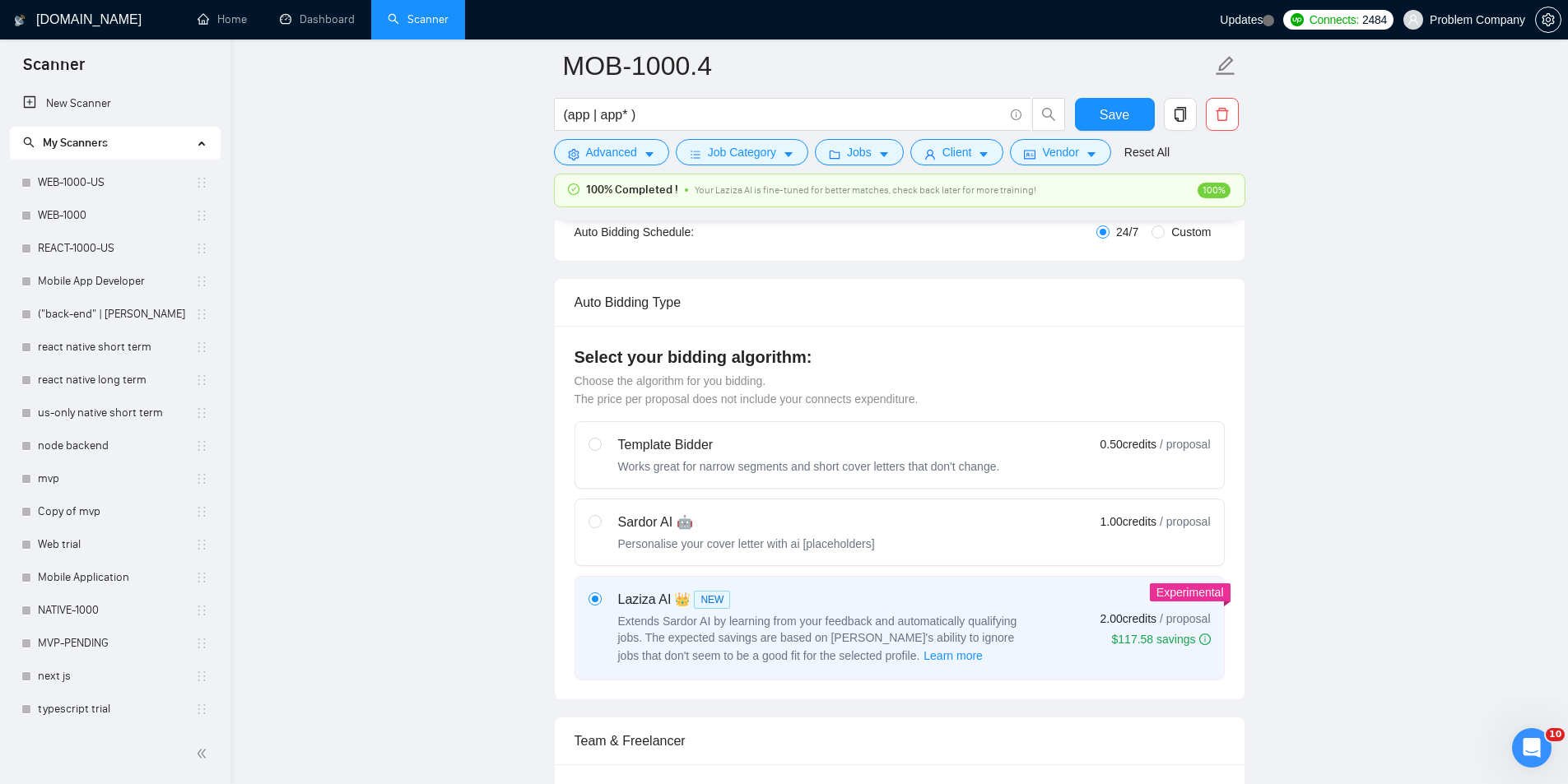
scroll to position [693, 0]
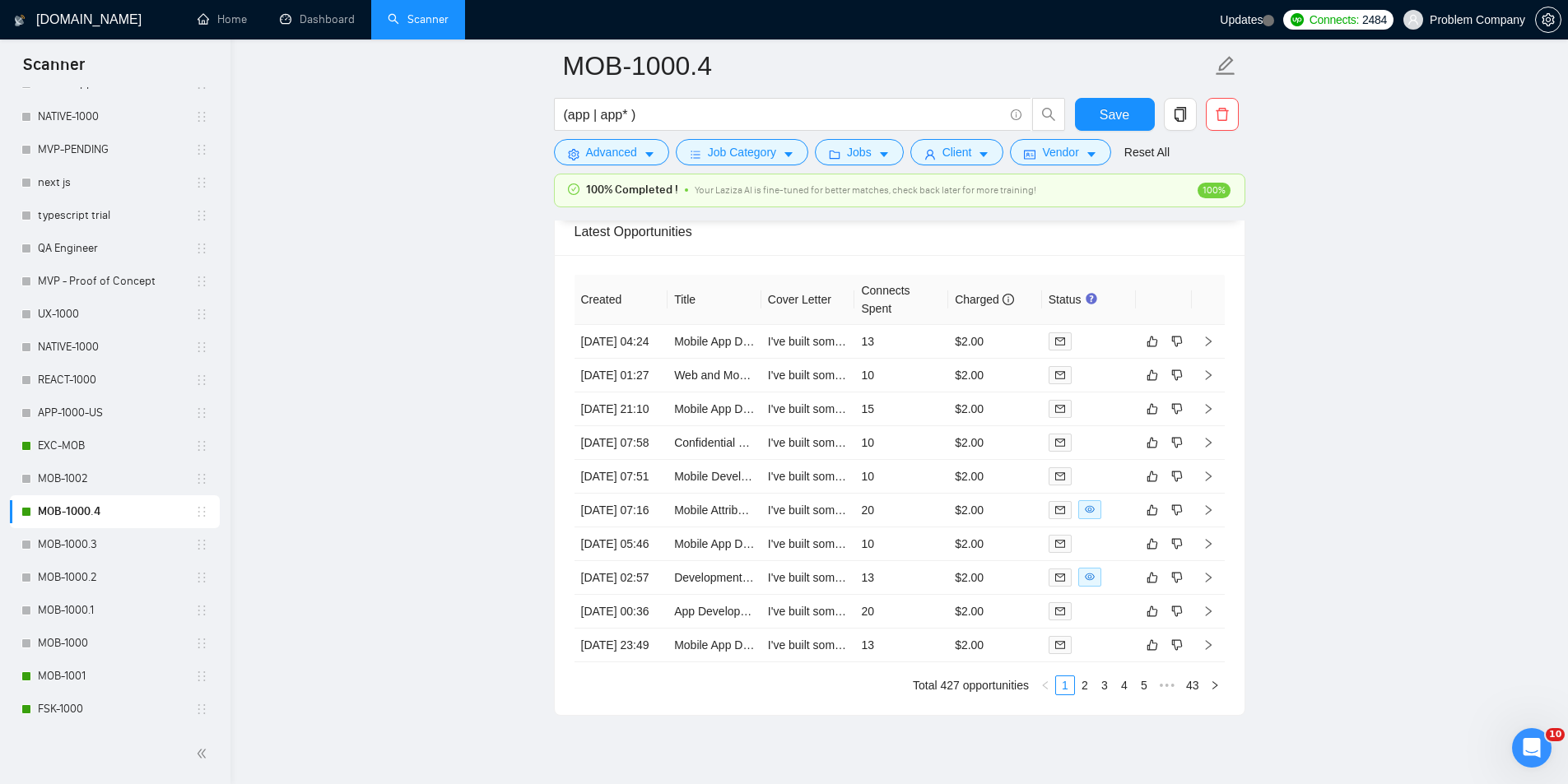
scroll to position [4011, 0]
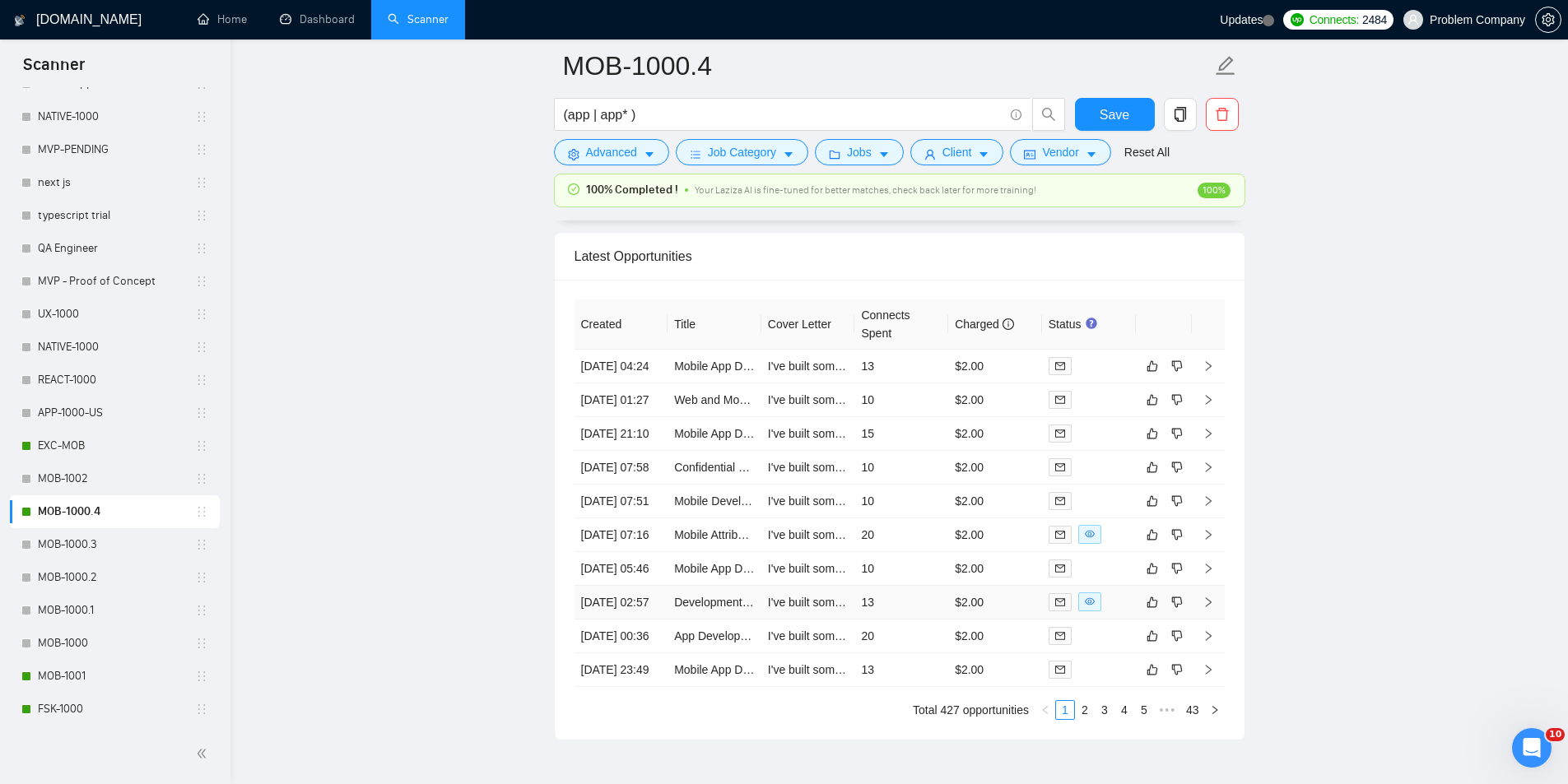
click at [619, 619] on td "[DATE] 02:57" at bounding box center [620, 603] width 94 height 34
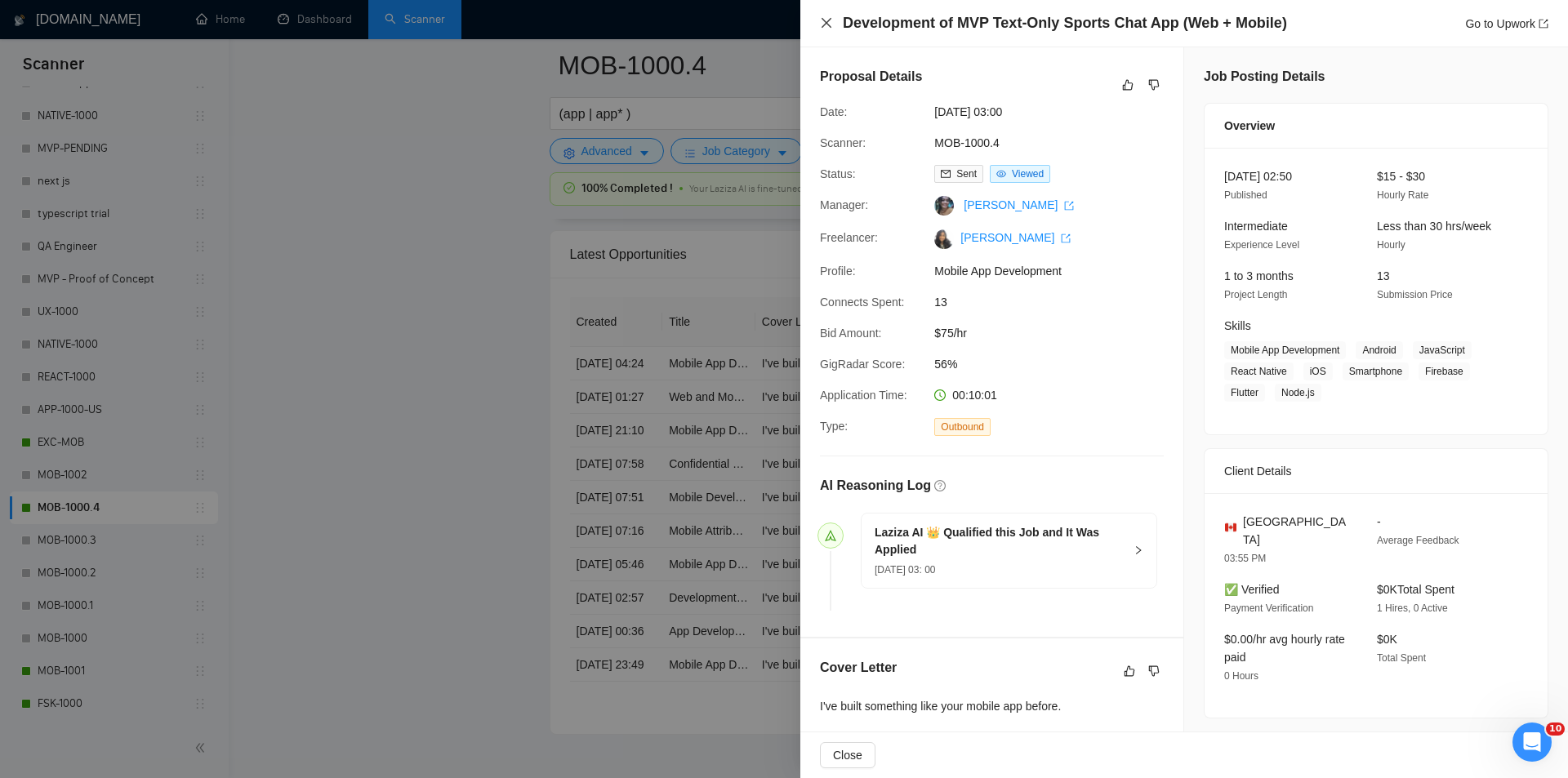
drag, startPoint x: 831, startPoint y: 17, endPoint x: 471, endPoint y: 229, distance: 417.8
click at [830, 17] on icon "close" at bounding box center [826, 23] width 13 height 13
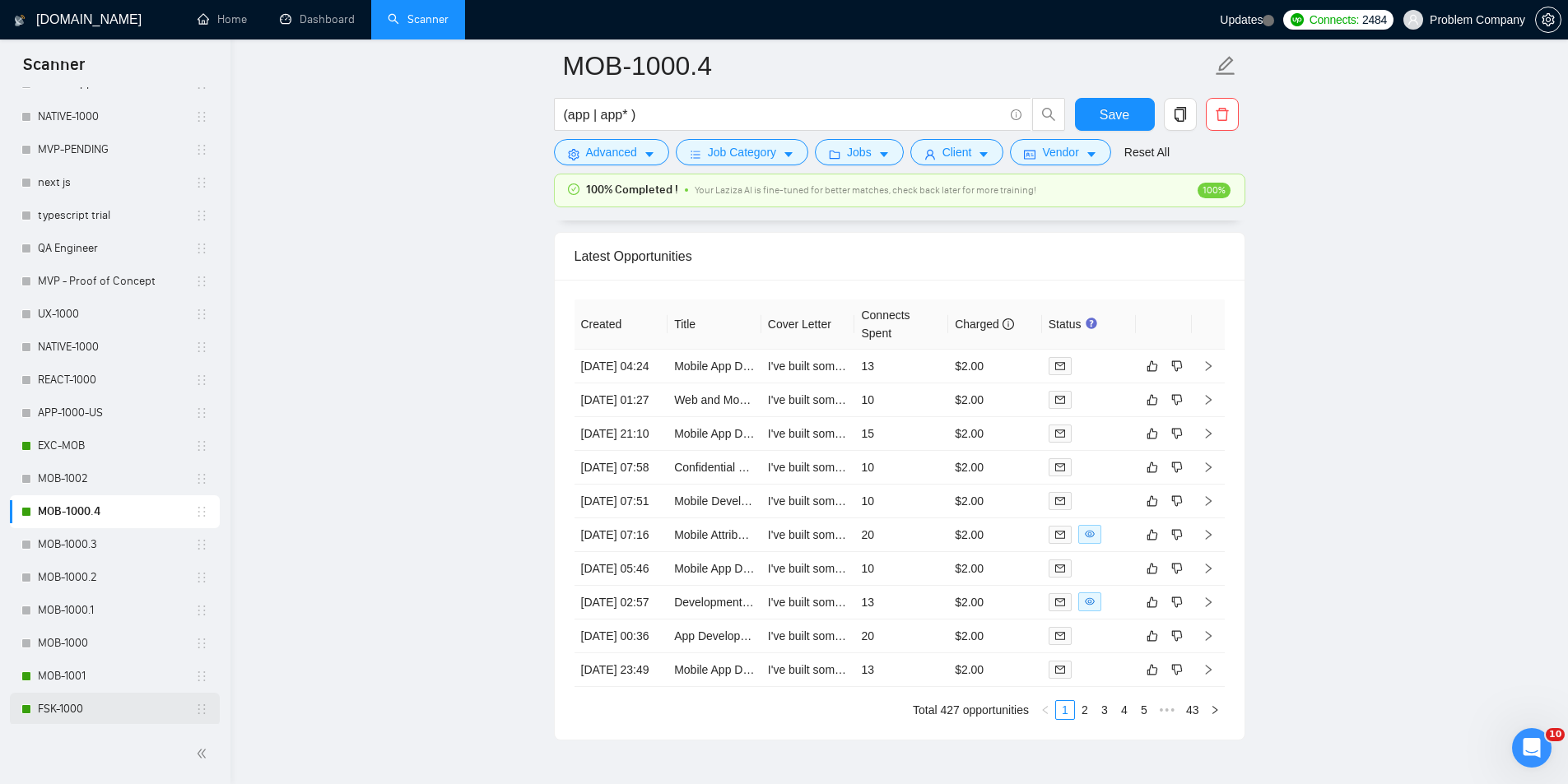
click at [61, 708] on link "FSK-1000" at bounding box center [115, 709] width 157 height 33
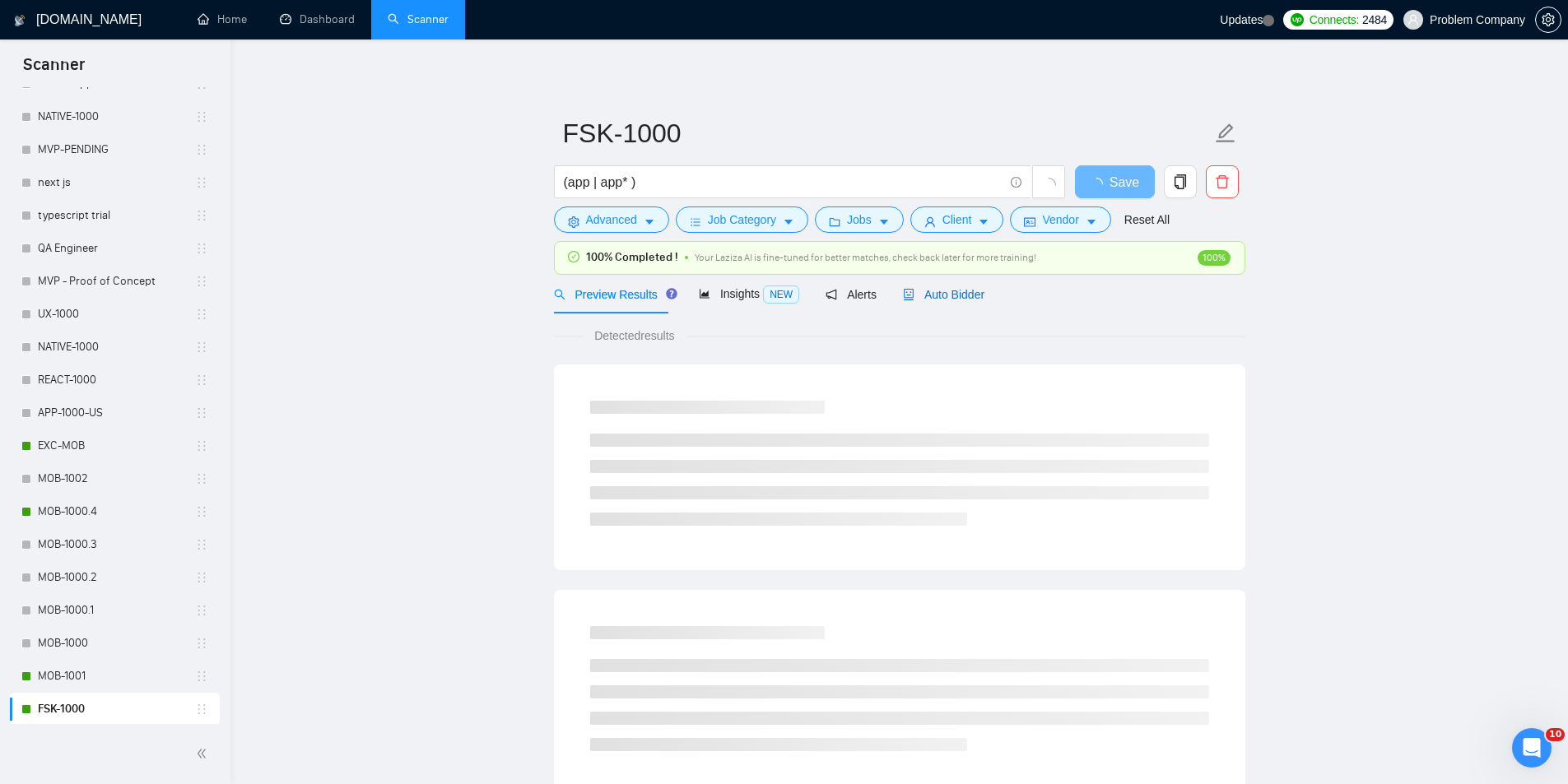
click at [945, 292] on span "Auto Bidder" at bounding box center [943, 294] width 82 height 13
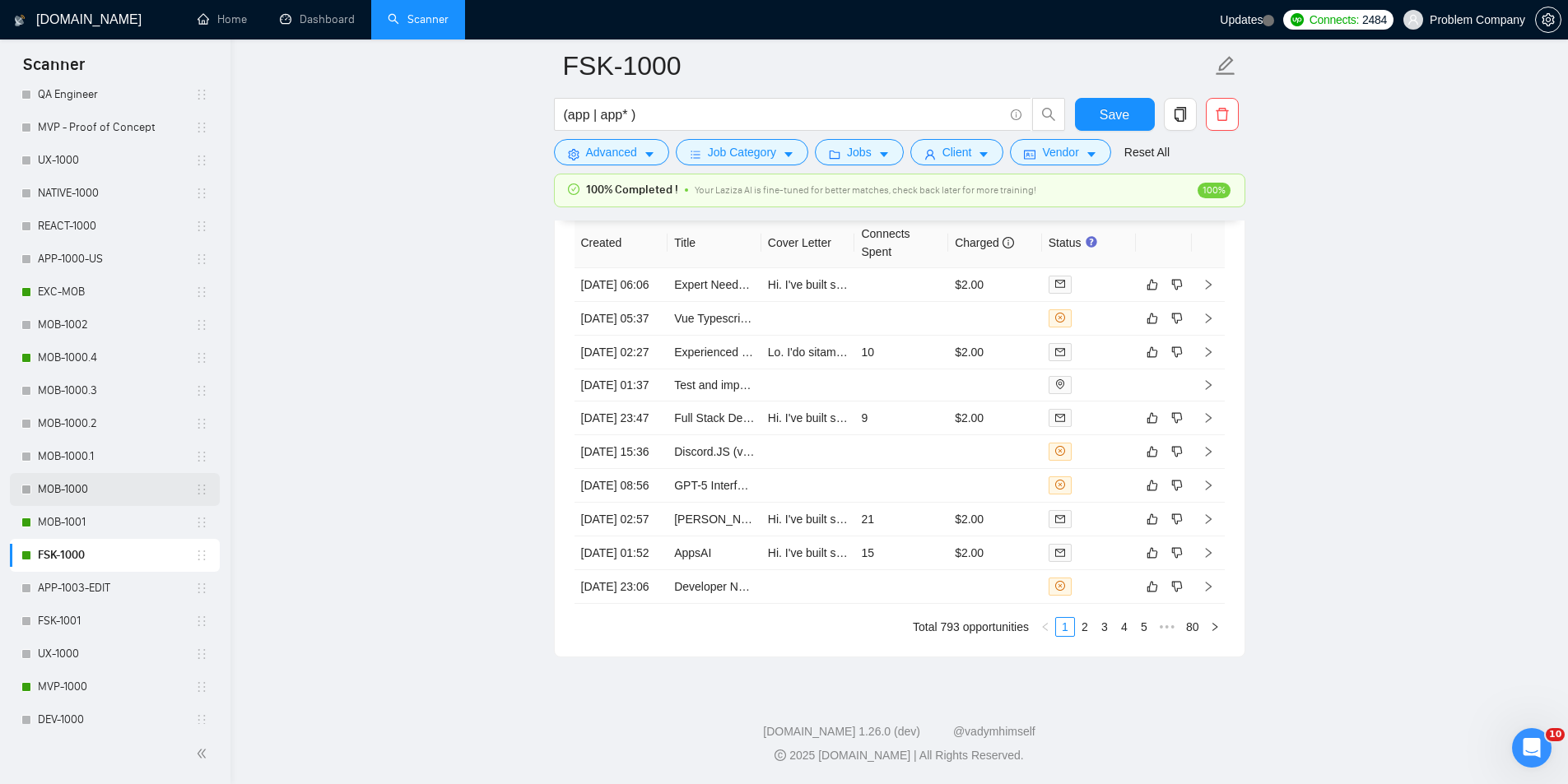
scroll to position [693, 0]
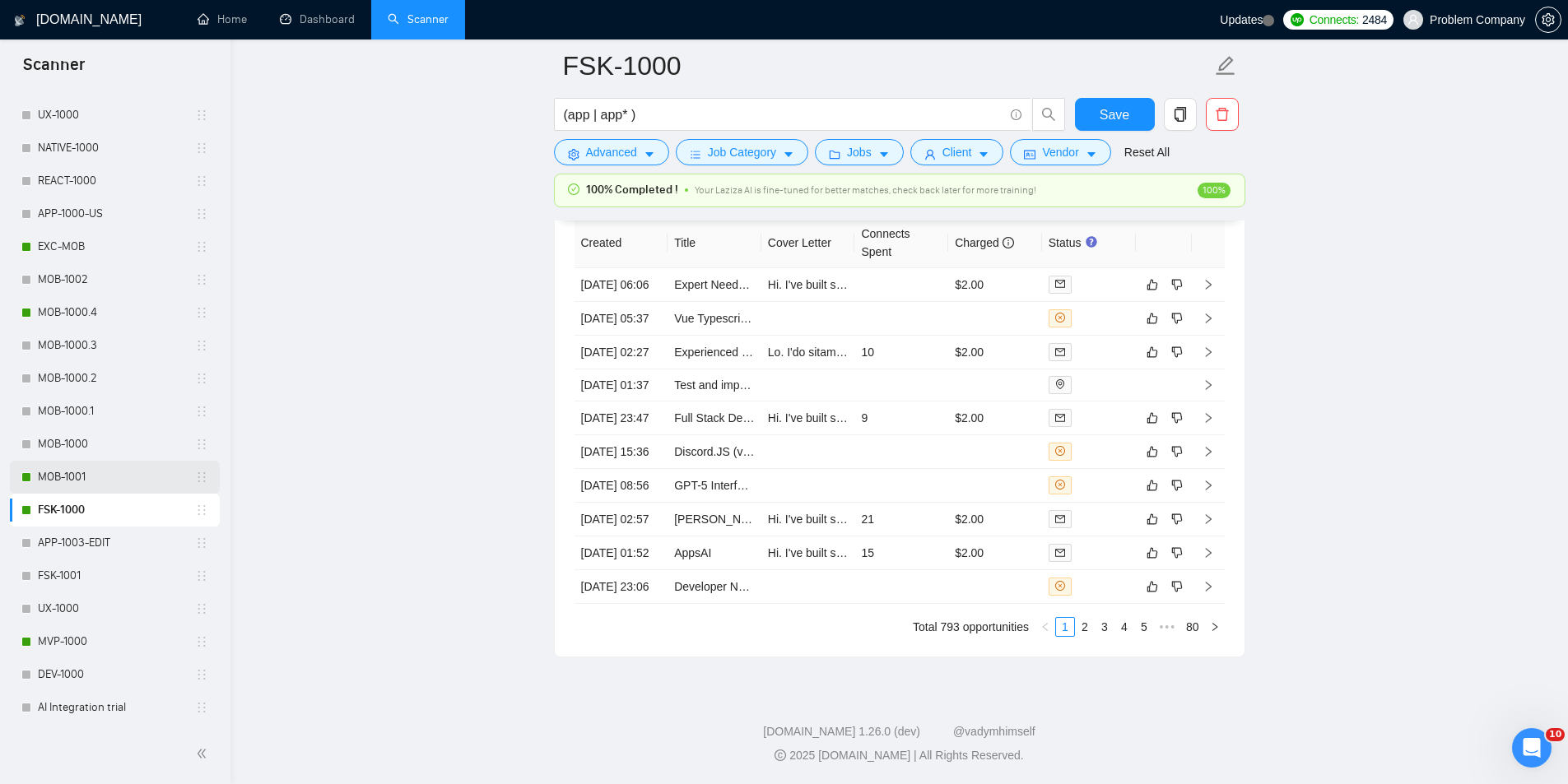
click at [82, 479] on link "MOB-1001" at bounding box center [115, 476] width 157 height 33
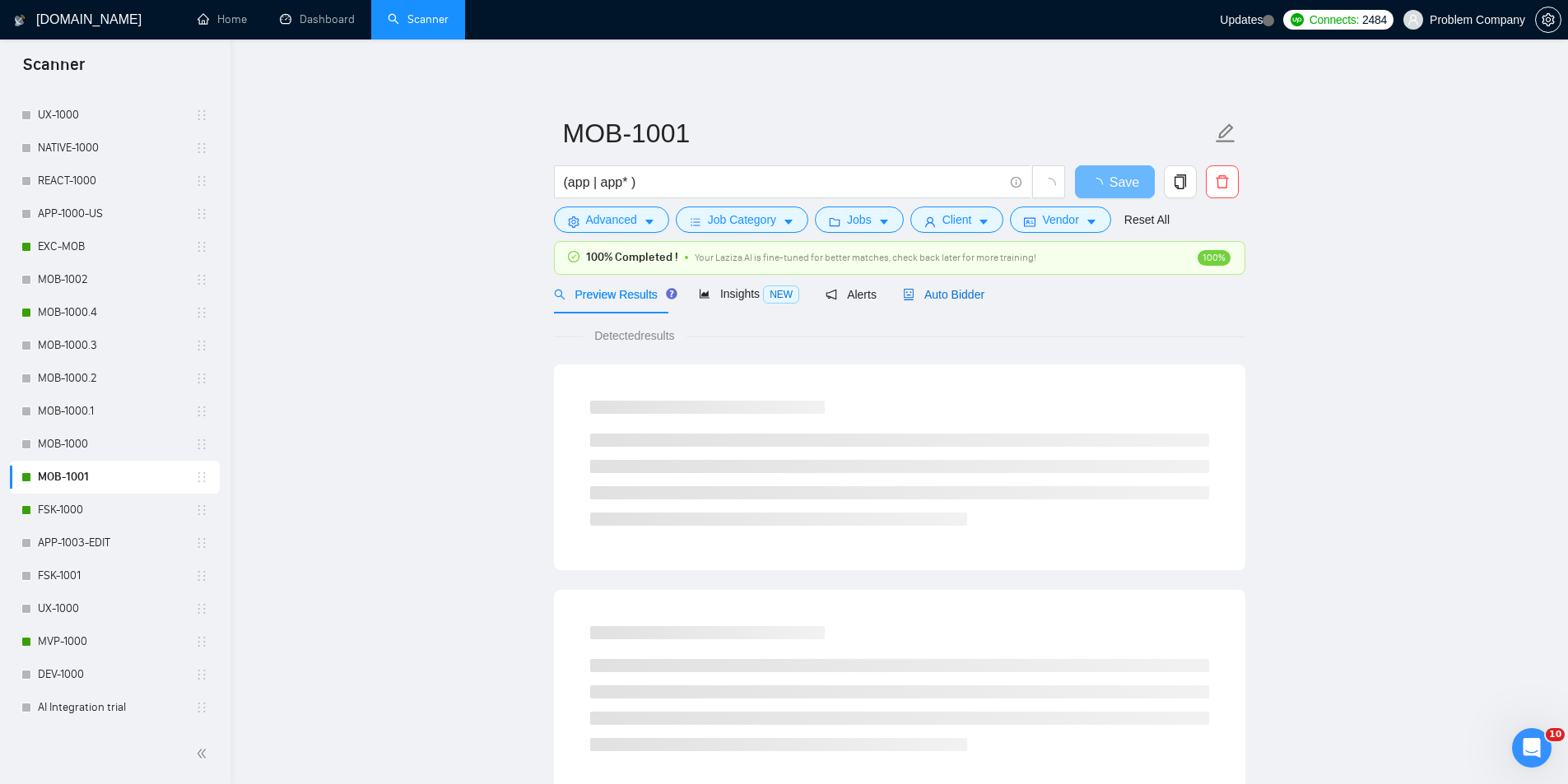
click at [959, 297] on span "Auto Bidder" at bounding box center [943, 294] width 82 height 13
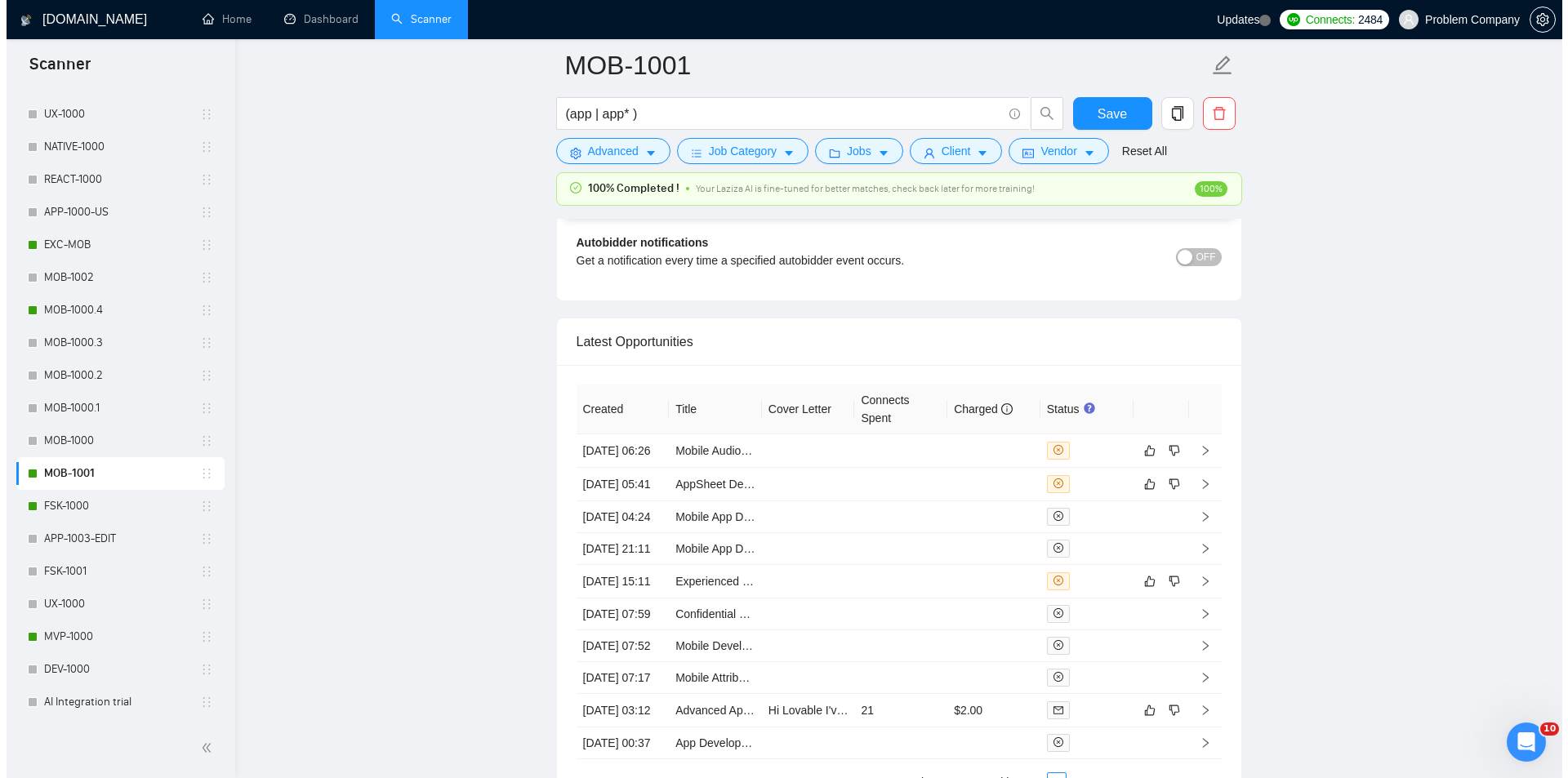
scroll to position [4002, 0]
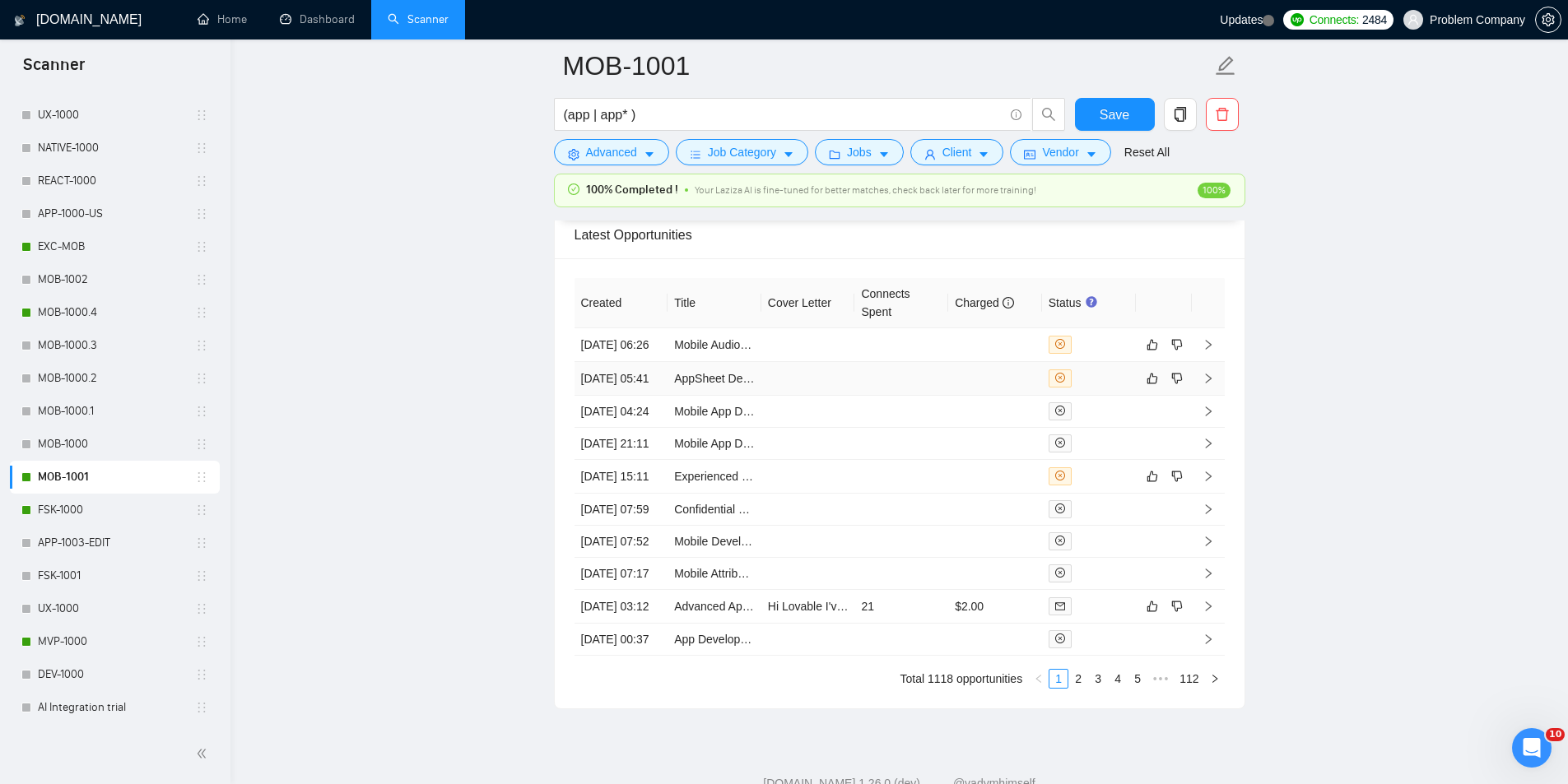
click at [624, 395] on td "12 Aug, 2025 05:41" at bounding box center [620, 379] width 94 height 34
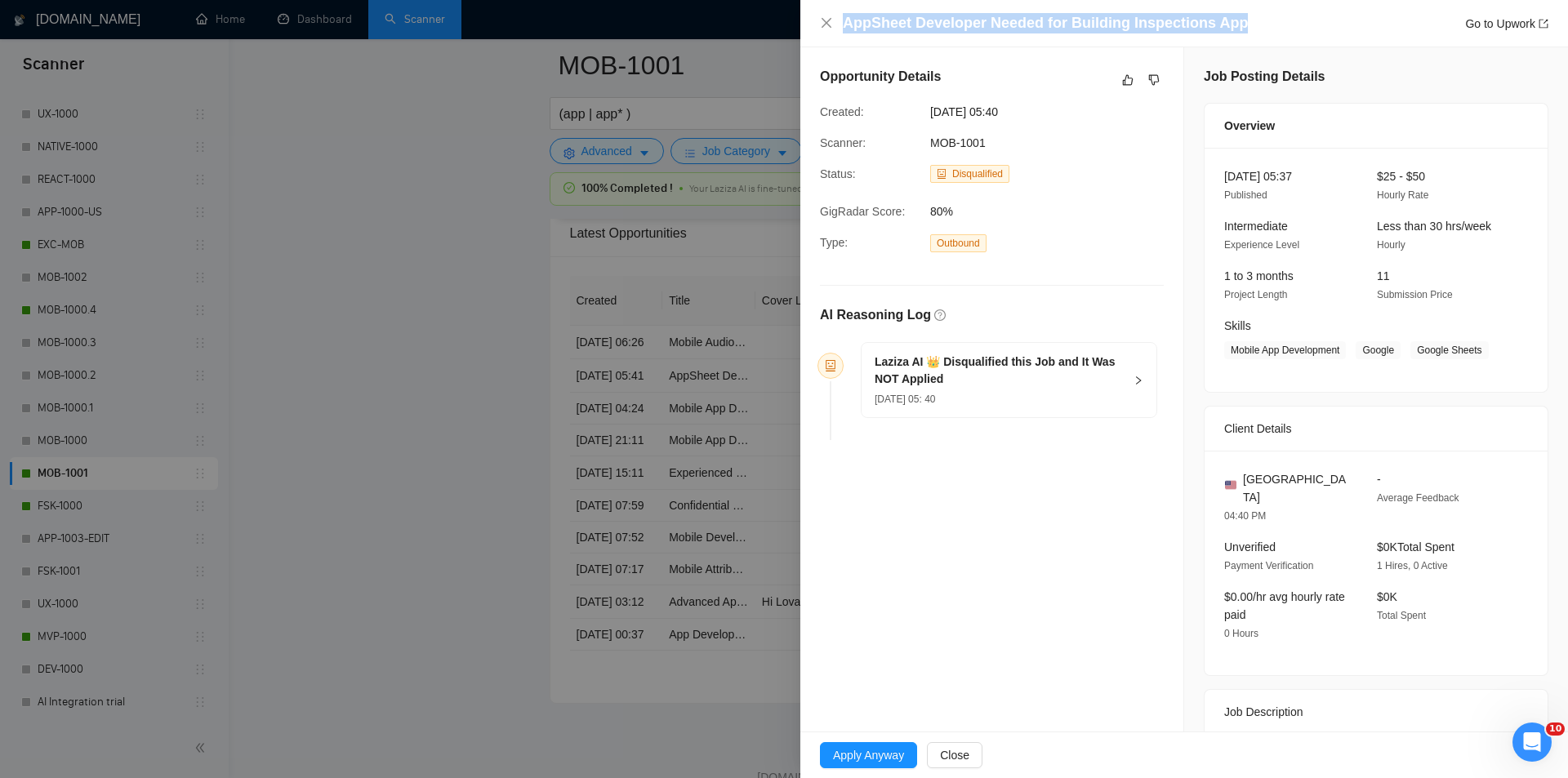
drag, startPoint x: 1238, startPoint y: 19, endPoint x: 839, endPoint y: 18, distance: 399.0
click at [841, 18] on div "AppSheet Developer Needed for Building Inspections App Go to Upwork" at bounding box center [1184, 23] width 728 height 21
copy h4 "AppSheet Developer Needed for Building Inspections App"
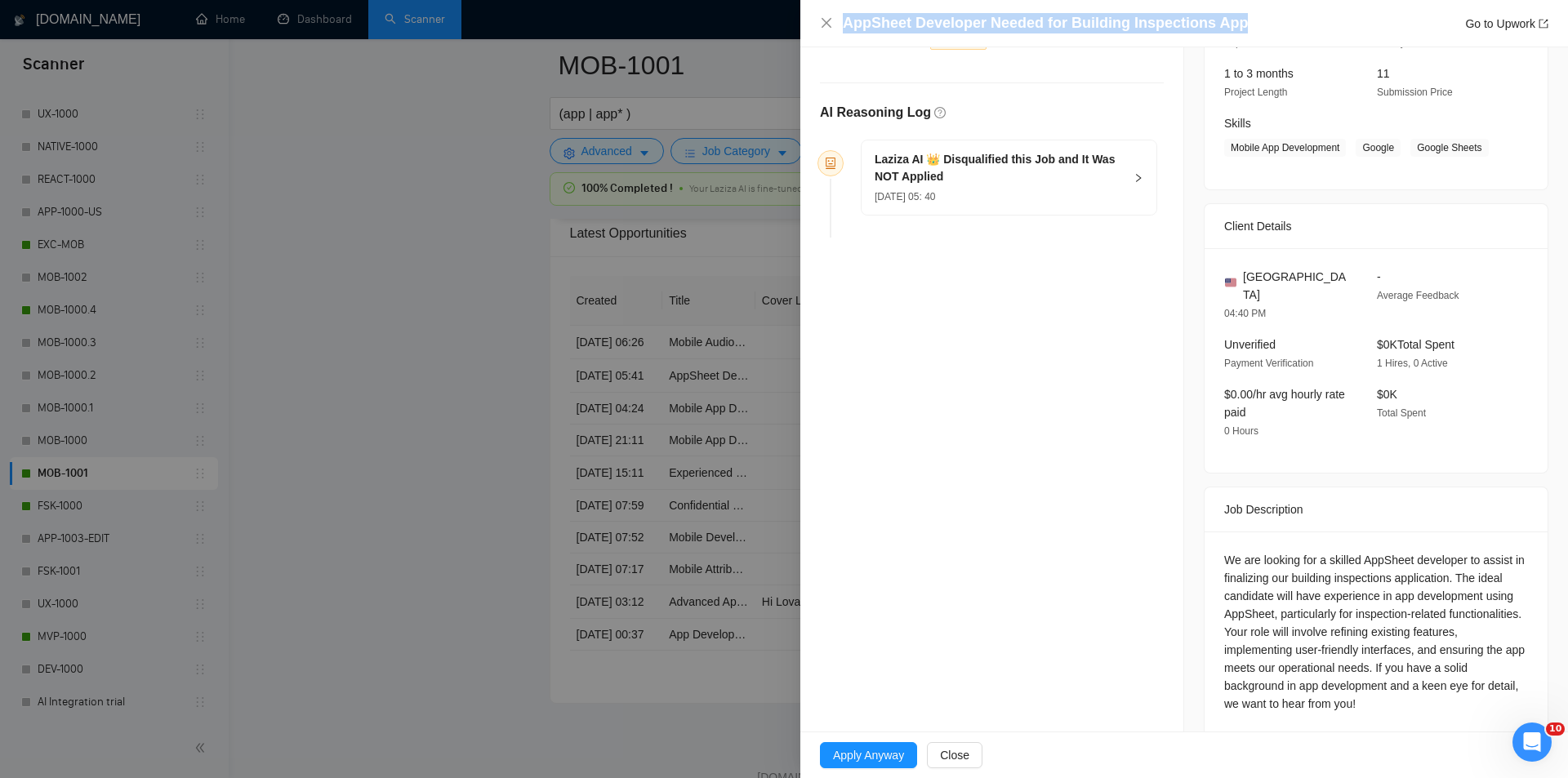
scroll to position [207, 0]
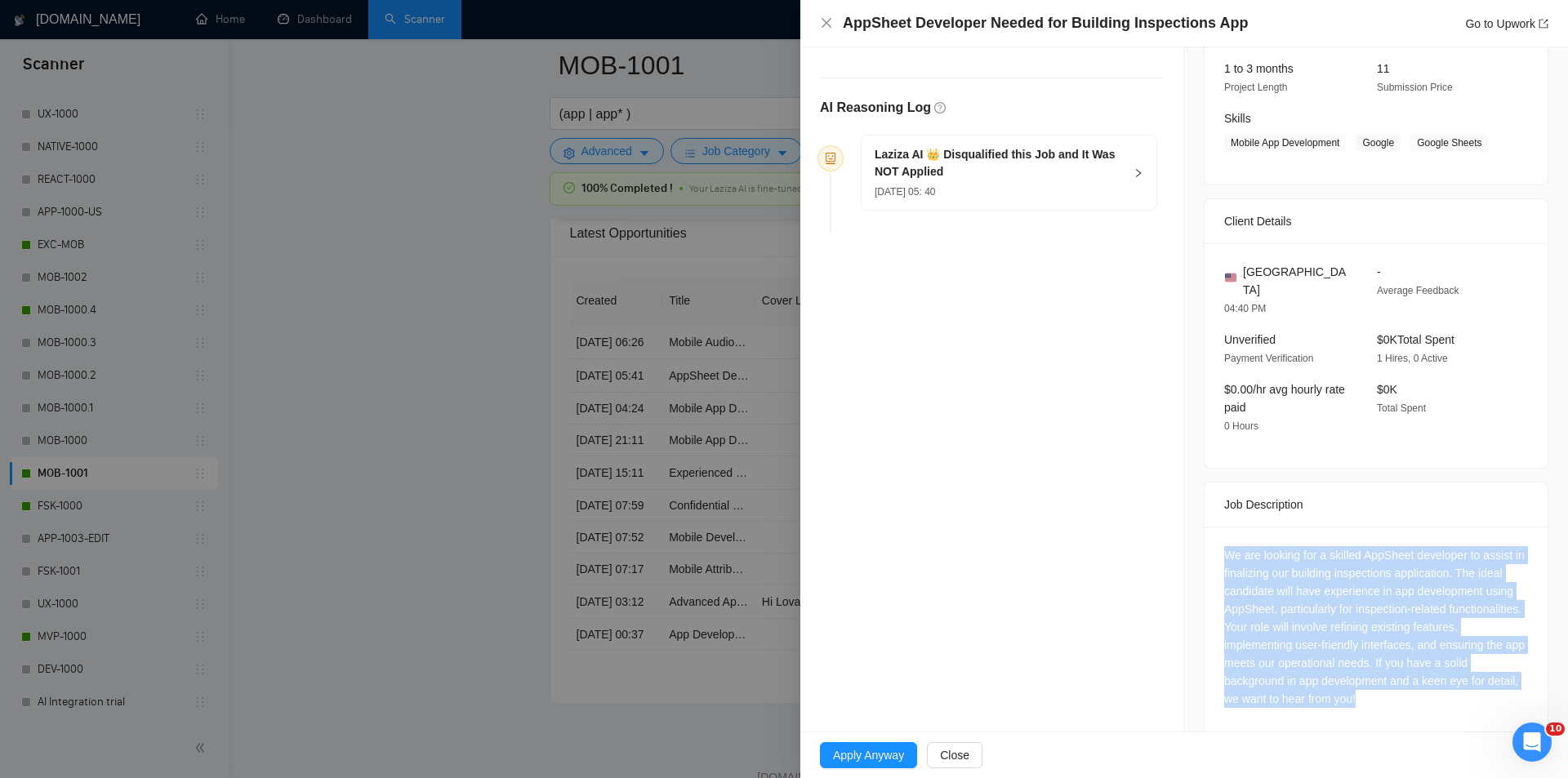
drag, startPoint x: 1219, startPoint y: 526, endPoint x: 1433, endPoint y: 709, distance: 281.6
click at [1433, 709] on div "We are looking for a skilled AppSheet developer to assist in finalizing our bui…" at bounding box center [1376, 630] width 343 height 207
copy div "We are looking for a skilled AppSheet developer to assist in finalizing our bui…"
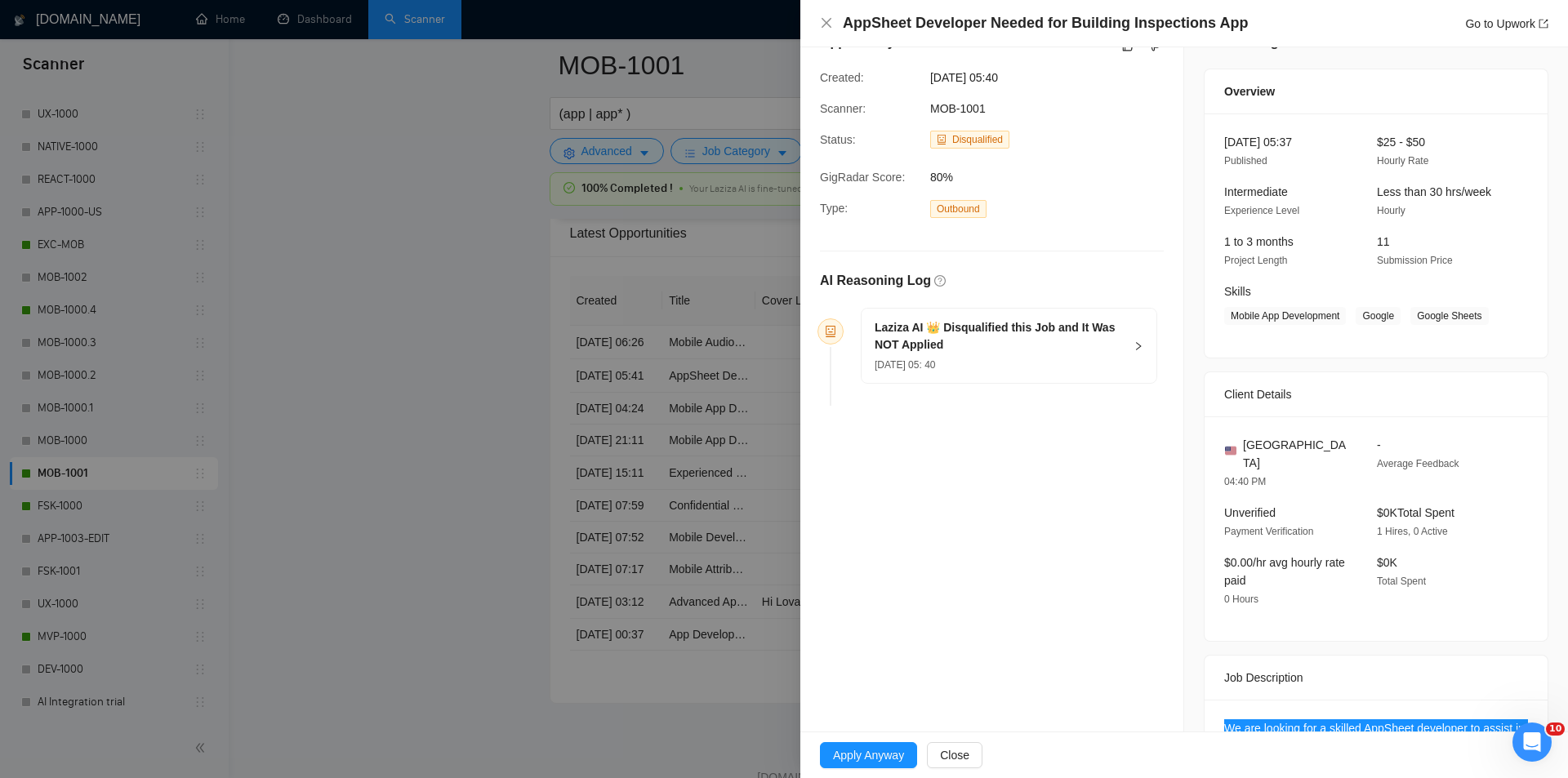
scroll to position [0, 0]
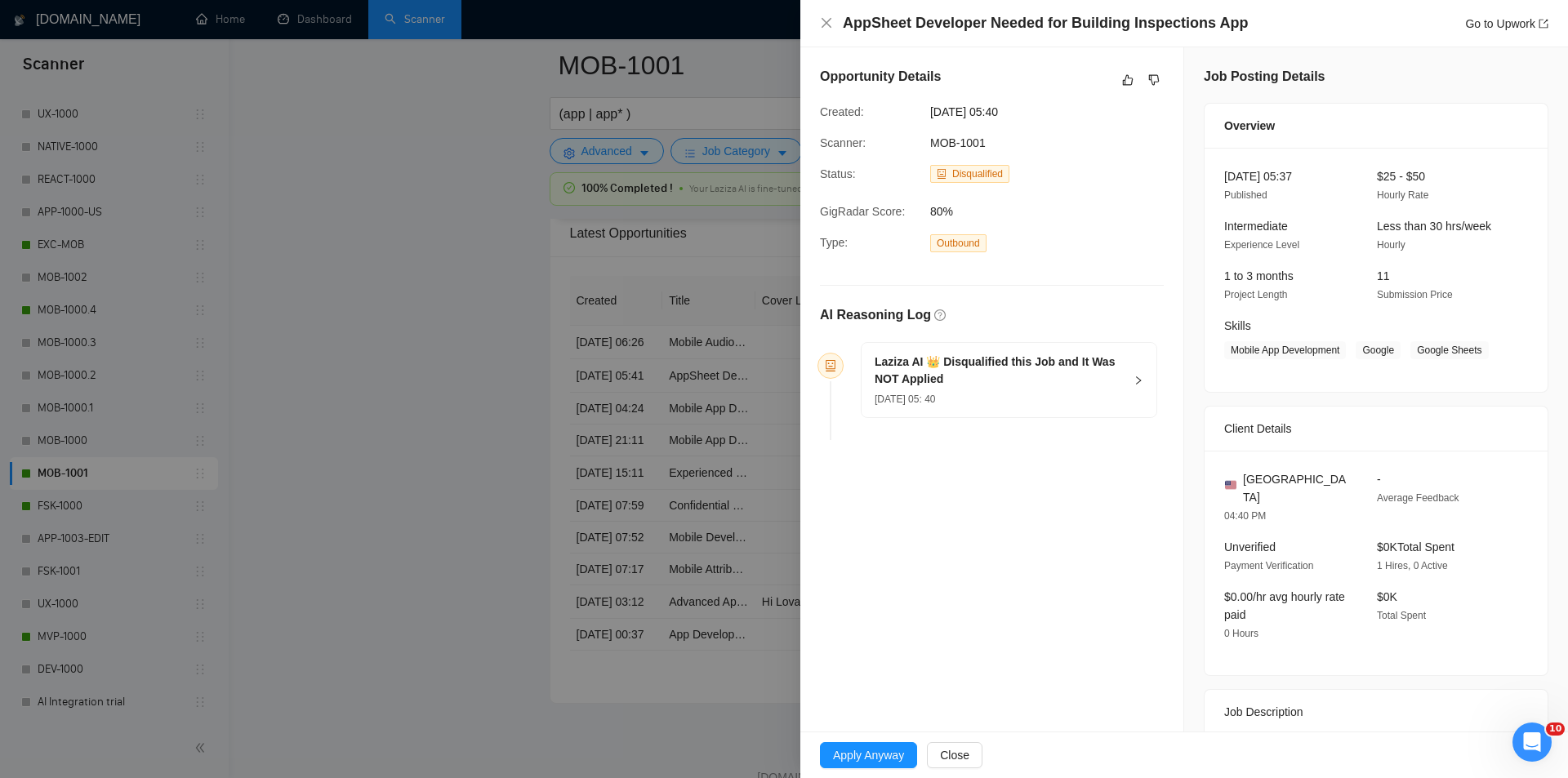
click at [1097, 389] on div "Laziza AI 👑 Disqualified this Job and It Was NOT Applied 12 Aug, 2025 05: 40" at bounding box center [999, 380] width 250 height 54
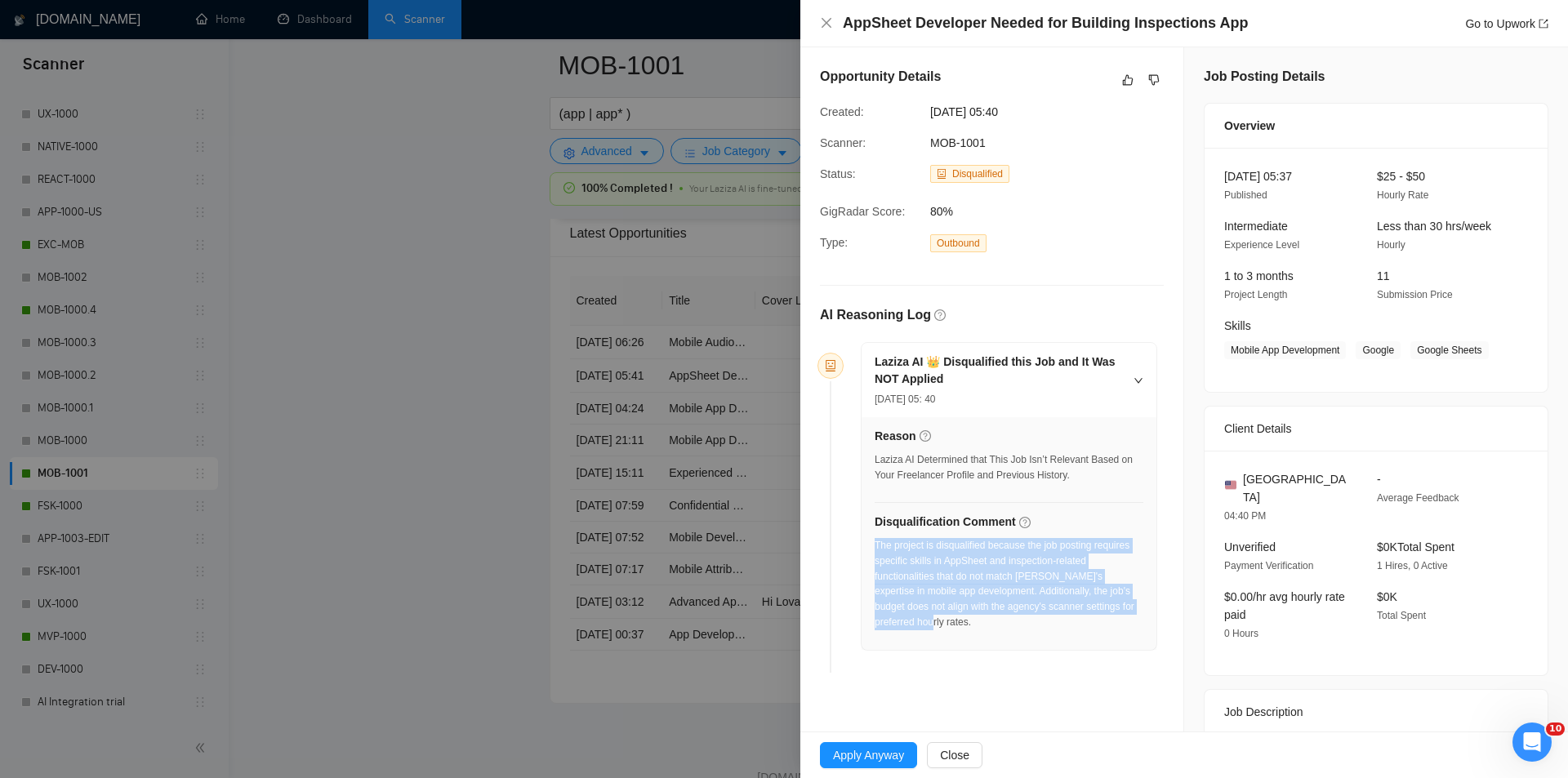
drag, startPoint x: 975, startPoint y: 632, endPoint x: 877, endPoint y: 547, distance: 129.7
click at [877, 547] on div "The project is disqualified because the job posting requires specific skills in…" at bounding box center [1009, 589] width 269 height 102
copy div "The project is disqualified because the job posting requires specific skills in…"
click at [825, 23] on icon "close" at bounding box center [826, 23] width 13 height 13
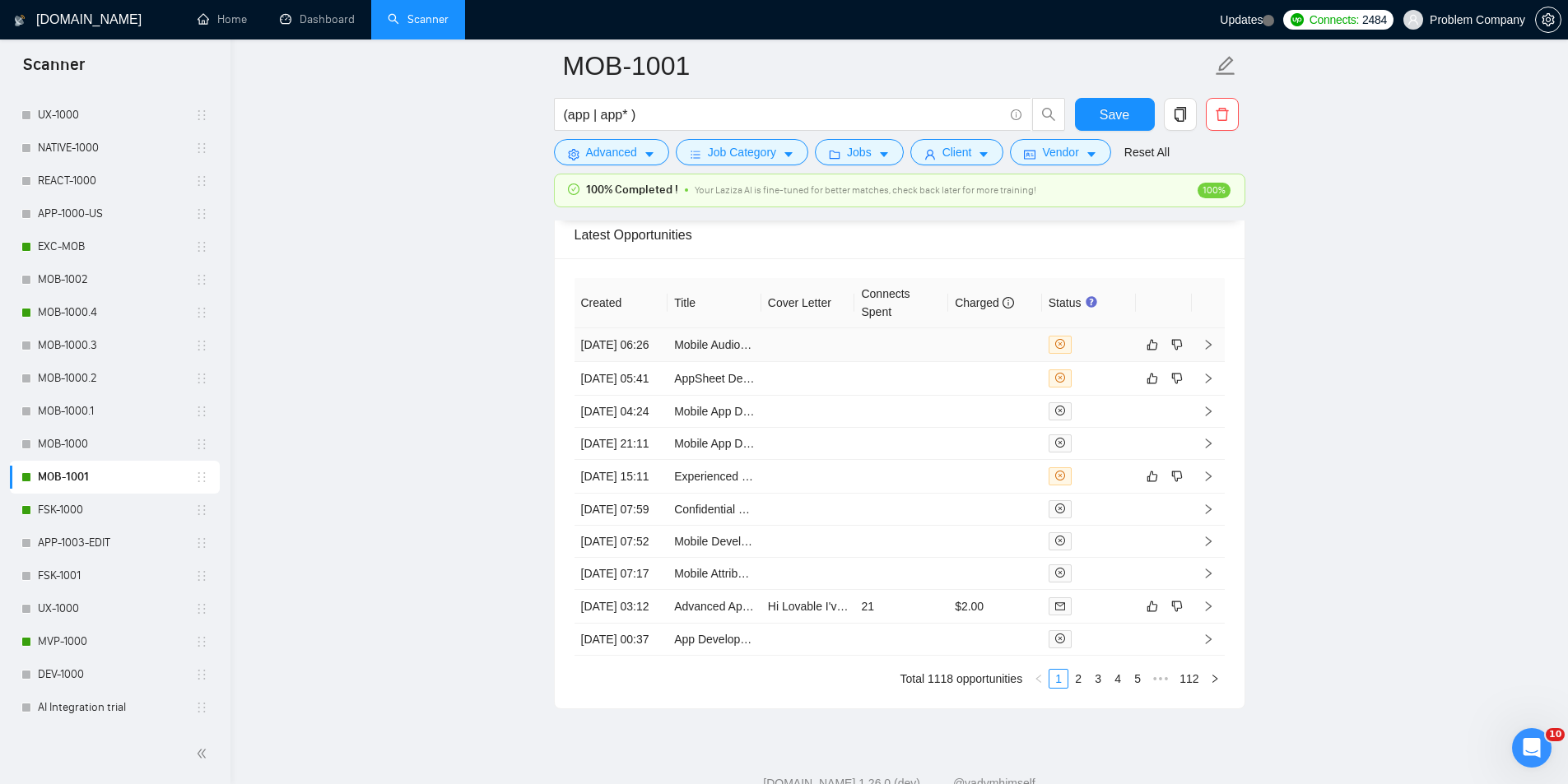
click at [610, 362] on td "12 Aug, 2025 06:26" at bounding box center [620, 345] width 94 height 34
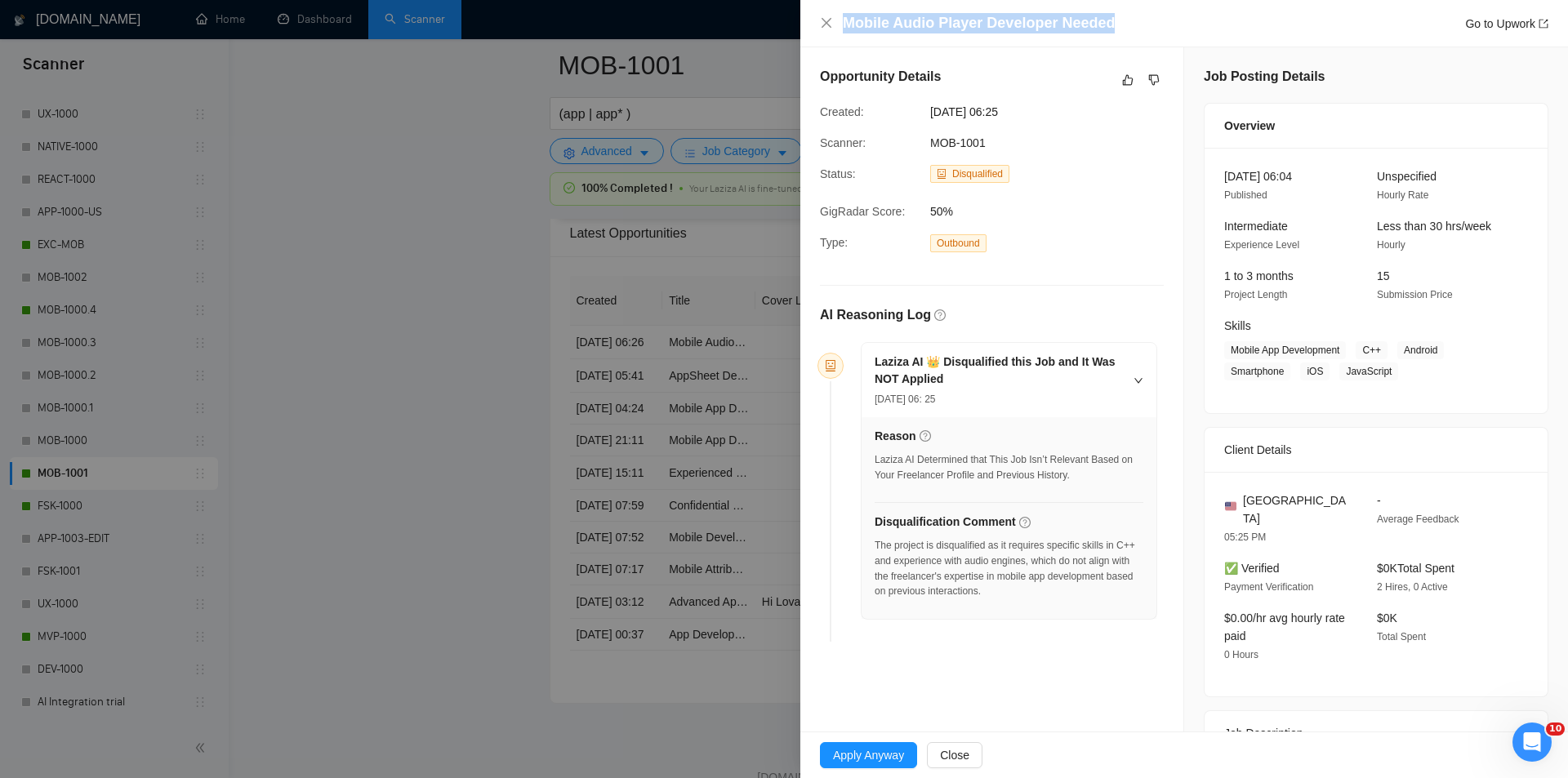
drag, startPoint x: 1128, startPoint y: 23, endPoint x: 840, endPoint y: 6, distance: 288.5
click at [840, 6] on div "Mobile Audio Player Developer Needed Go to Upwork" at bounding box center [1184, 23] width 767 height 47
copy h4 "Mobile Audio Player Developer Needed"
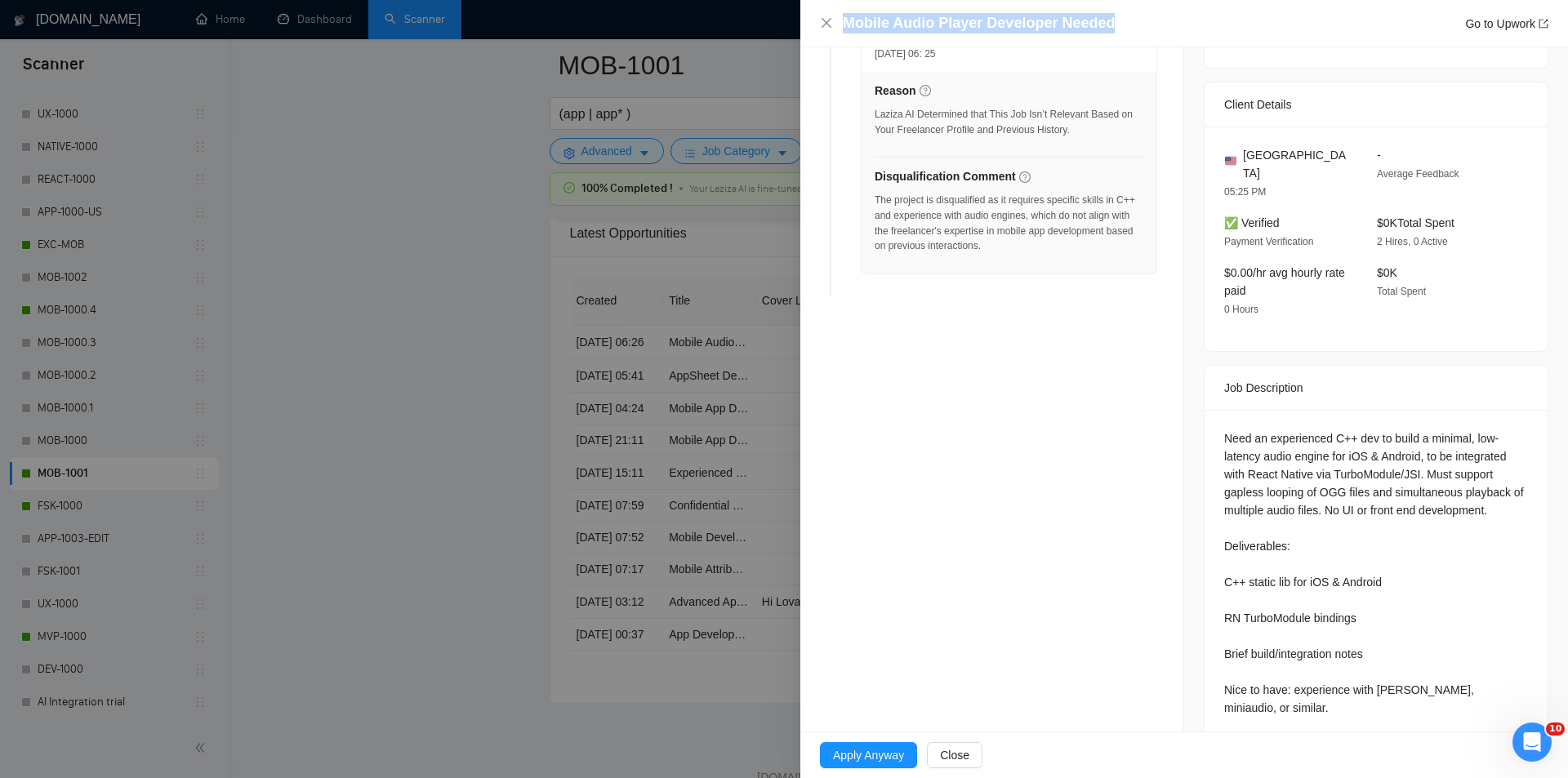
scroll to position [354, 0]
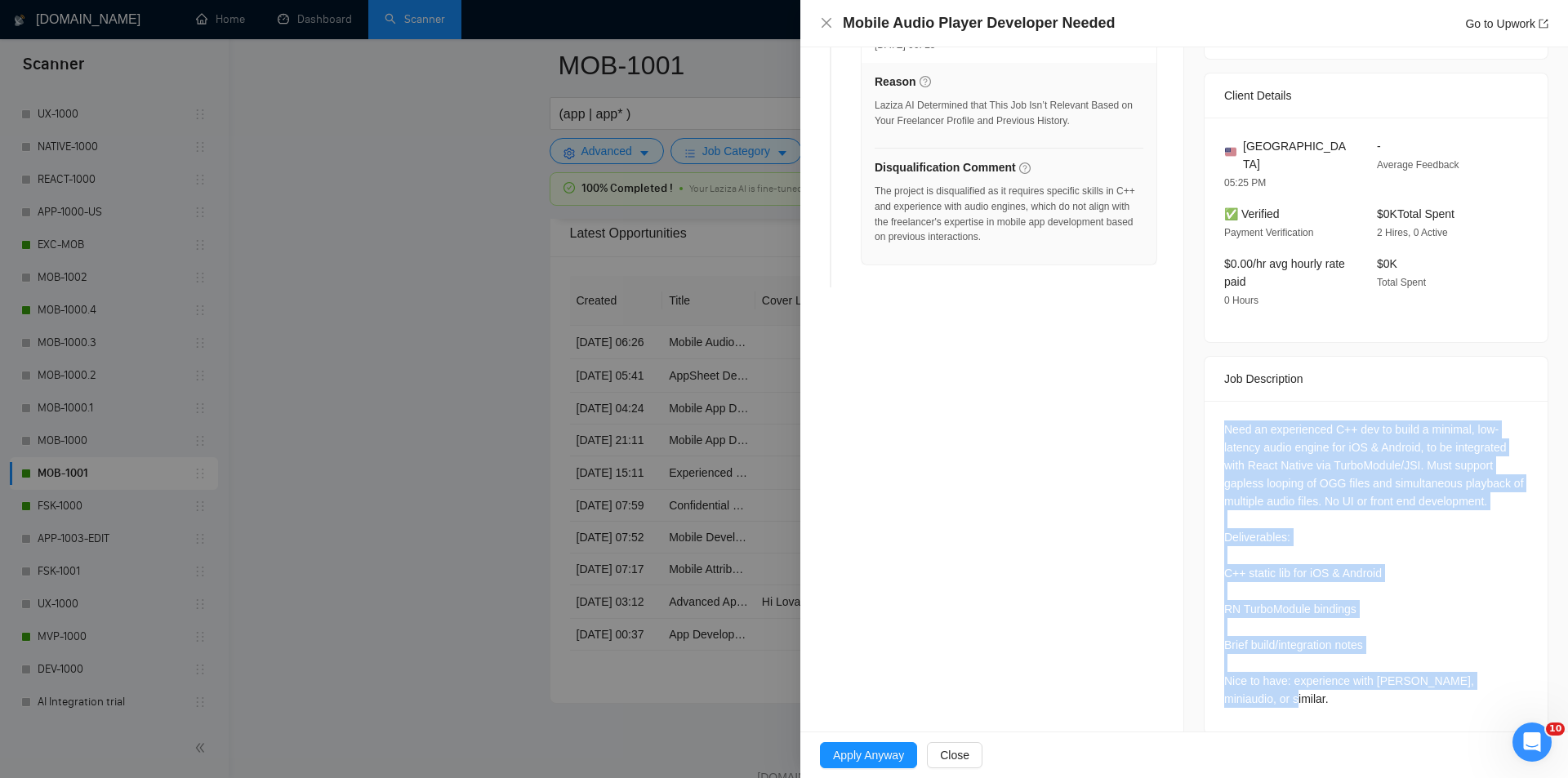
drag, startPoint x: 1216, startPoint y: 399, endPoint x: 1394, endPoint y: 712, distance: 360.1
click at [1394, 712] on div "Job Posting Details Overview 12 Aug, 2025 06:04 Published Unspecified Hourly Ra…" at bounding box center [1376, 223] width 384 height 1062
copy div "Need an experienced C++ dev to build a minimal, low-latency audio engine for iO…"
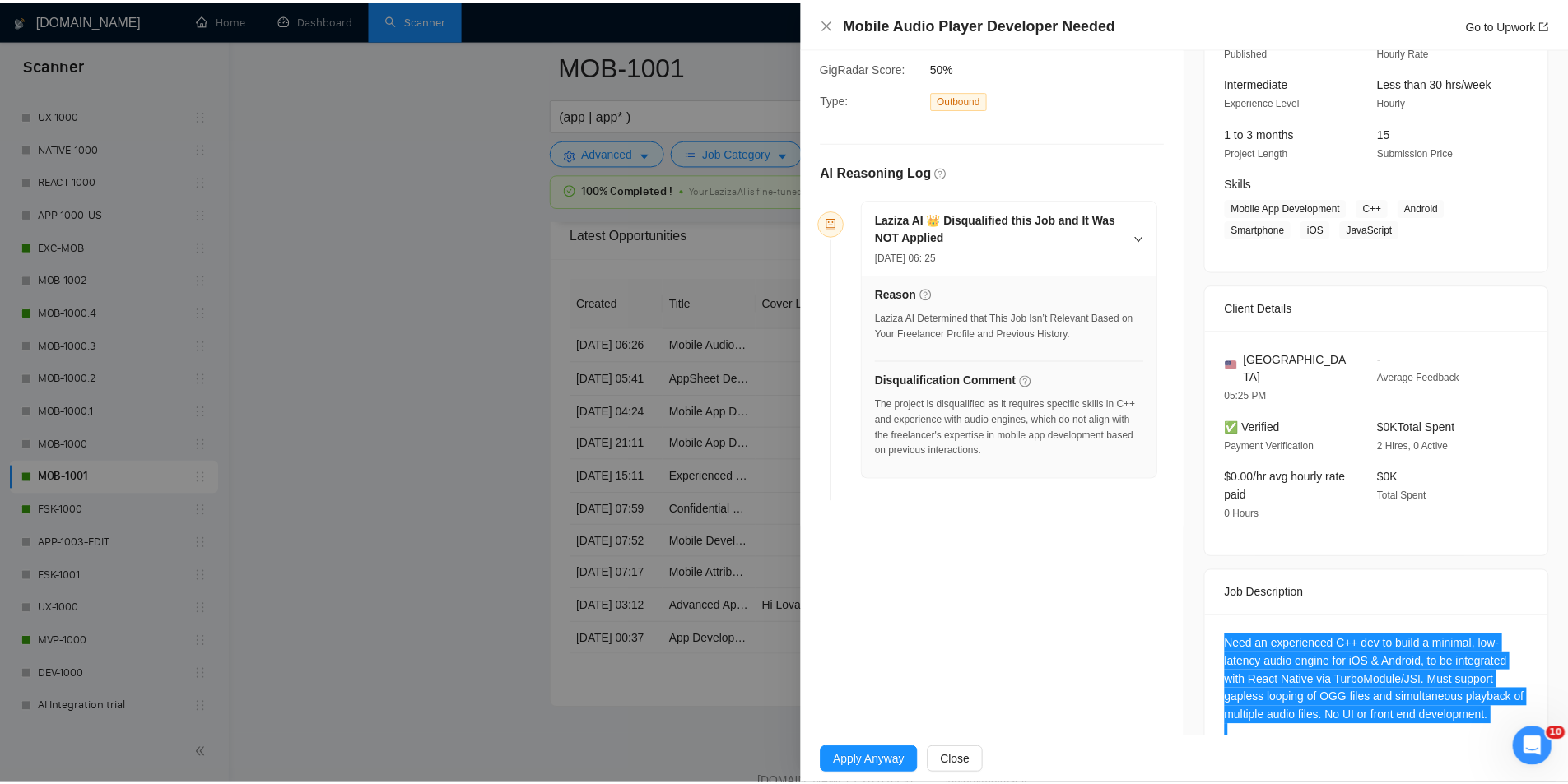
scroll to position [110, 0]
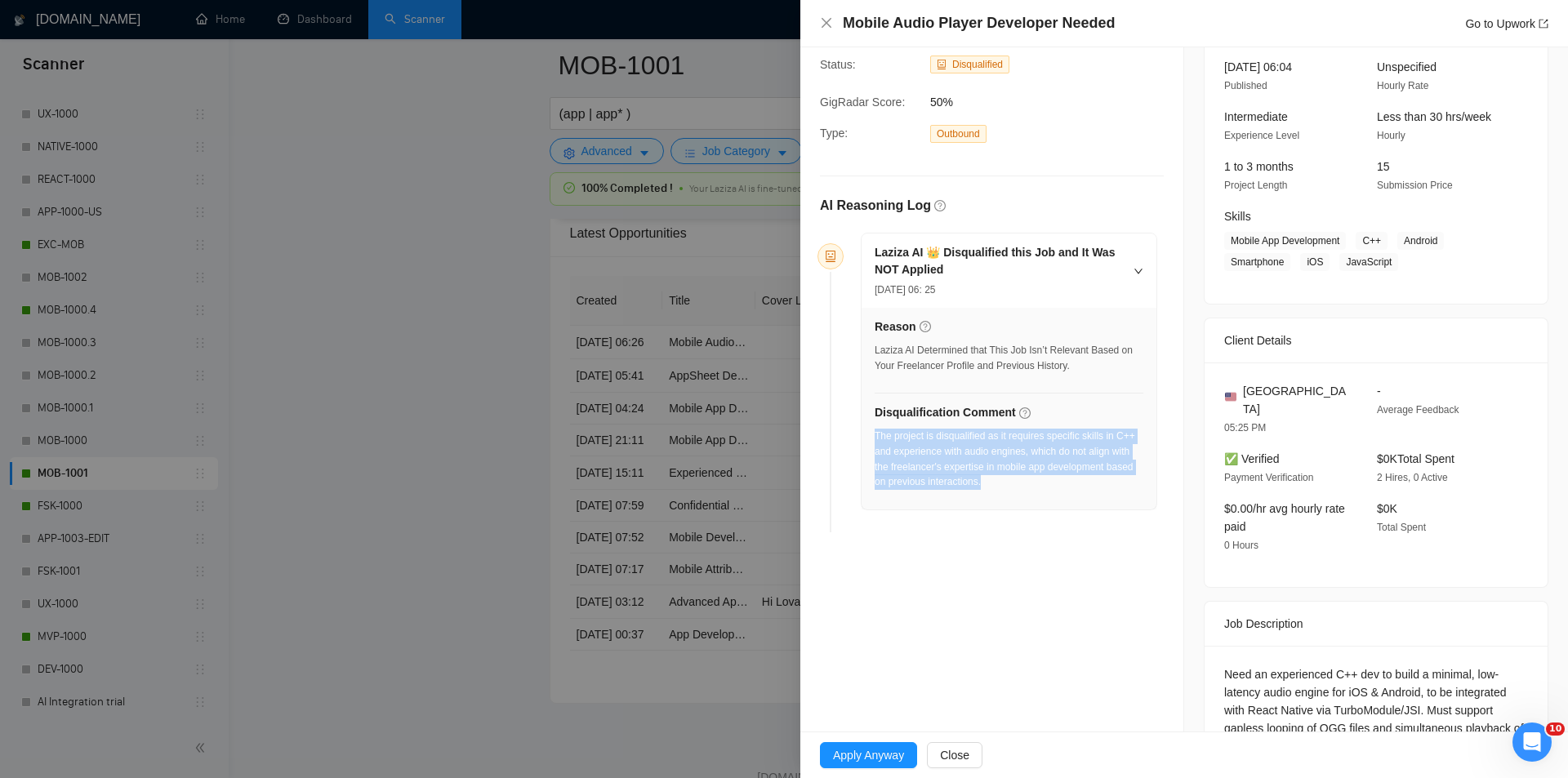
drag, startPoint x: 989, startPoint y: 489, endPoint x: 876, endPoint y: 437, distance: 124.4
click at [876, 437] on div "The project is disqualified as it requires specific skills in C++ and experienc…" at bounding box center [1009, 464] width 269 height 71
copy div "The project is disqualified as it requires specific skills in C++ and experienc…"
click at [829, 23] on icon "close" at bounding box center [826, 23] width 13 height 13
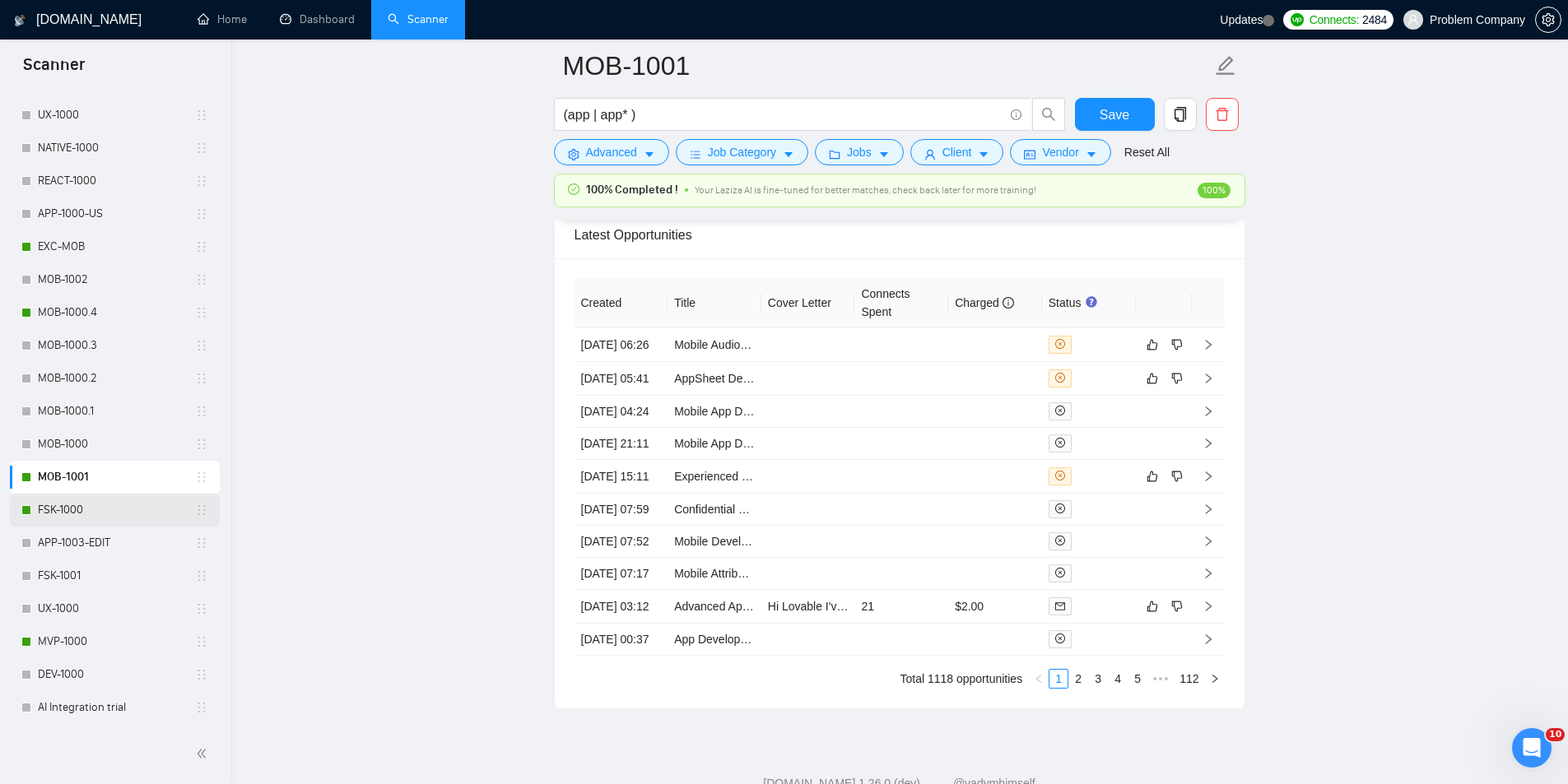
click at [65, 503] on link "FSK-1000" at bounding box center [115, 510] width 157 height 33
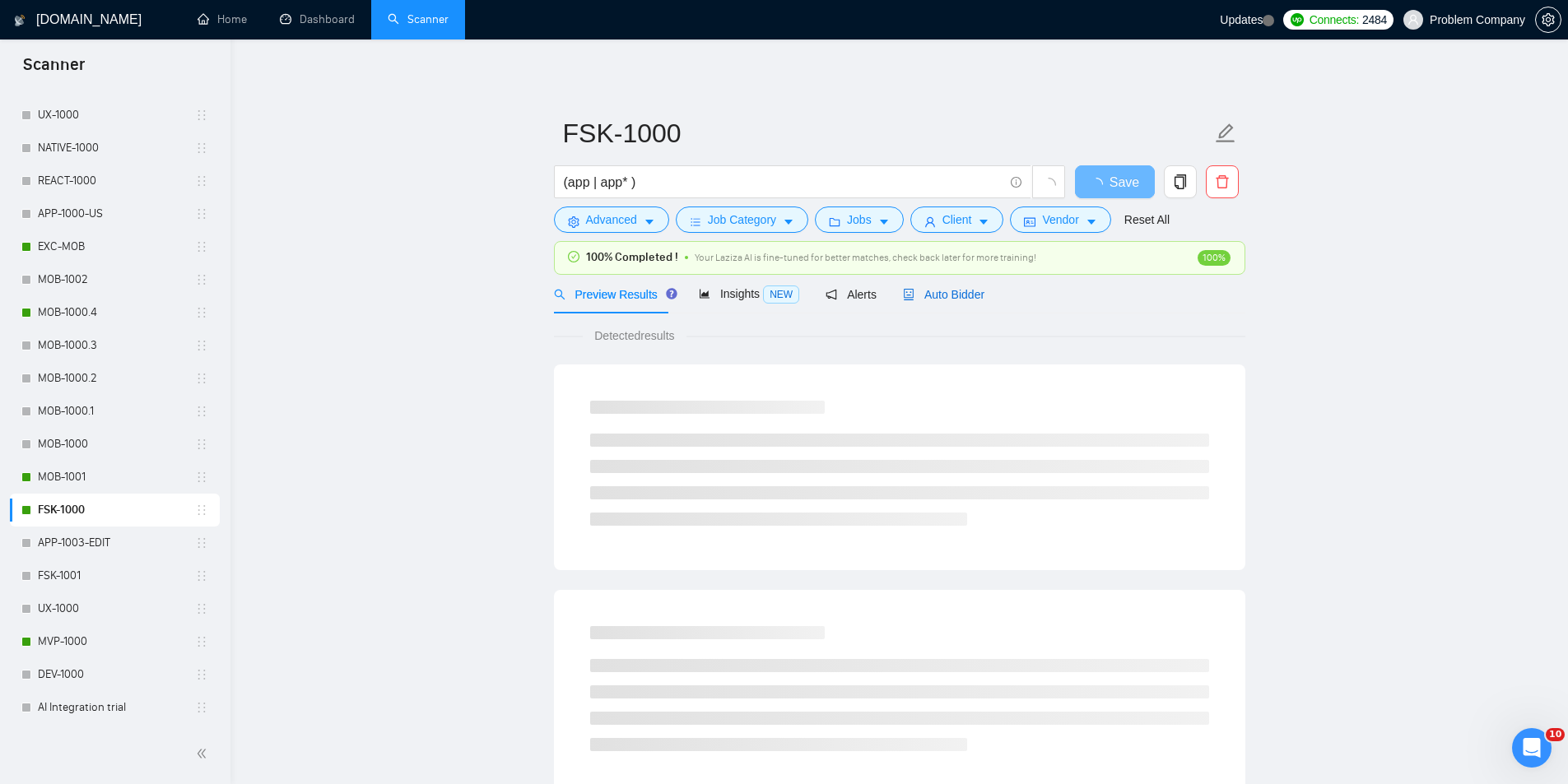
click at [953, 300] on span "Auto Bidder" at bounding box center [943, 294] width 82 height 13
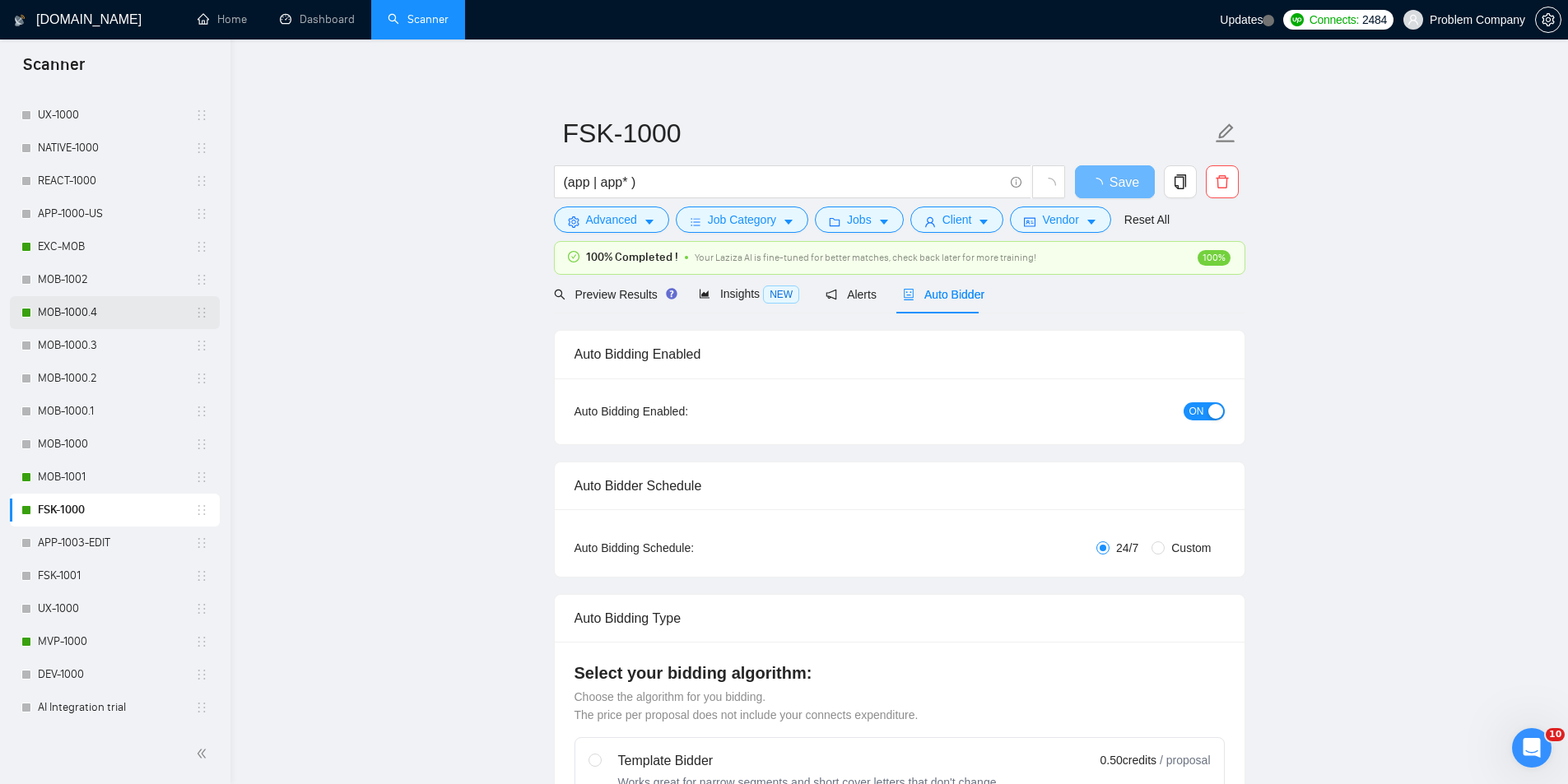
click at [57, 315] on link "MOB-1000.4" at bounding box center [115, 312] width 157 height 33
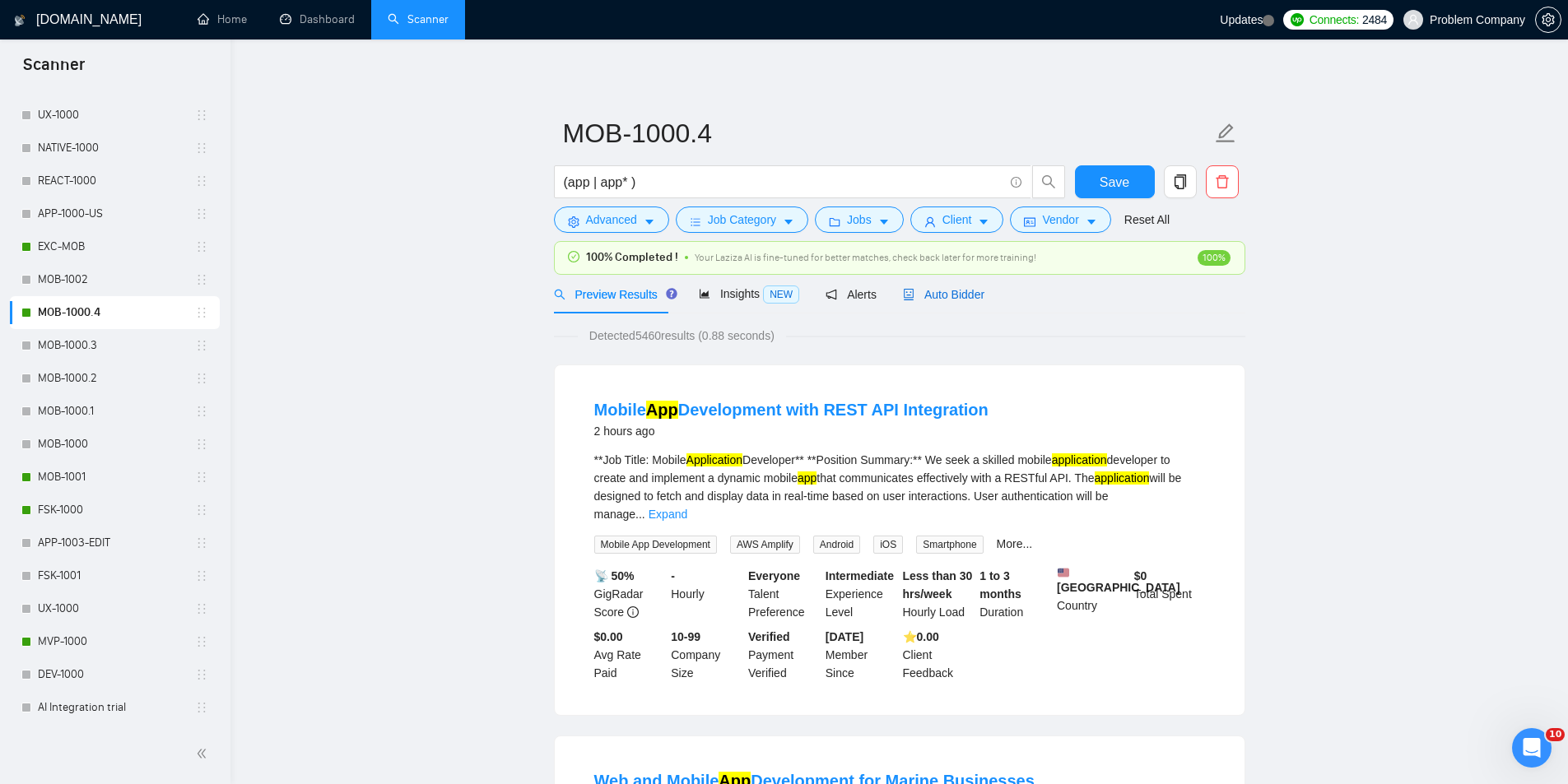
click at [968, 292] on span "Auto Bidder" at bounding box center [943, 294] width 82 height 13
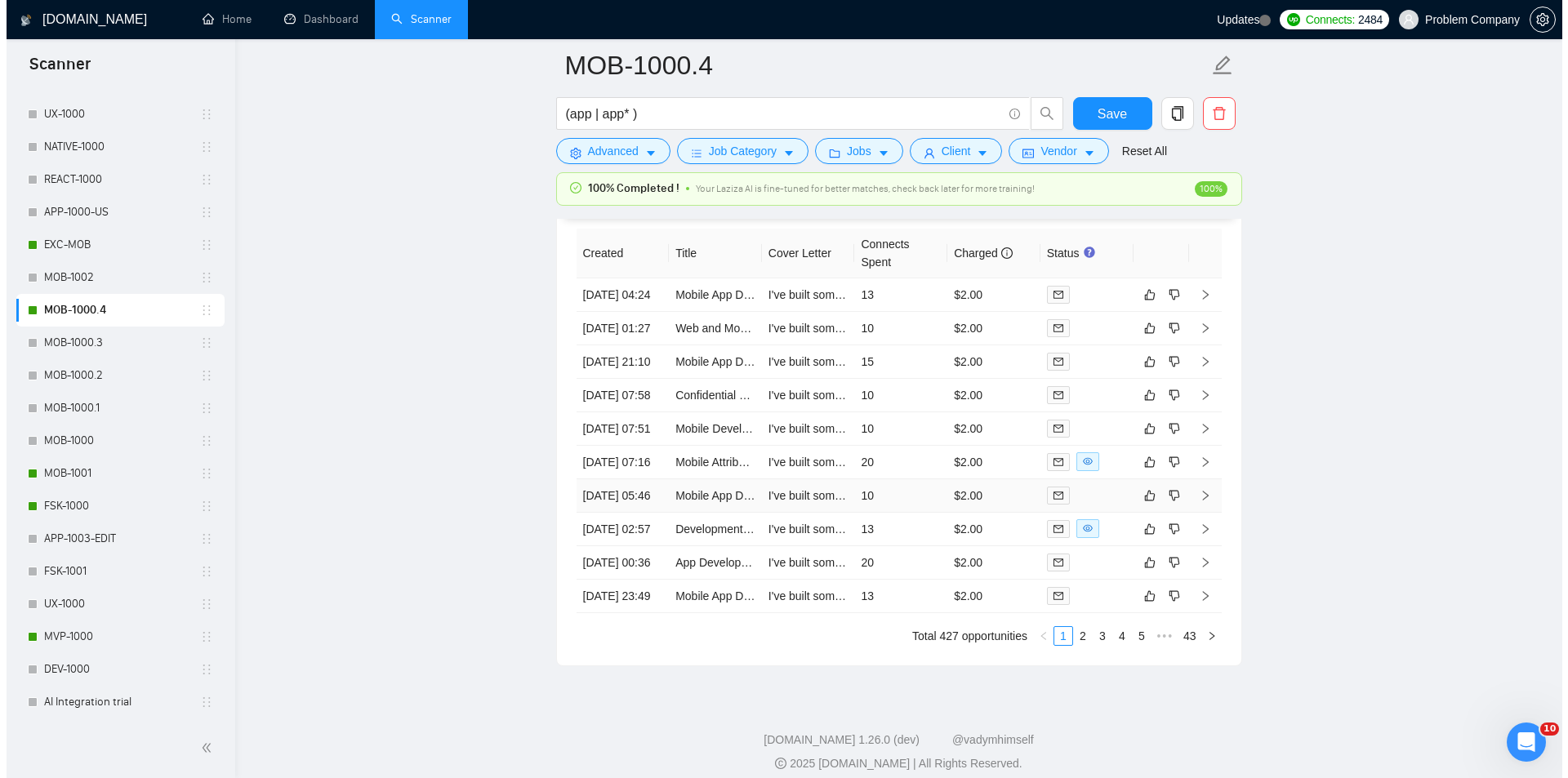
scroll to position [4061, 0]
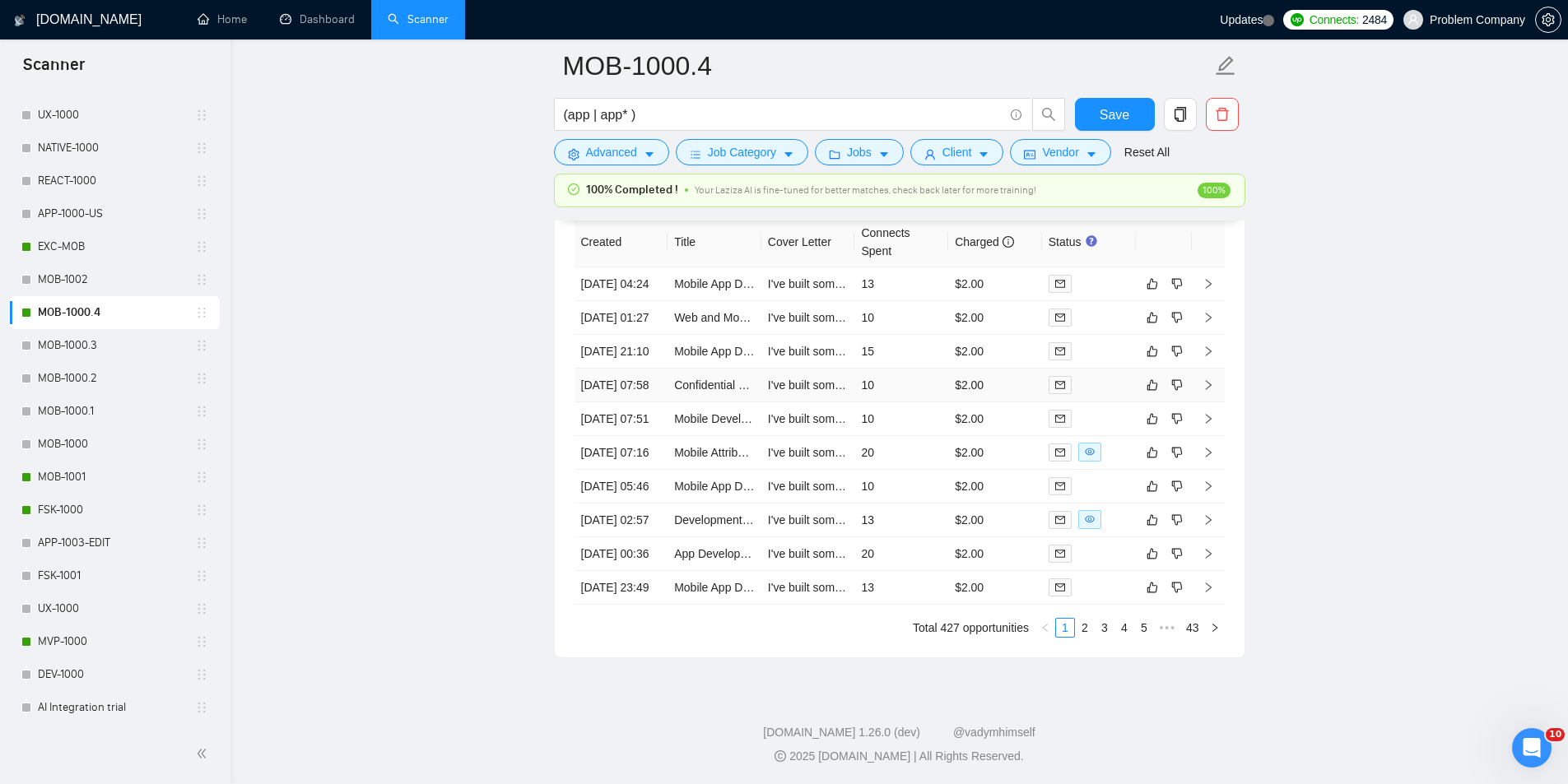
click at [649, 402] on td "[DATE] 07:58" at bounding box center [620, 386] width 94 height 34
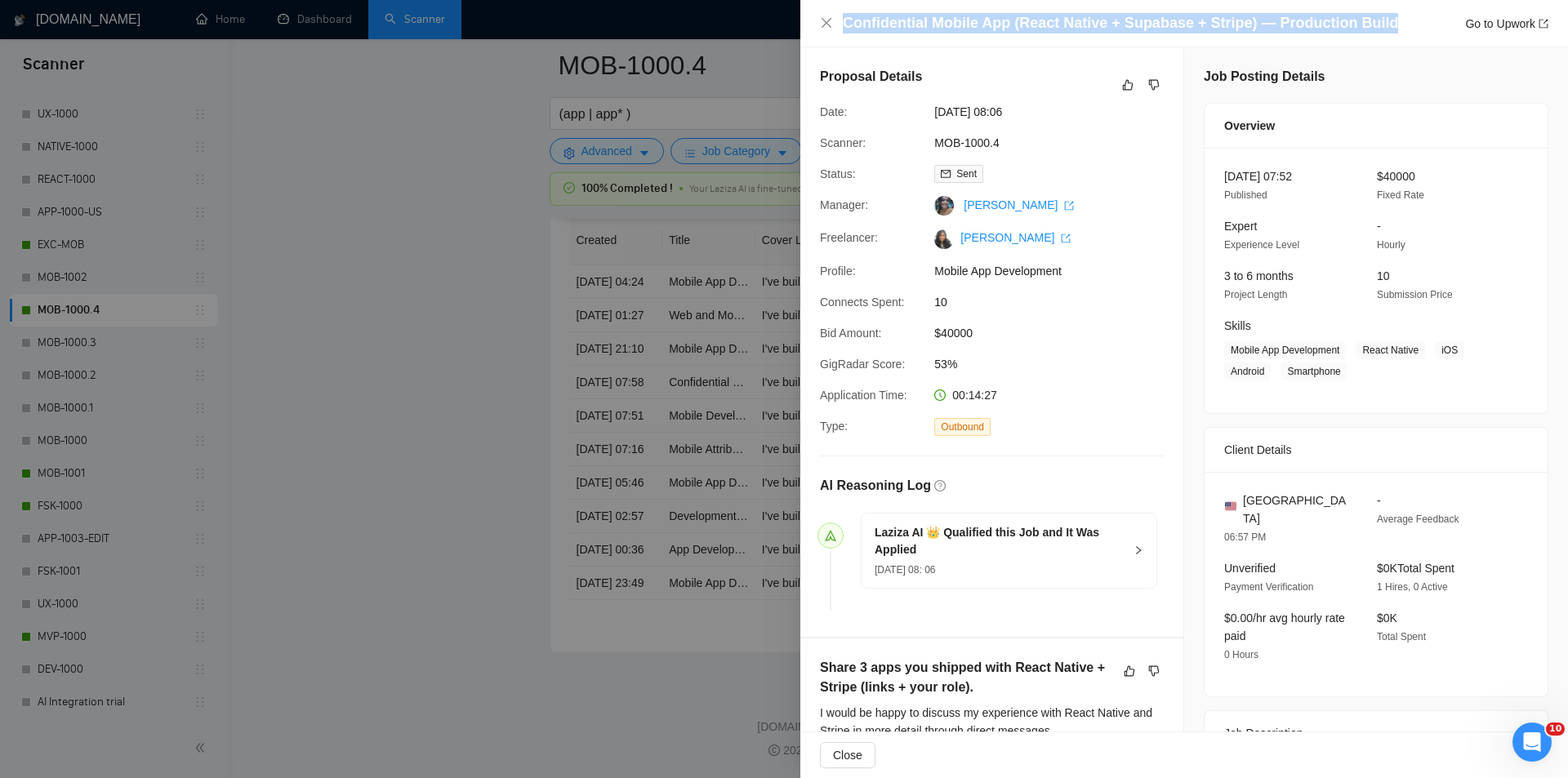
drag, startPoint x: 1349, startPoint y: 29, endPoint x: 816, endPoint y: 11, distance: 533.3
click at [816, 11] on div "Confidential Mobile App (React Native + Supabase + Stripe) — Production Build G…" at bounding box center [1184, 23] width 767 height 47
copy h4 "Confidential Mobile App (React Native + Supabase + Stripe) — Production Build"
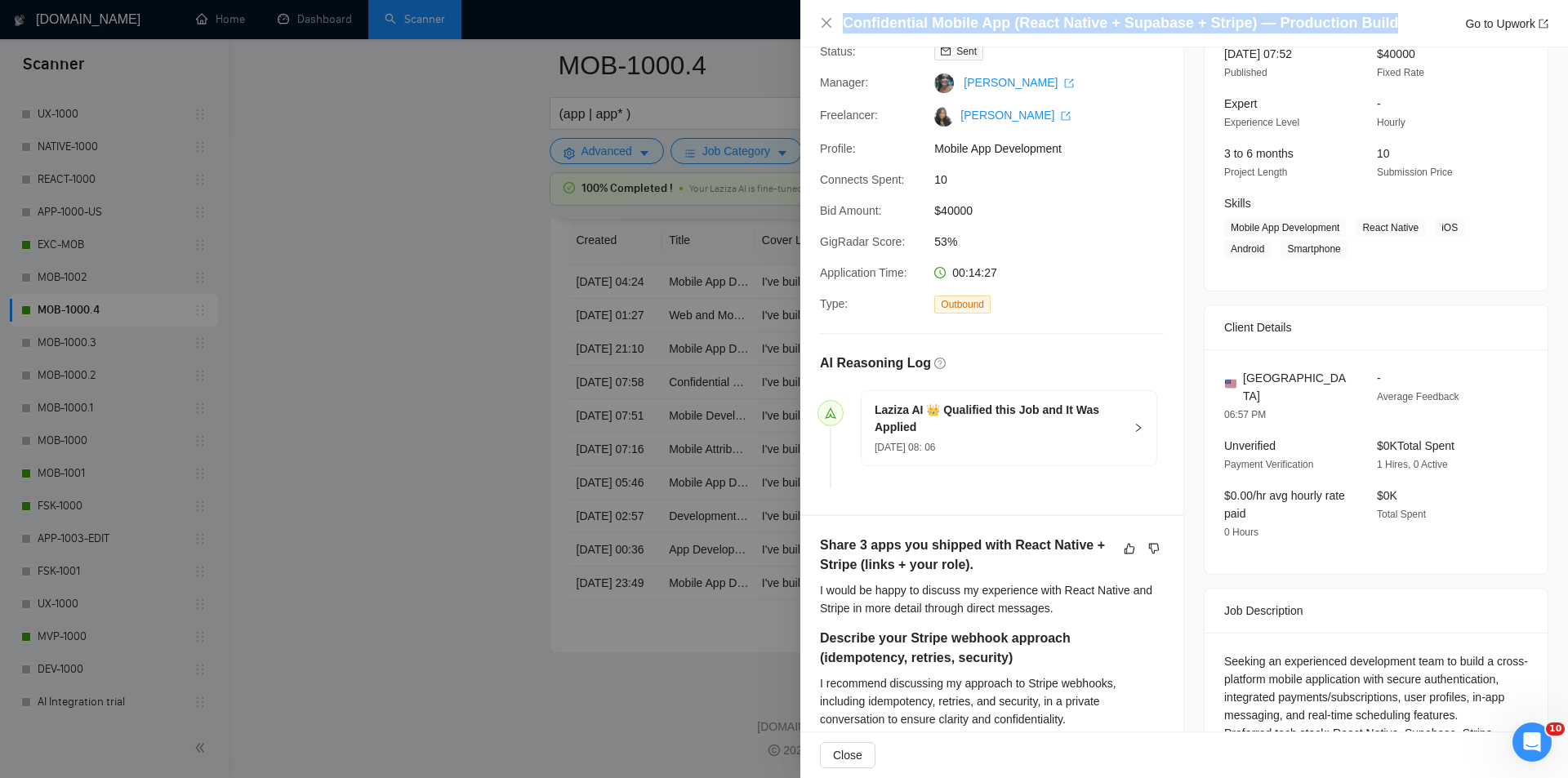
scroll to position [490, 0]
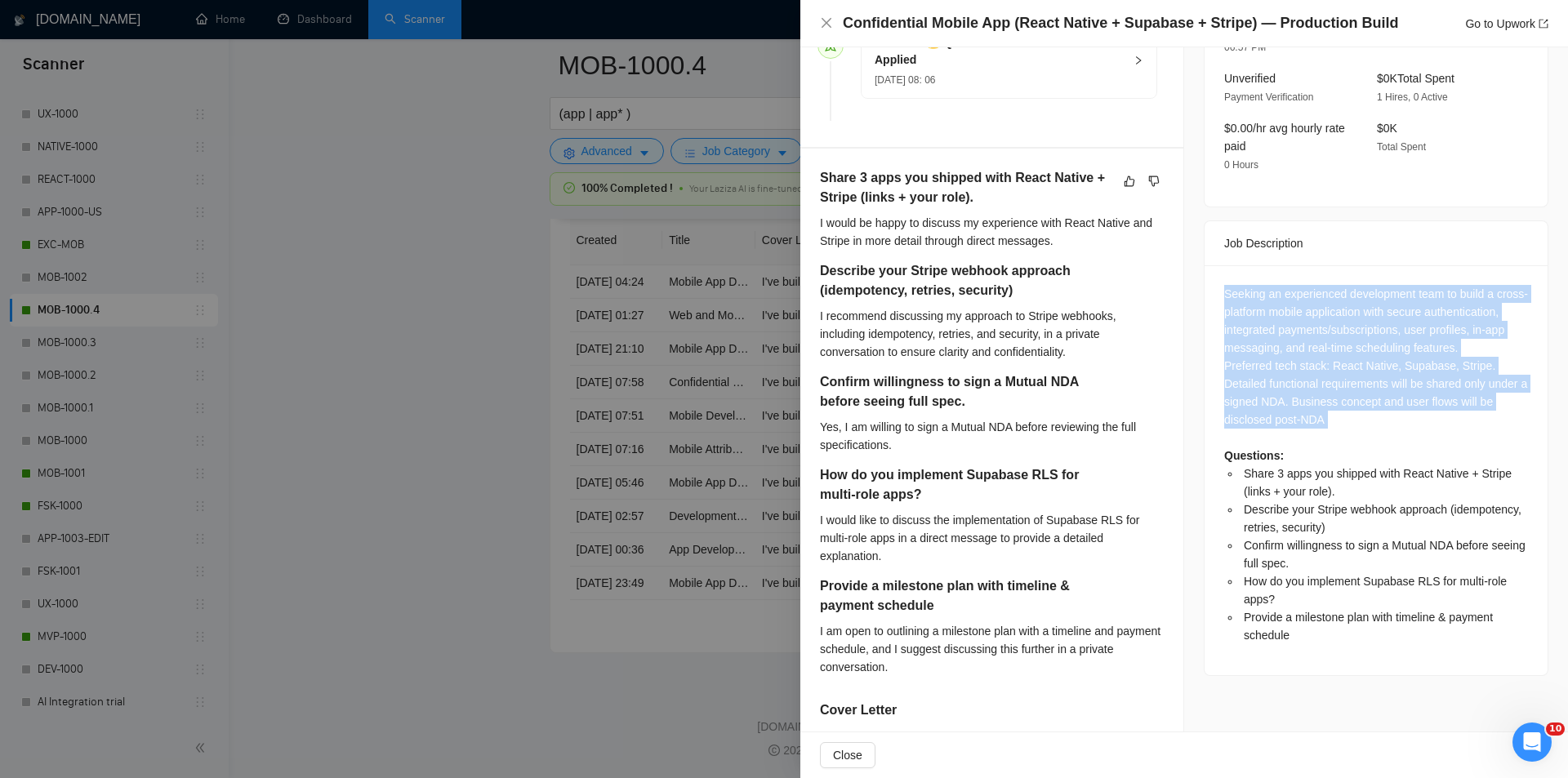
drag, startPoint x: 1220, startPoint y: 269, endPoint x: 1390, endPoint y: 438, distance: 239.7
click at [1390, 438] on div "Seeking an experienced development team to build a cross-platform mobile applic…" at bounding box center [1376, 464] width 303 height 359
copy div "Seeking an experienced development team to build a cross-platform mobile applic…"
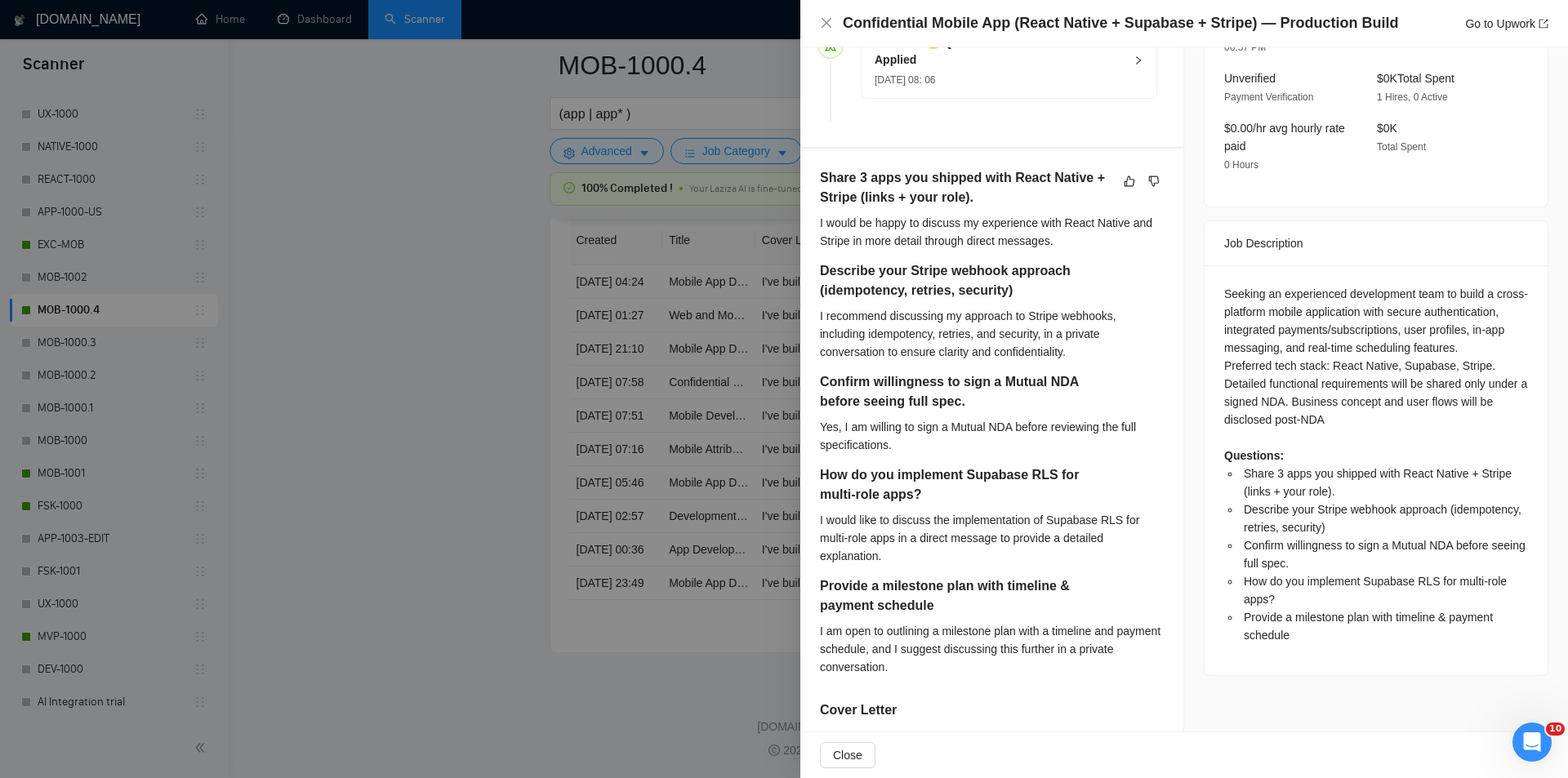
click at [835, 23] on div "Confidential Mobile App (React Native + Supabase + Stripe) — Production Build G…" at bounding box center [1184, 23] width 728 height 21
click at [822, 25] on icon "close" at bounding box center [826, 23] width 13 height 13
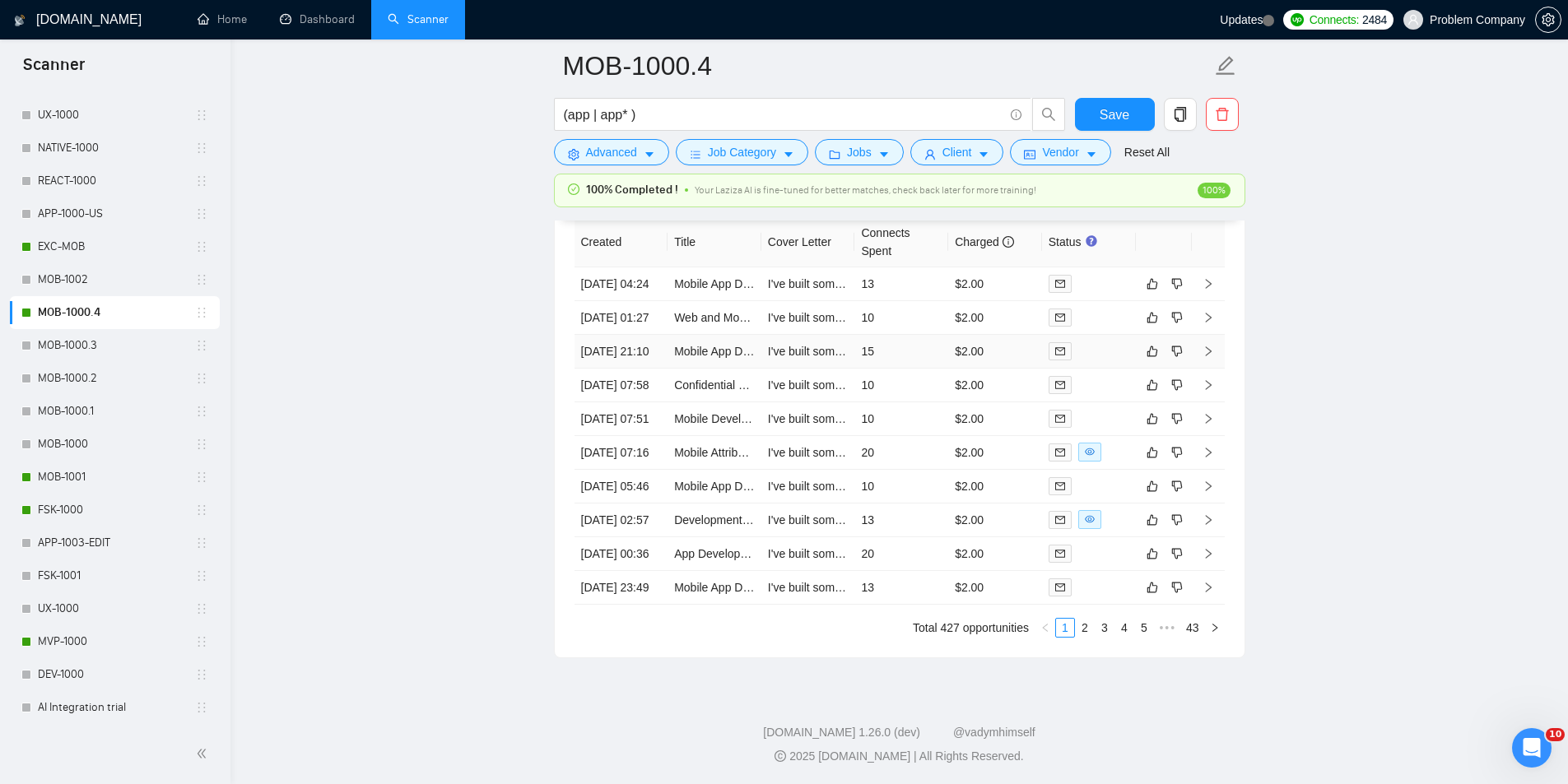
click at [639, 369] on td "[DATE] 21:10" at bounding box center [620, 352] width 94 height 34
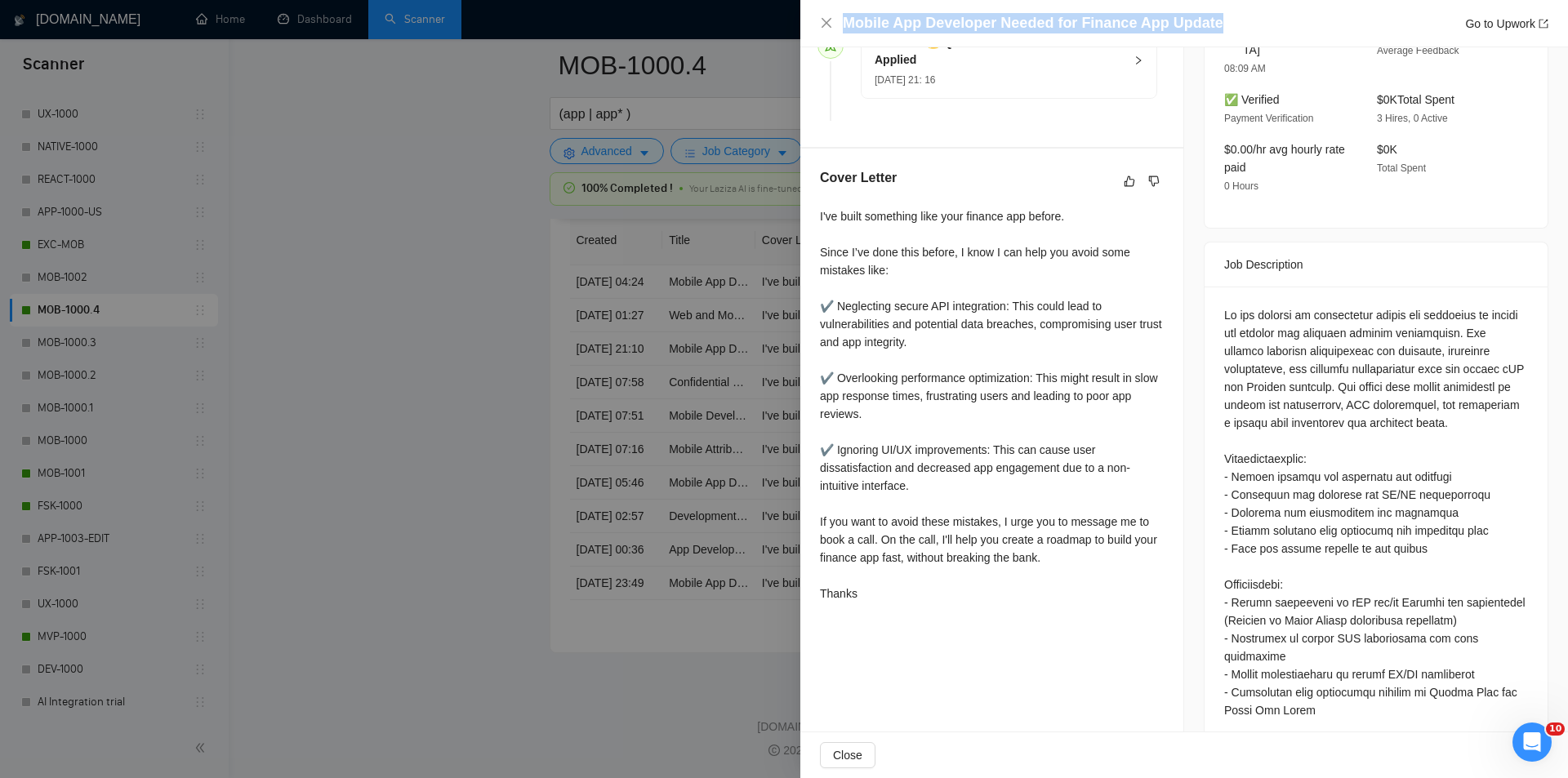
drag, startPoint x: 1239, startPoint y: 17, endPoint x: 848, endPoint y: 7, distance: 391.1
click at [848, 7] on div "Mobile App Developer Needed for Finance App Update Go to Upwork" at bounding box center [1184, 23] width 767 height 47
copy h4 "Mobile App Developer Needed for Finance App Update"
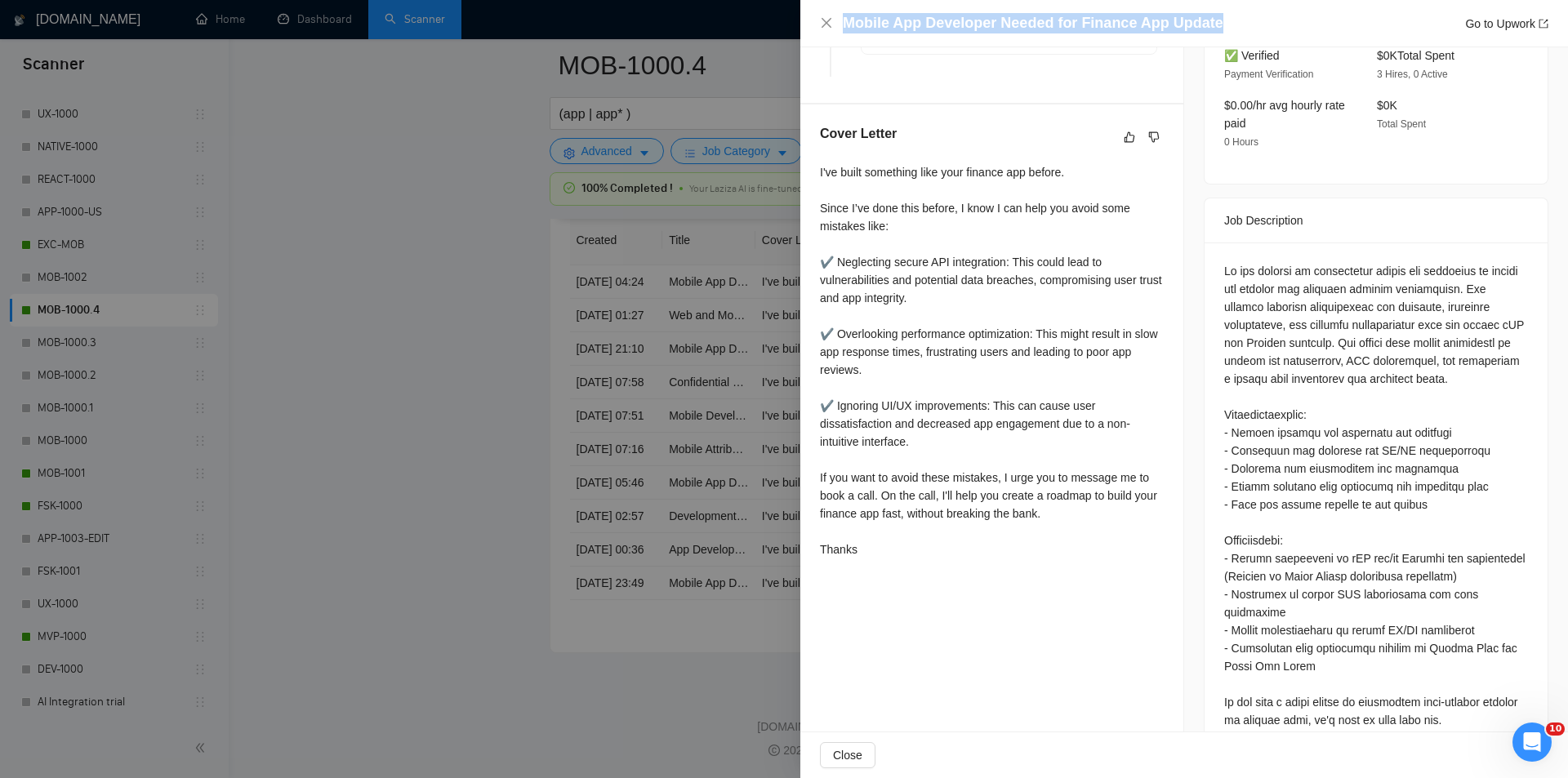
scroll to position [537, 0]
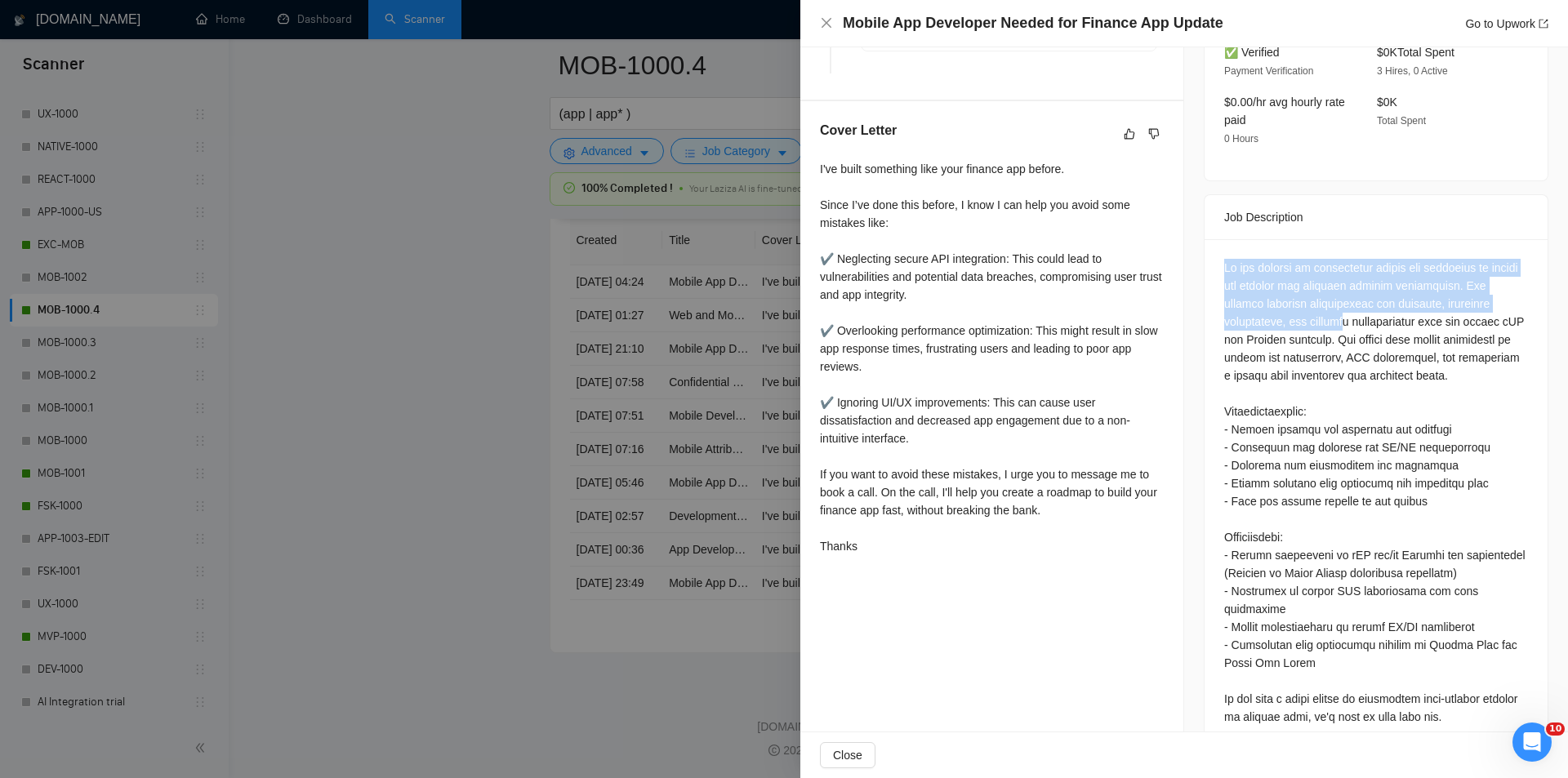
drag, startPoint x: 1216, startPoint y: 239, endPoint x: 1344, endPoint y: 298, distance: 140.9
click at [1344, 298] on div at bounding box center [1376, 495] width 343 height 513
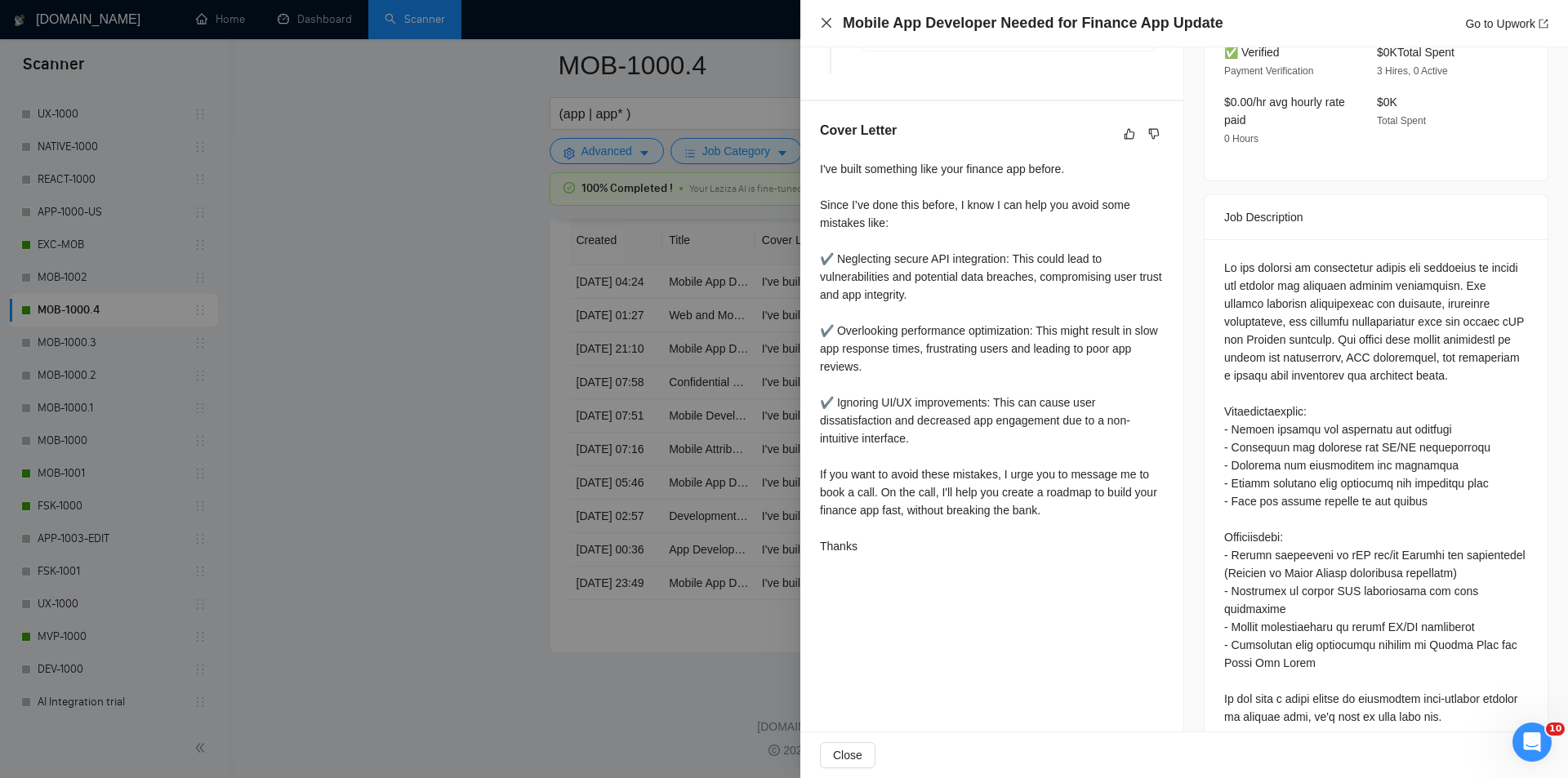
click at [831, 15] on div "Mobile App Developer Needed for Finance App Update Go to Upwork" at bounding box center [1184, 23] width 728 height 21
click at [829, 26] on icon "close" at bounding box center [826, 23] width 10 height 10
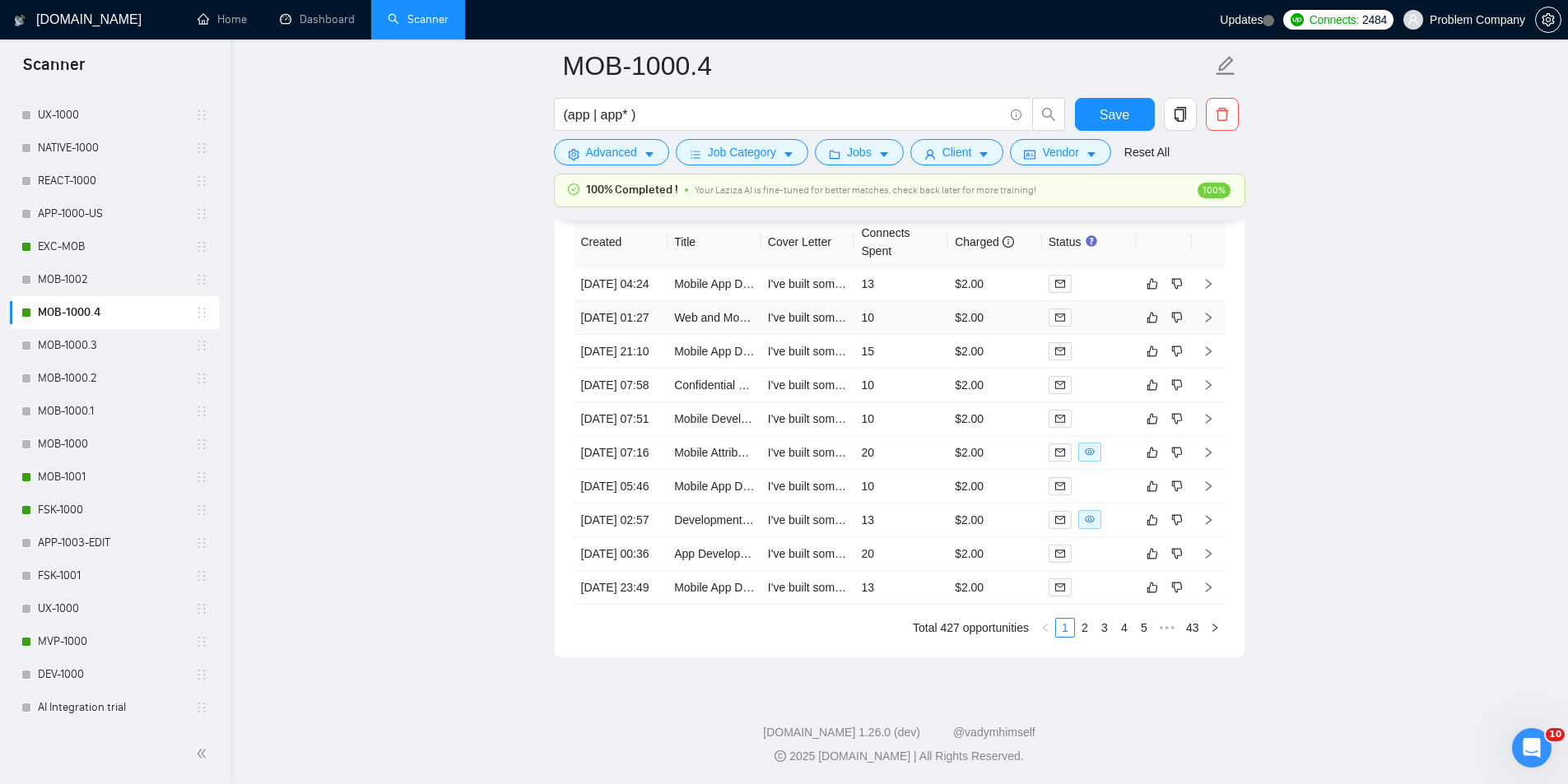
click at [623, 335] on td "[DATE] 01:27" at bounding box center [620, 318] width 94 height 34
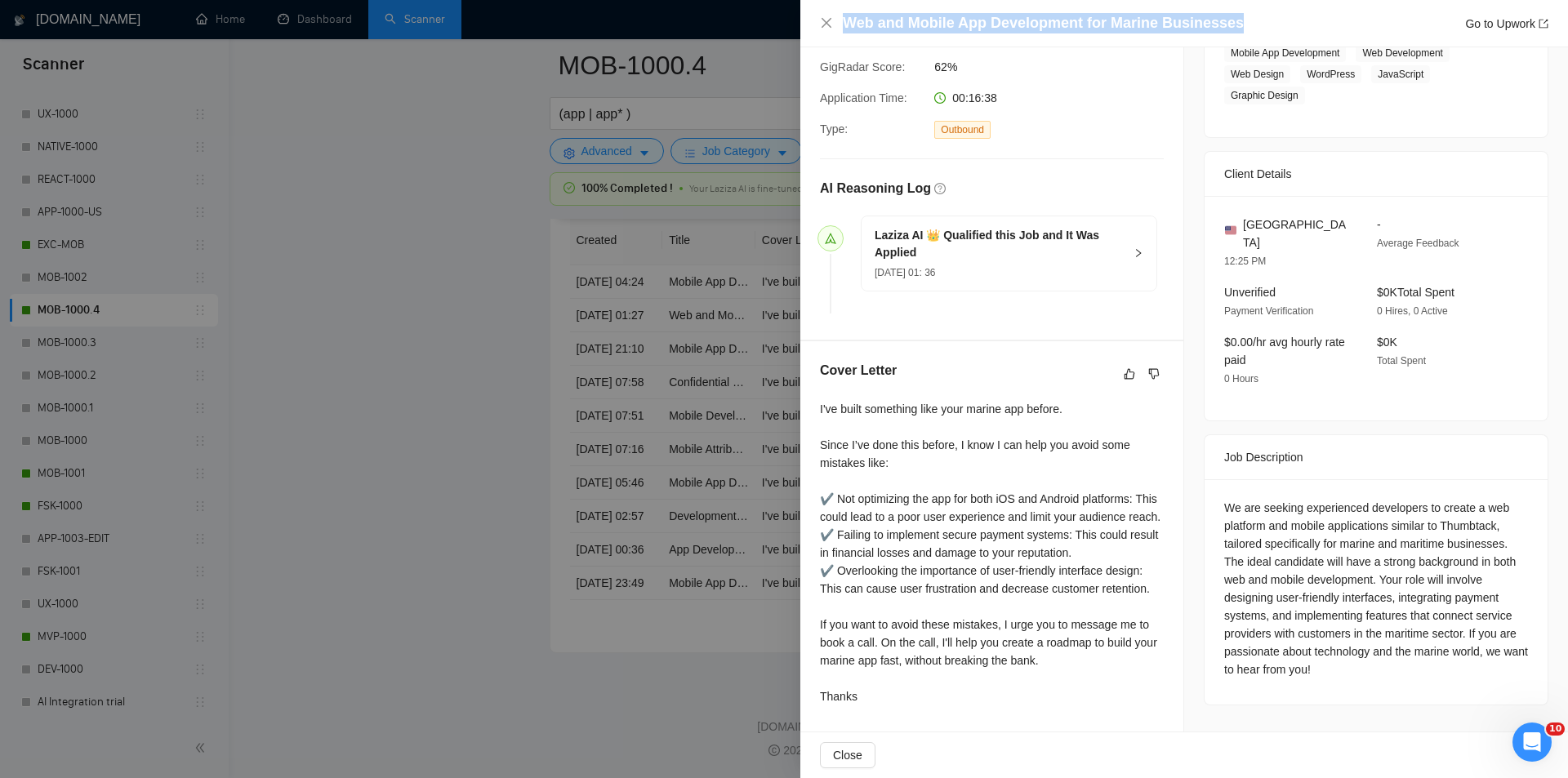
drag, startPoint x: 1234, startPoint y: 28, endPoint x: 788, endPoint y: 15, distance: 446.2
click at [788, 15] on div "Web and Mobile App Development for Marine Businesses Go to Upwork Proposal Deta…" at bounding box center [784, 389] width 1568 height 778
copy div "Web and Mobile App Development for Marine Businesses"
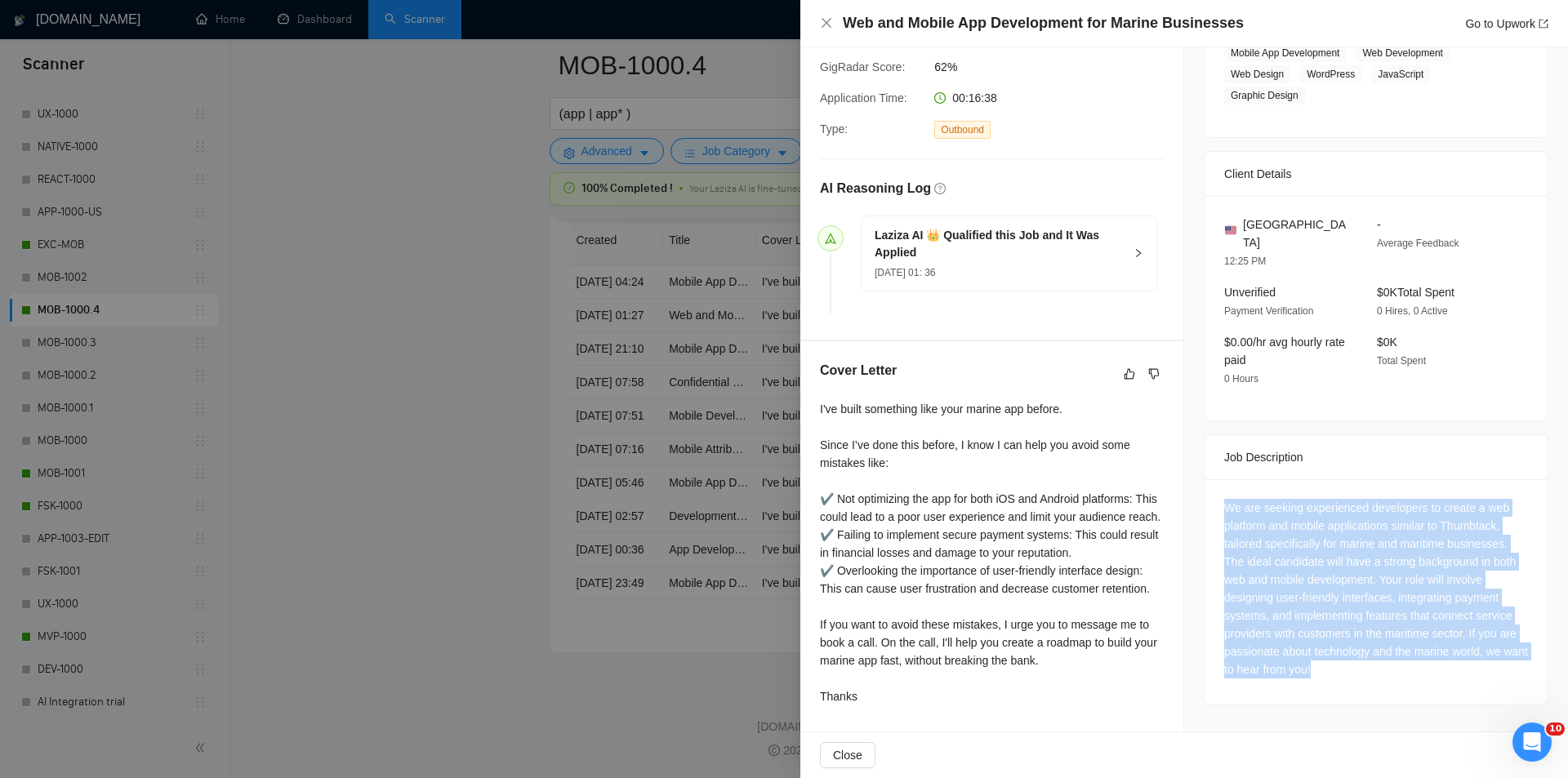
drag, startPoint x: 1208, startPoint y: 461, endPoint x: 1379, endPoint y: 639, distance: 246.8
click at [1377, 639] on div "We are seeking experienced developers to create a web platform and mobile appli…" at bounding box center [1376, 592] width 343 height 225
click at [821, 18] on icon "close" at bounding box center [826, 23] width 13 height 13
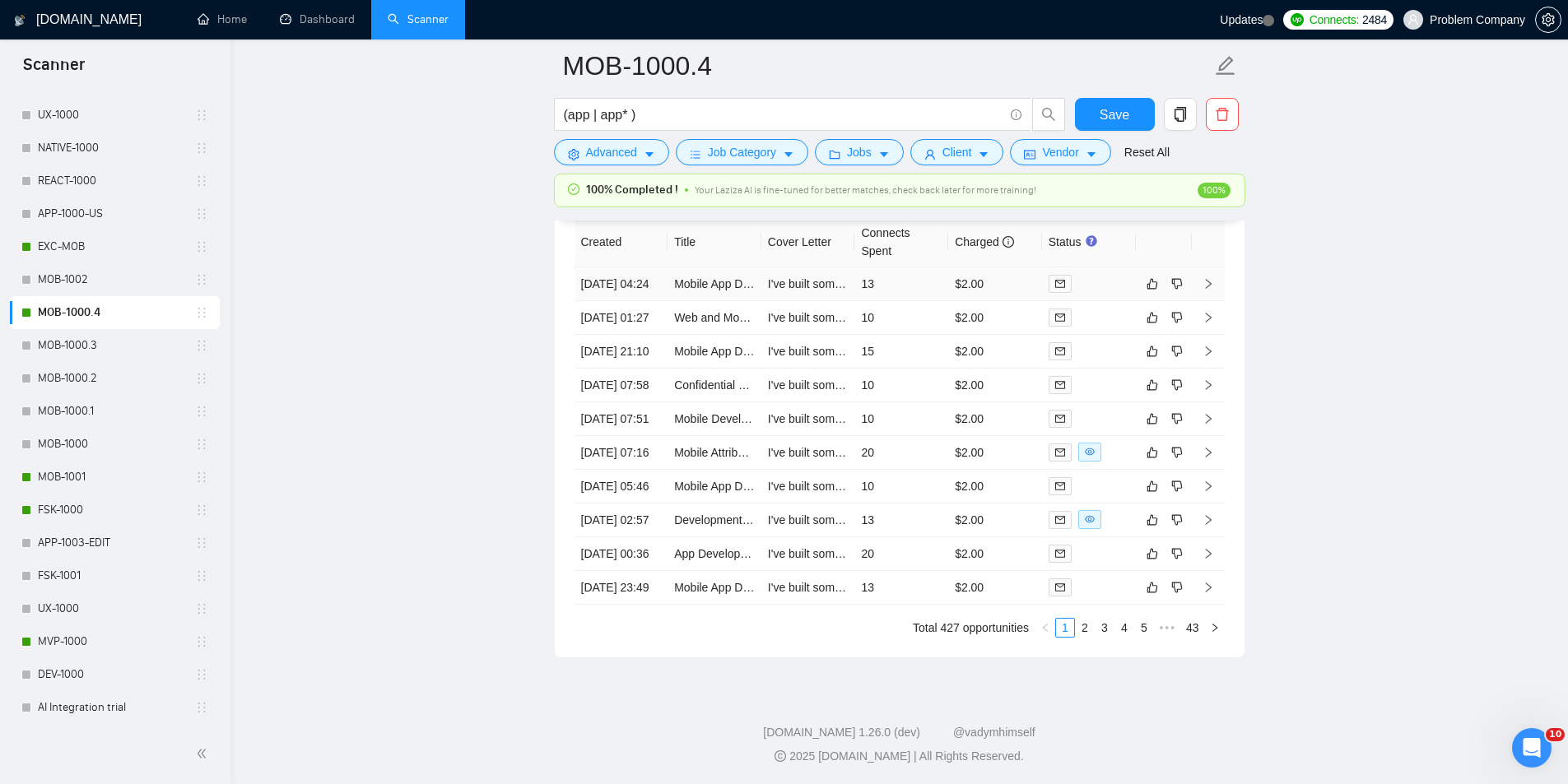
click at [637, 301] on td "[DATE] 04:24" at bounding box center [620, 284] width 94 height 34
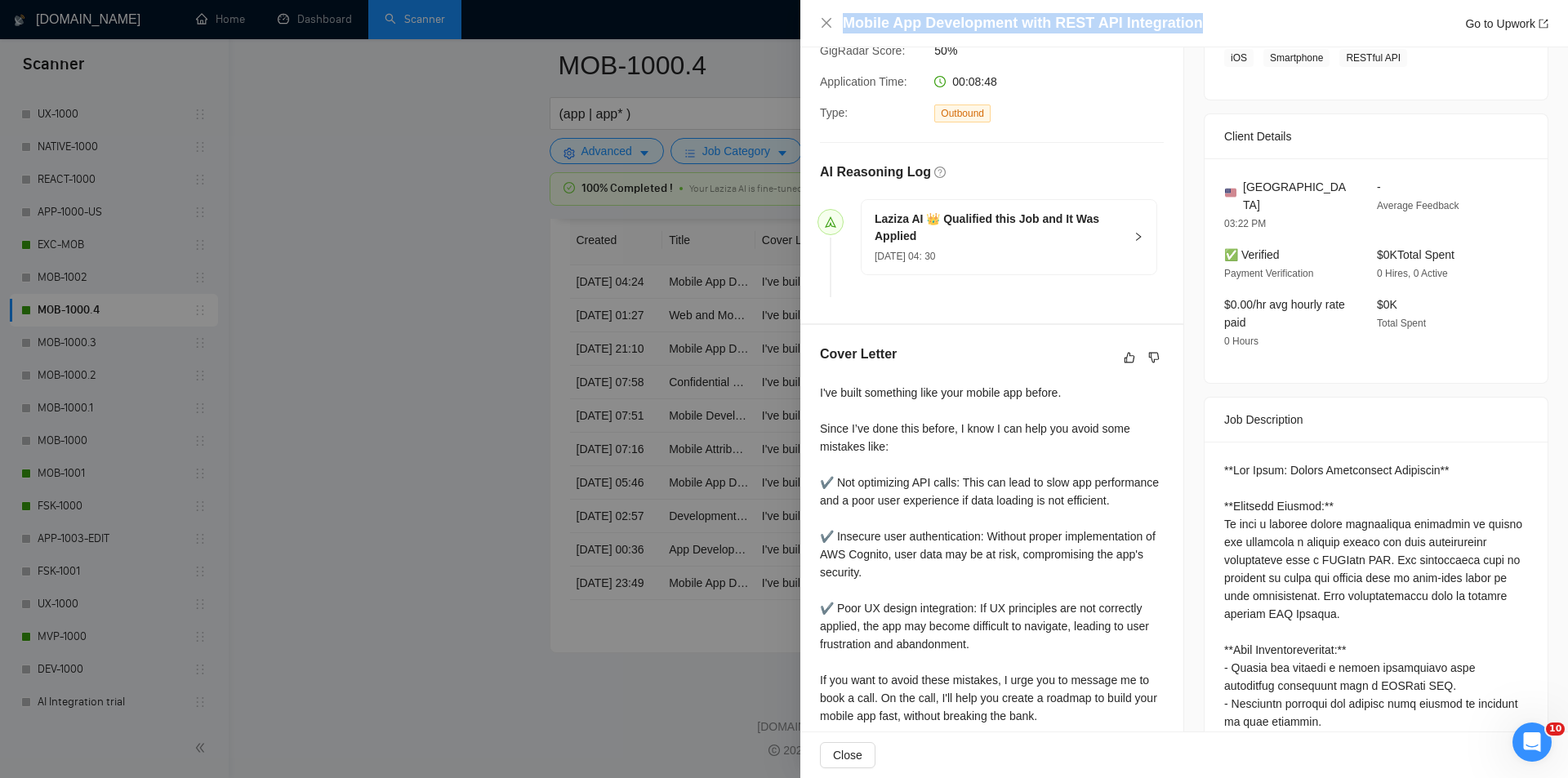
drag, startPoint x: 1232, startPoint y: 14, endPoint x: 807, endPoint y: 27, distance: 425.2
click at [807, 27] on div "Mobile App Development with REST API Integration Go to Upwork" at bounding box center [1184, 23] width 767 height 47
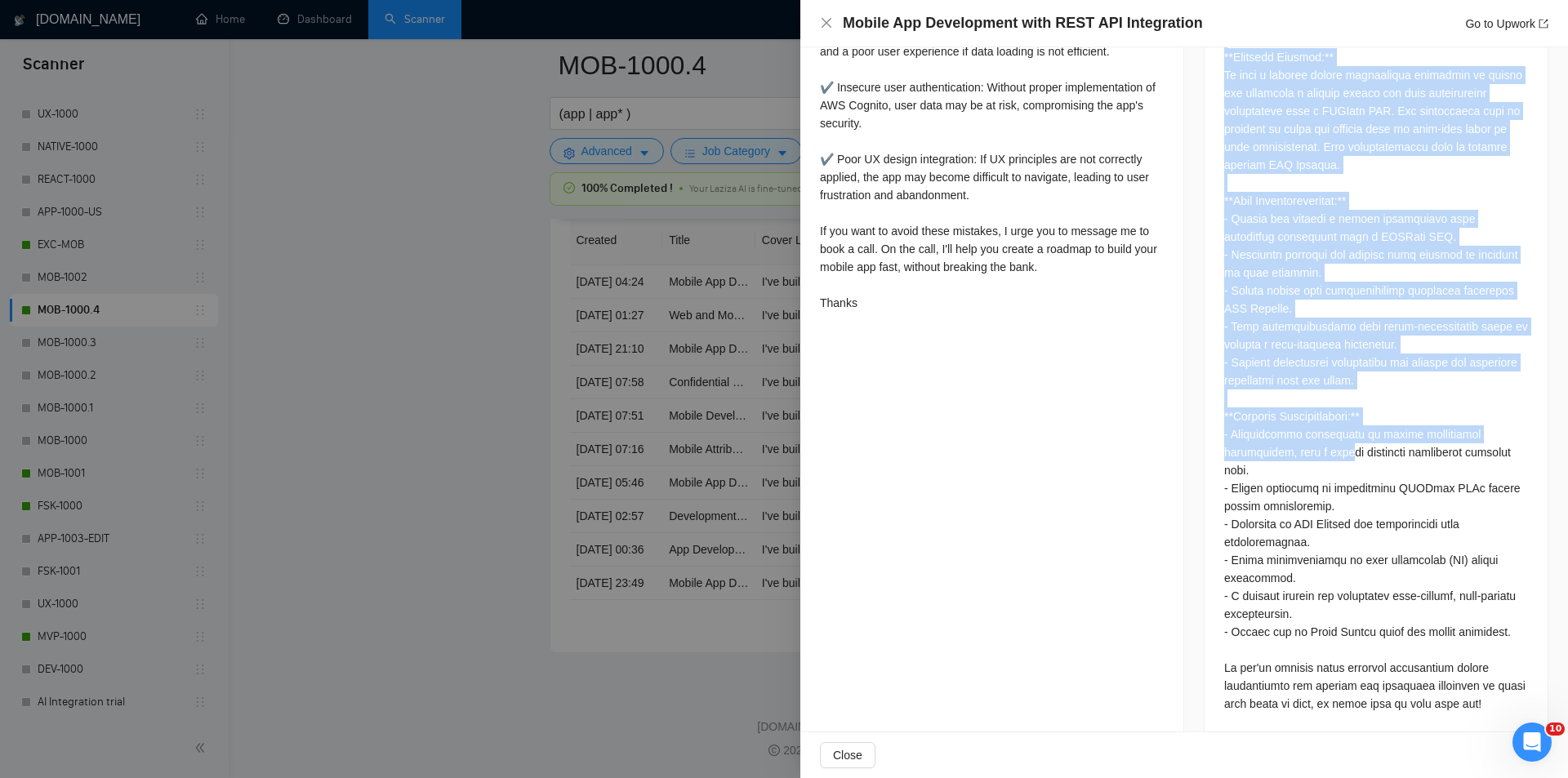
scroll to position [767, 0]
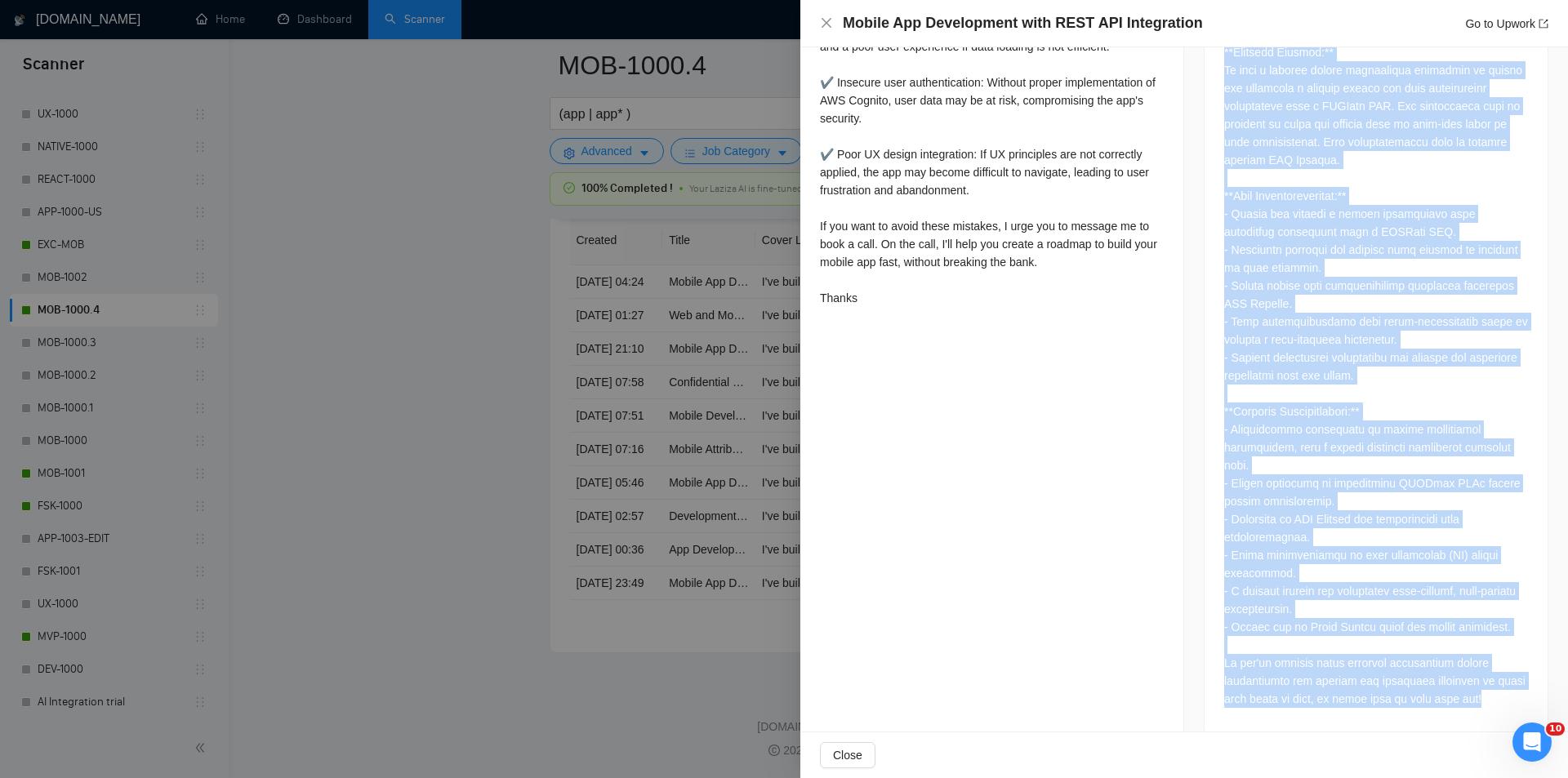
drag, startPoint x: 1216, startPoint y: 278, endPoint x: 1487, endPoint y: 685, distance: 489.0
click at [1487, 685] on div at bounding box center [1376, 360] width 343 height 747
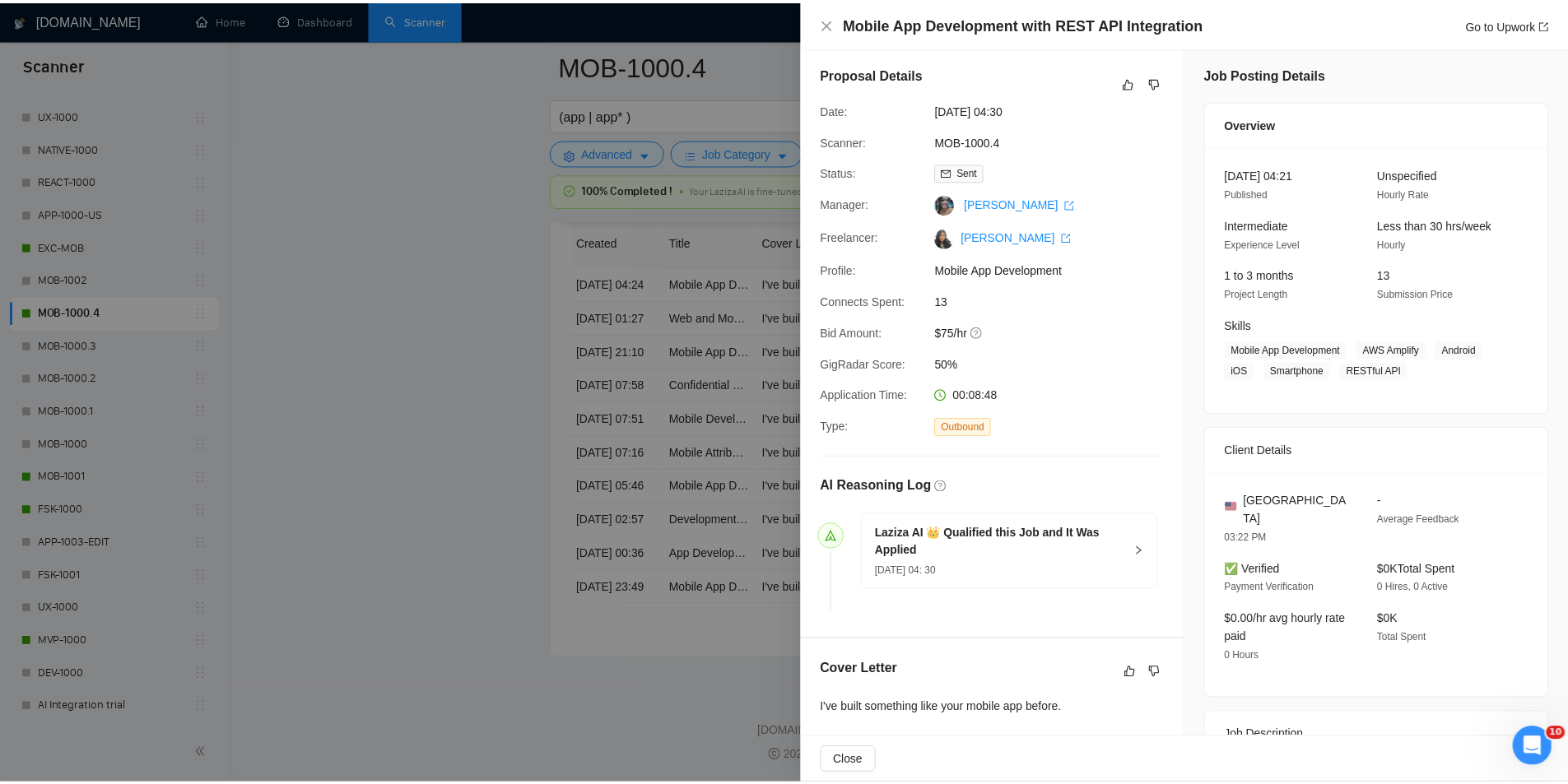
scroll to position [0, 0]
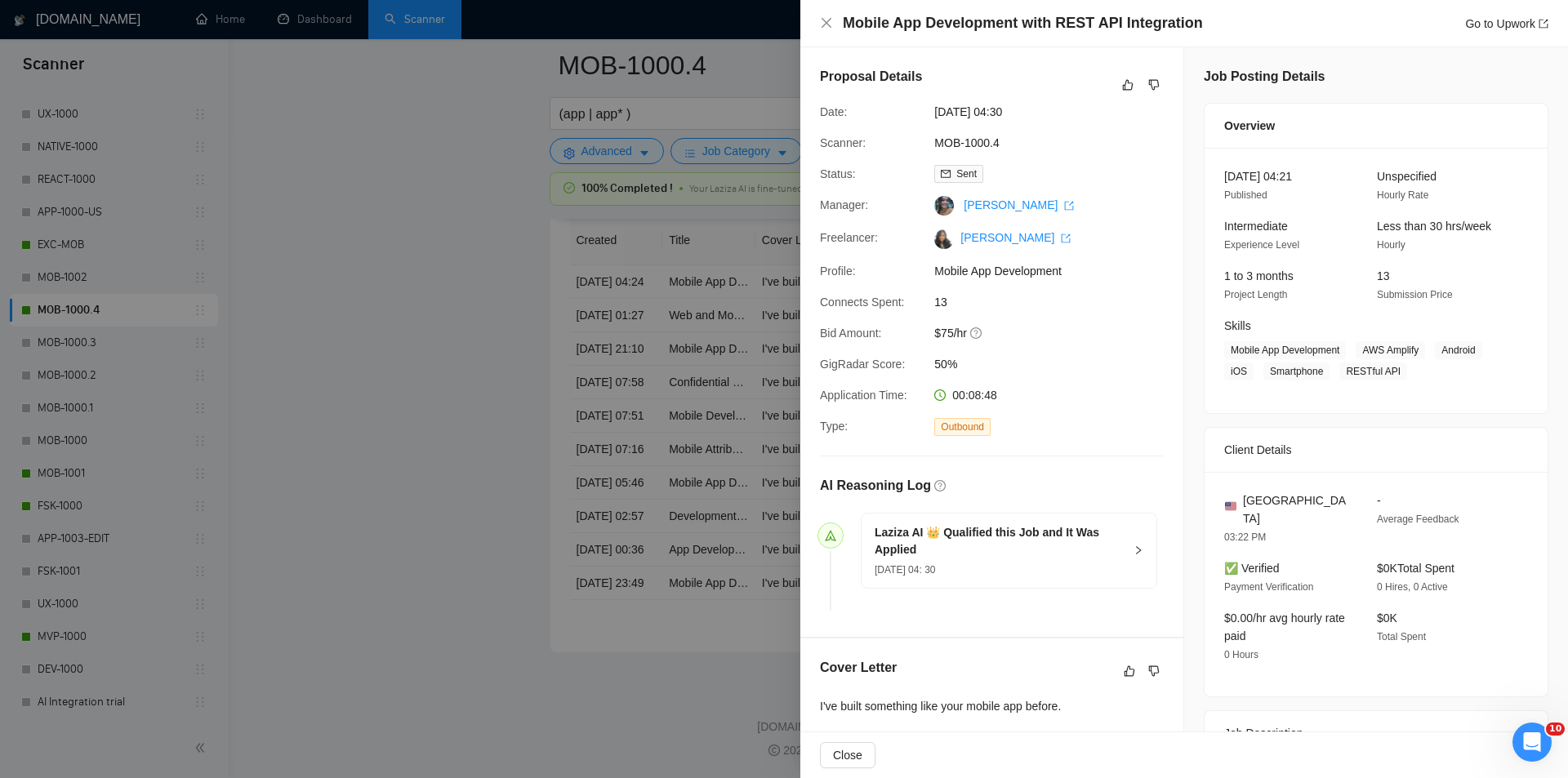
drag, startPoint x: 1050, startPoint y: 111, endPoint x: 918, endPoint y: 105, distance: 132.1
click at [918, 105] on div "Date: 12 Aug, 2025 04:30" at bounding box center [985, 112] width 344 height 18
click at [821, 22] on icon "close" at bounding box center [826, 23] width 13 height 13
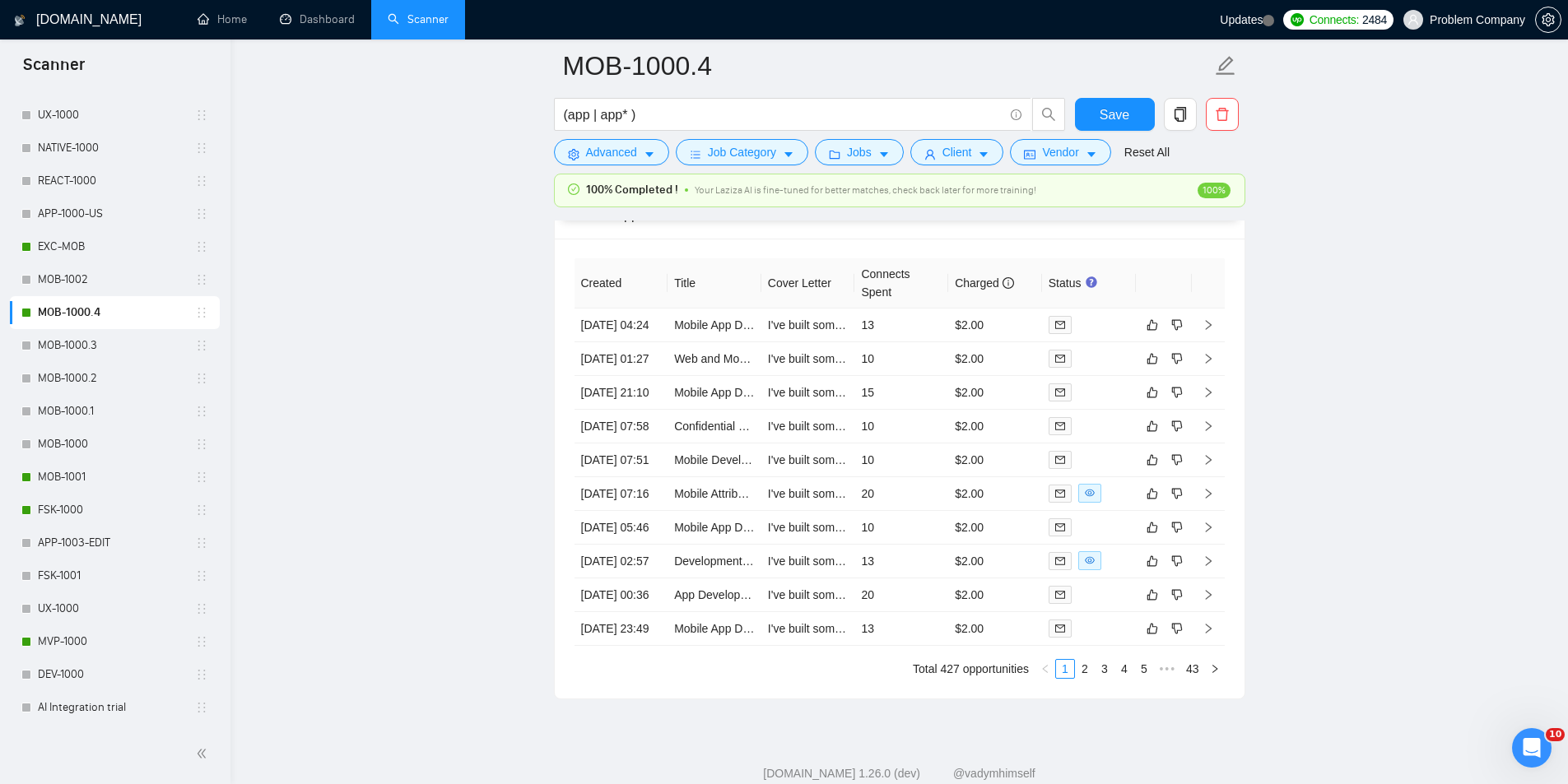
scroll to position [3929, 0]
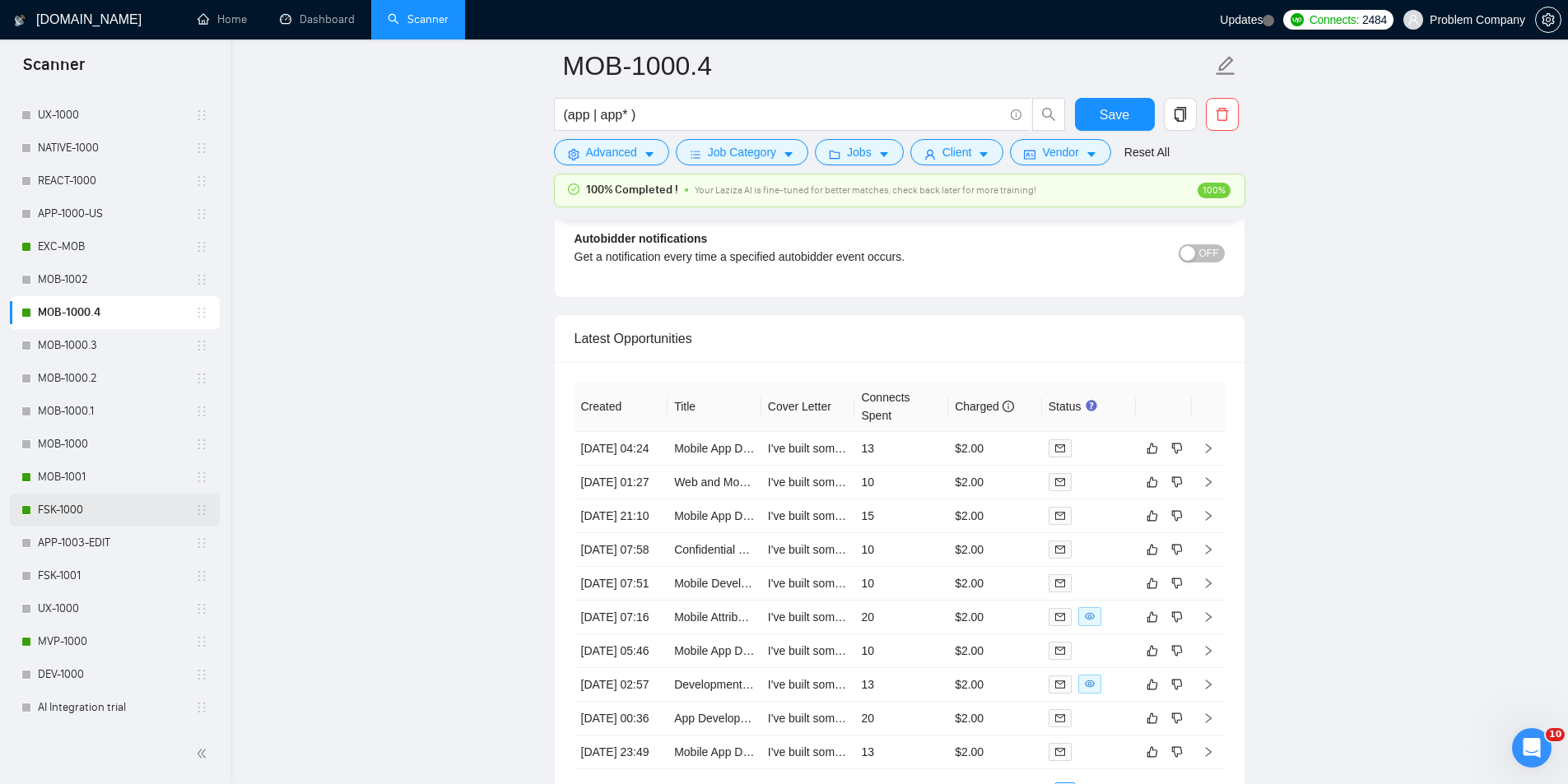
click at [82, 515] on link "FSK-1000" at bounding box center [115, 510] width 157 height 33
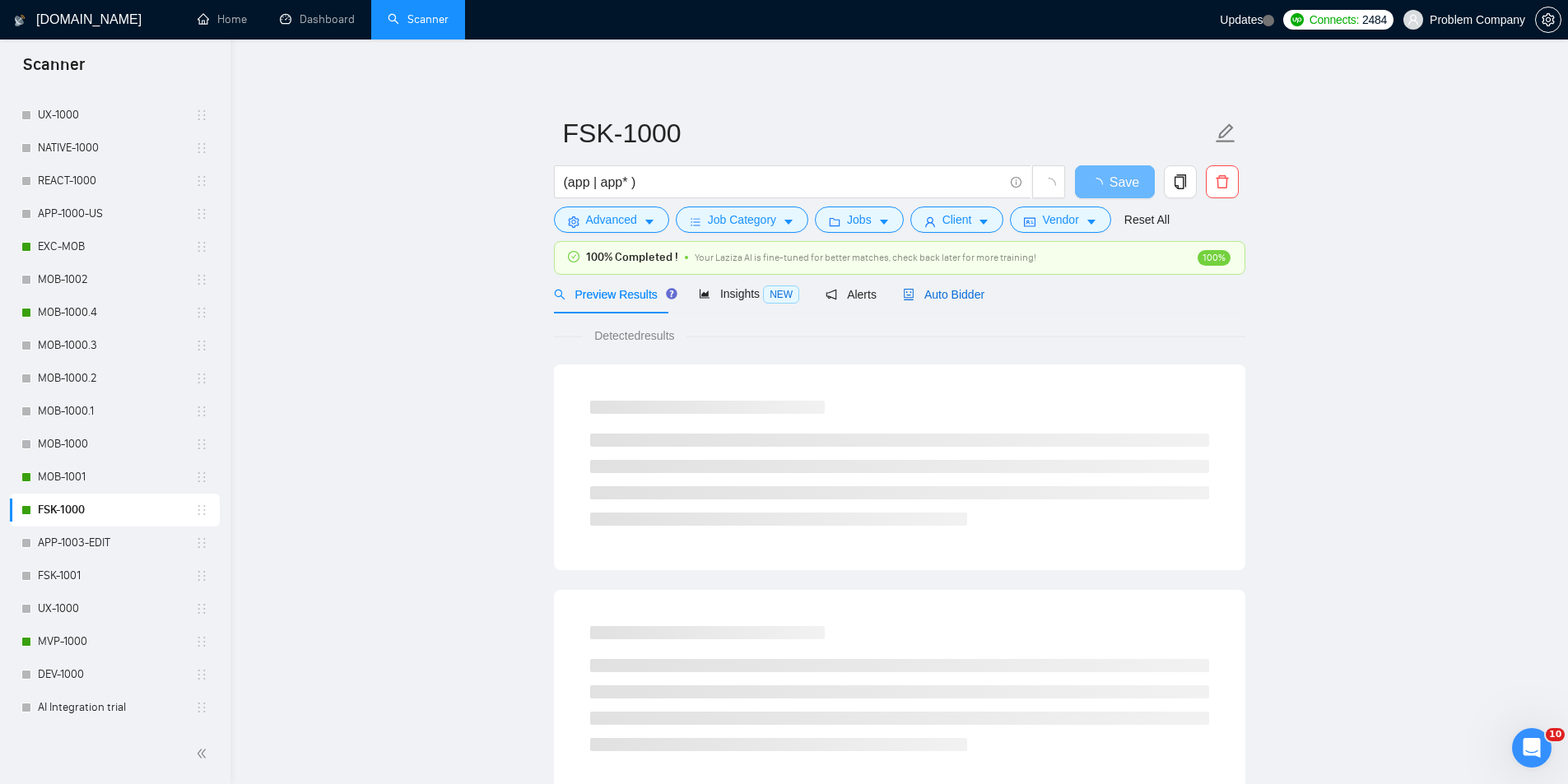
click at [944, 289] on span "Auto Bidder" at bounding box center [943, 294] width 82 height 13
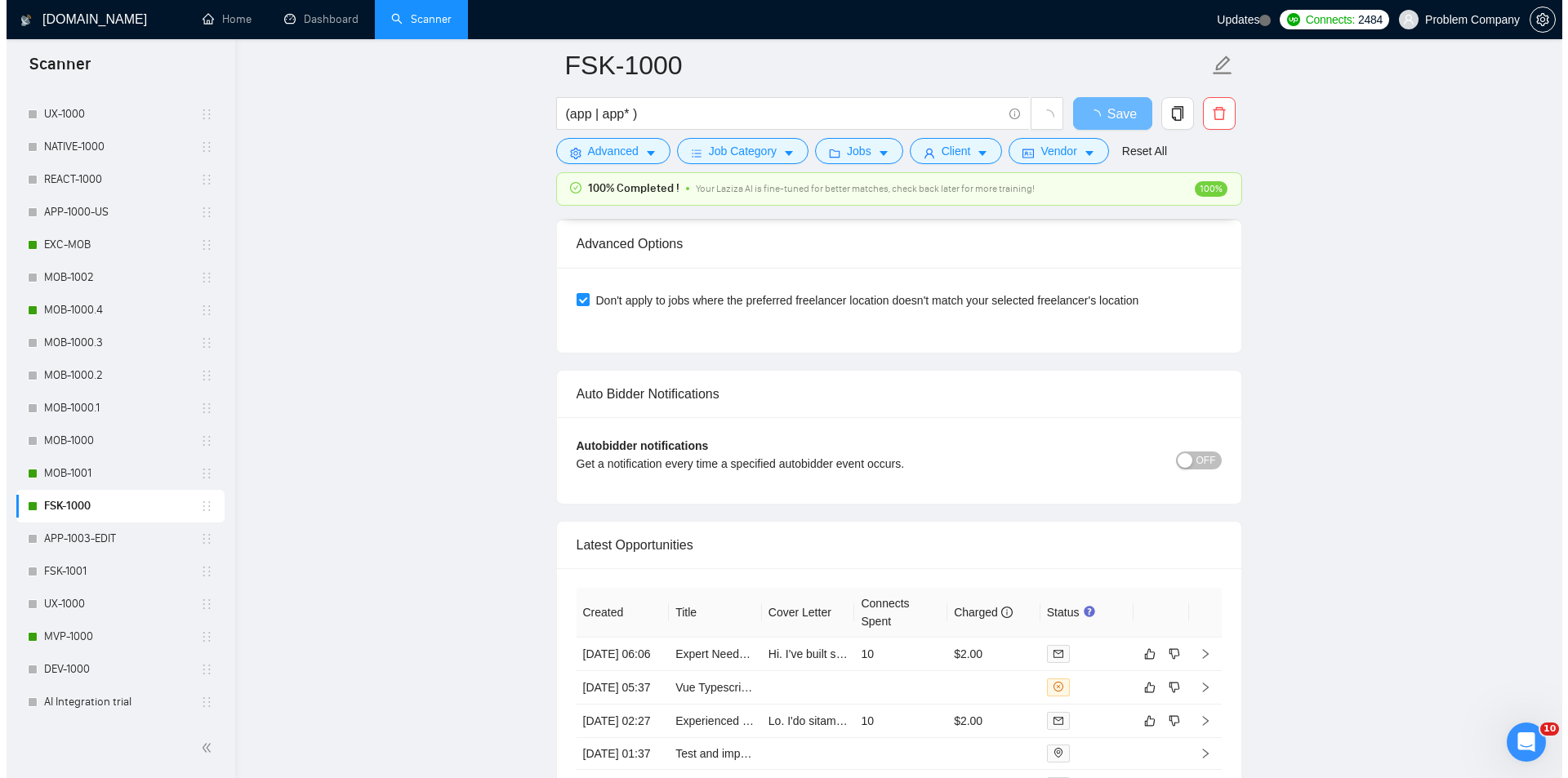
scroll to position [3838, 0]
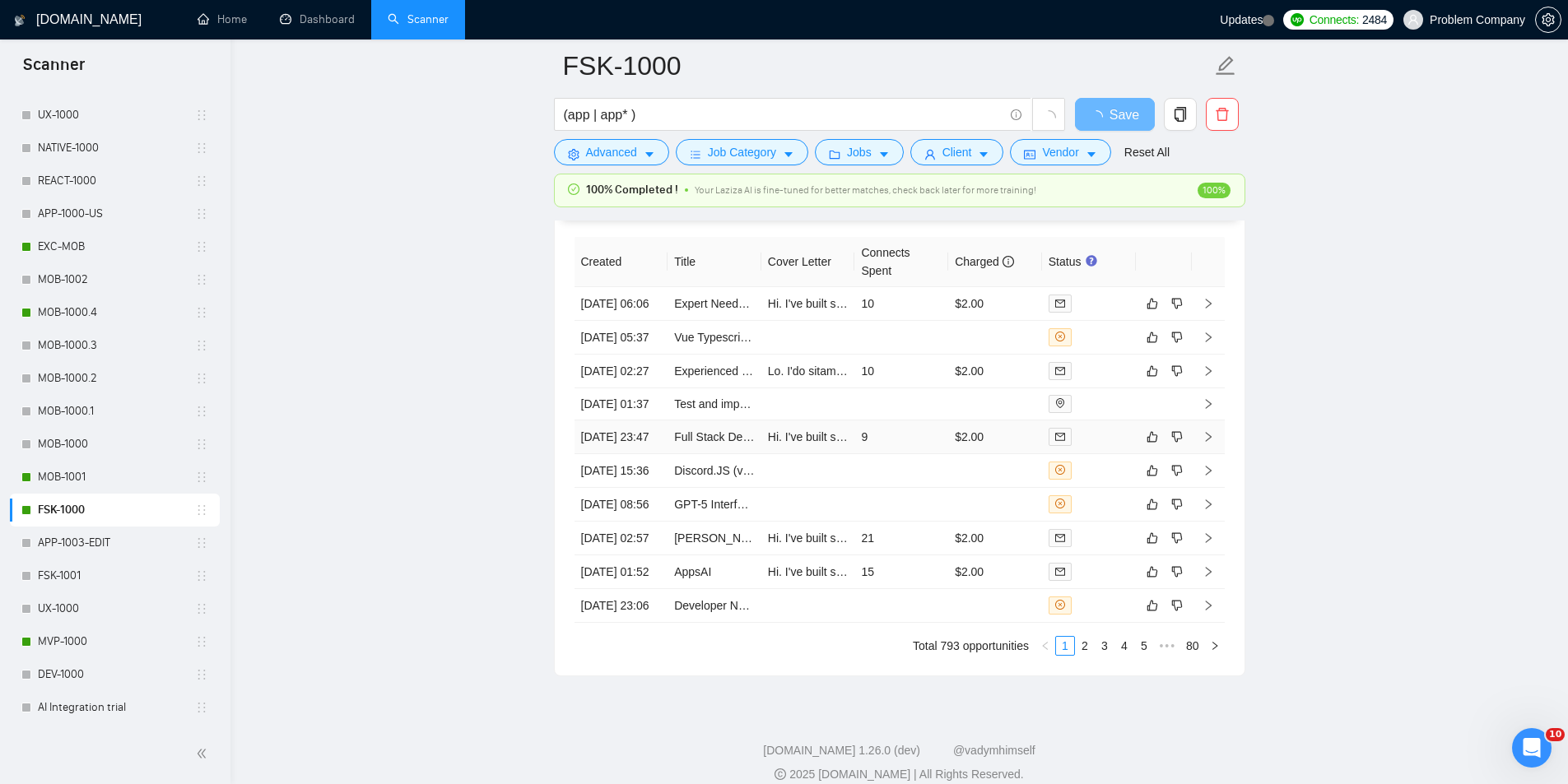
click at [642, 321] on td "12 Aug, 2025 06:06" at bounding box center [620, 304] width 94 height 34
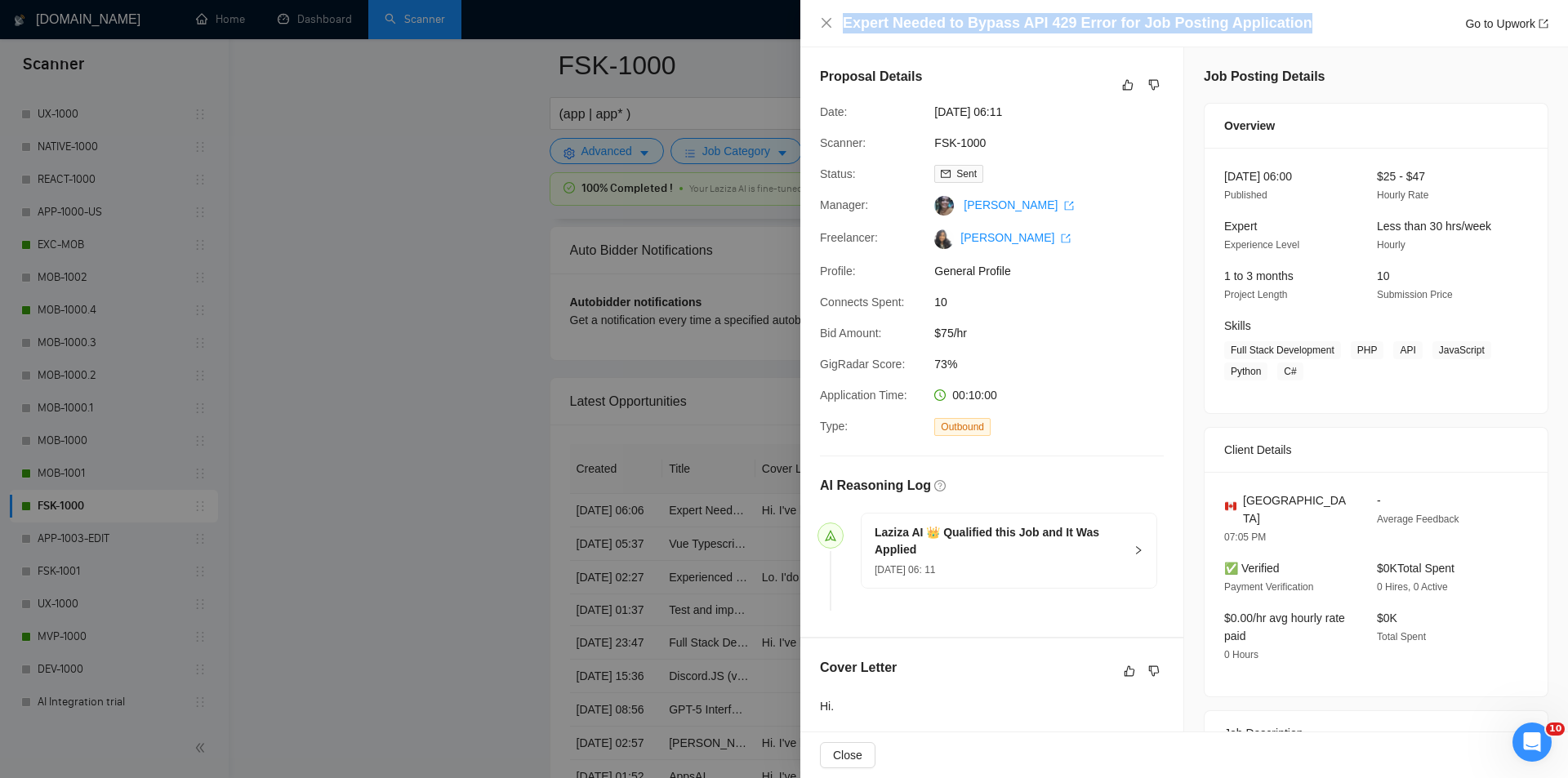
drag, startPoint x: 1302, startPoint y: 20, endPoint x: 804, endPoint y: 23, distance: 498.0
click at [804, 23] on div "Expert Needed to Bypass API 429 Error for Job Posting Application Go to Upwork" at bounding box center [1184, 23] width 767 height 47
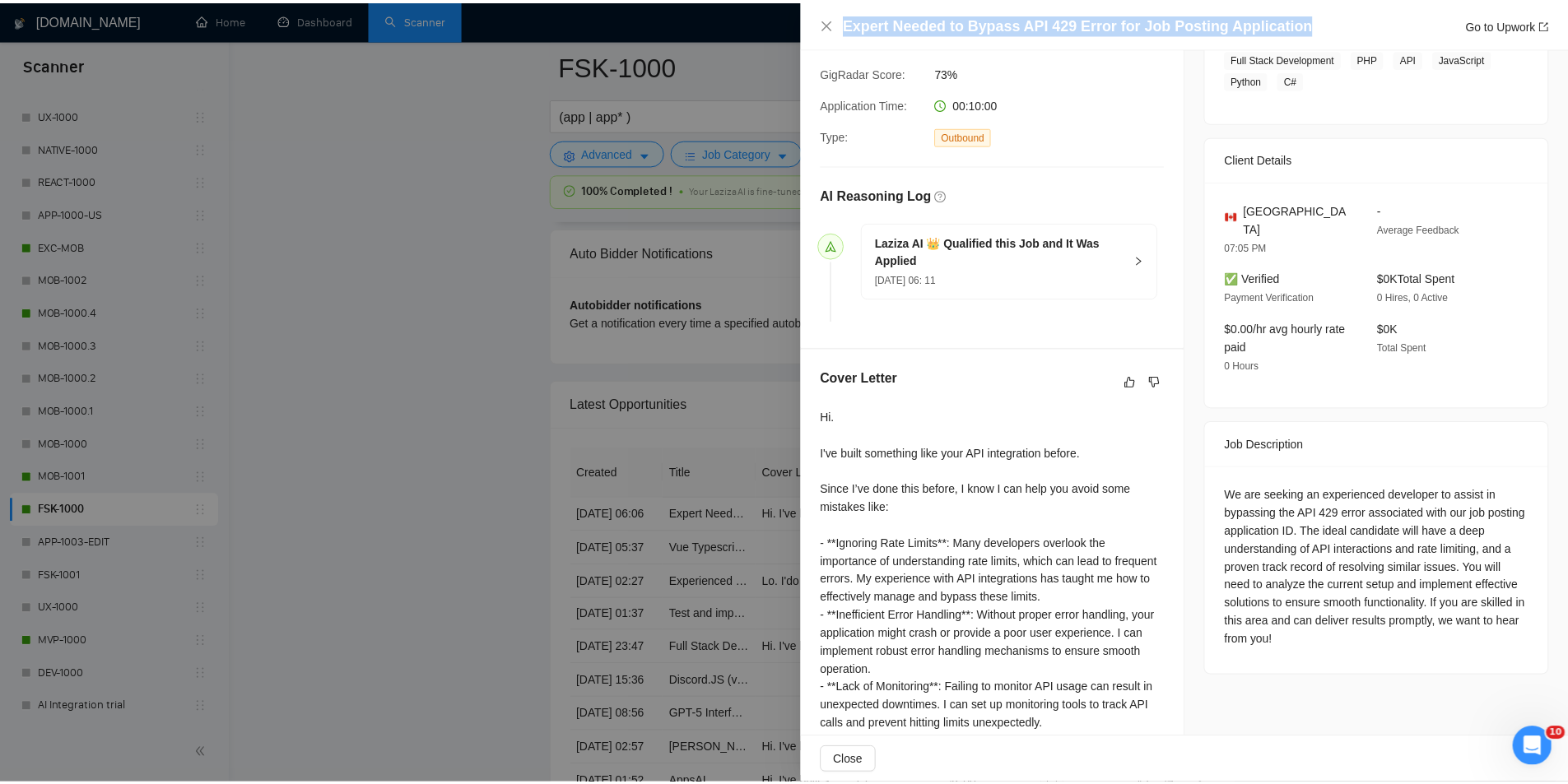
scroll to position [411, 0]
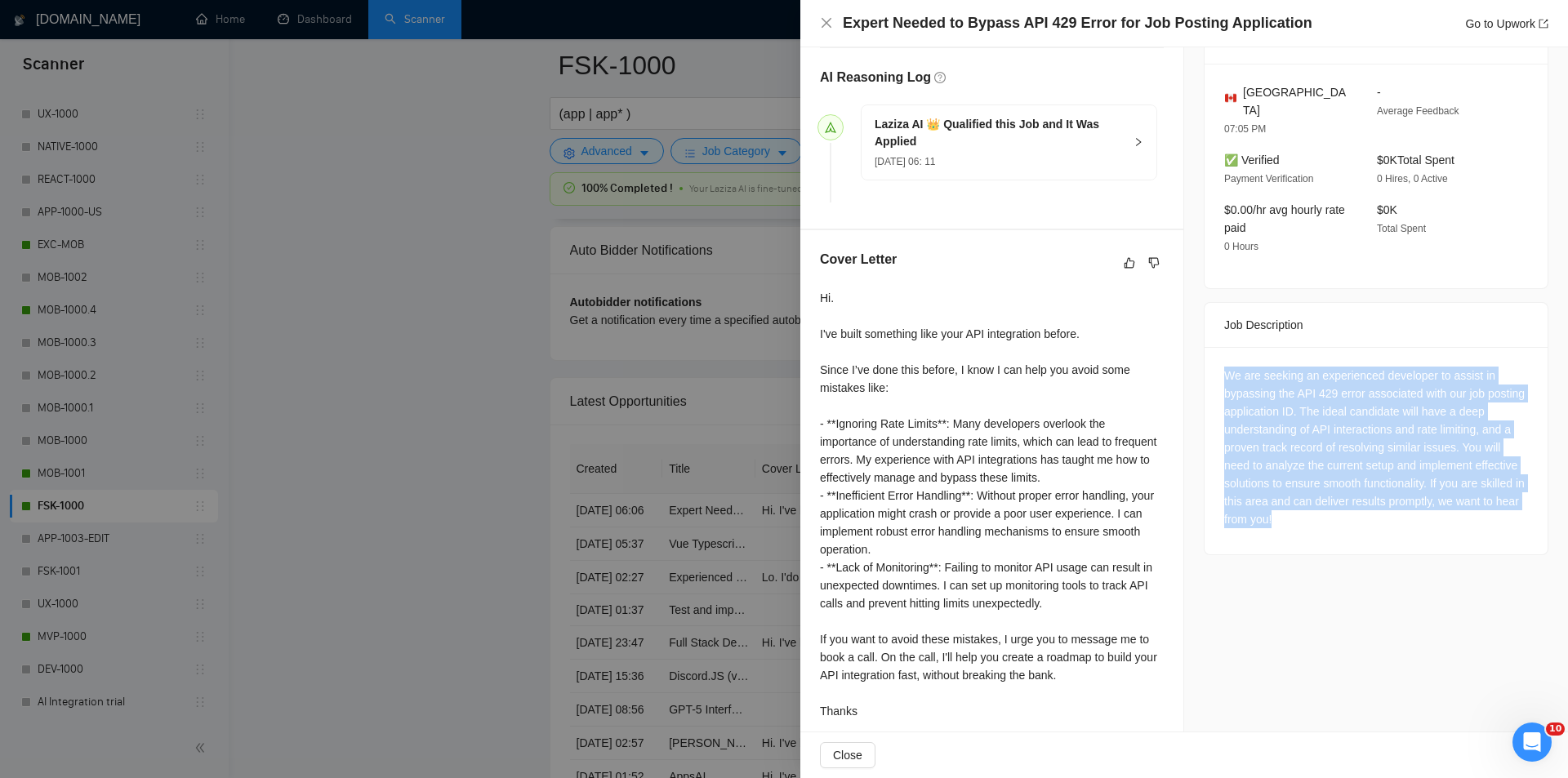
drag, startPoint x: 1207, startPoint y: 341, endPoint x: 1374, endPoint y: 506, distance: 234.8
click at [1374, 506] on div "We are seeking an experienced developer to assist in bypassing the API 429 erro…" at bounding box center [1376, 451] width 343 height 207
drag, startPoint x: 826, startPoint y: 27, endPoint x: 871, endPoint y: 298, distance: 274.7
click at [826, 27] on icon "close" at bounding box center [826, 23] width 13 height 13
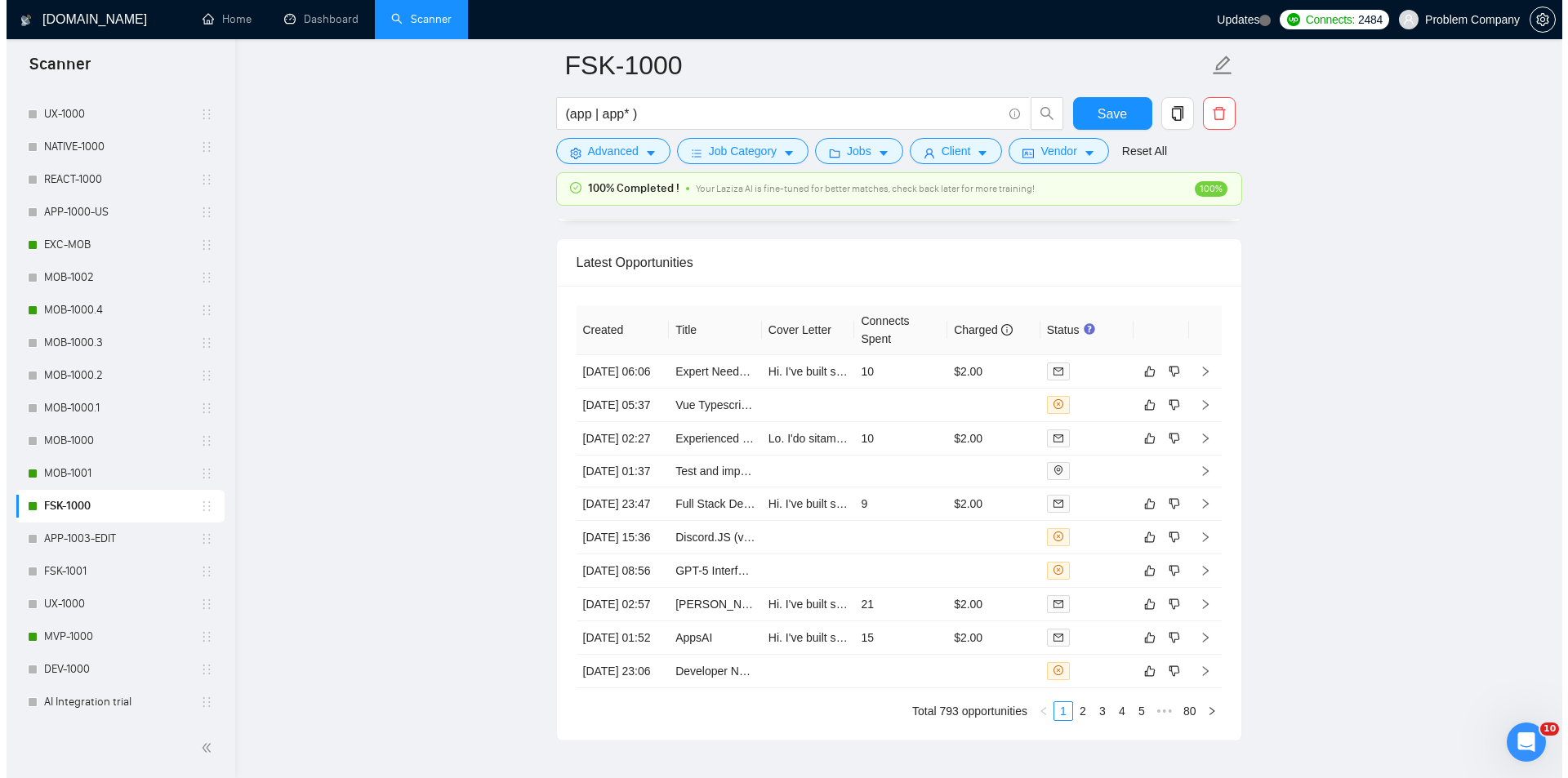
scroll to position [4002, 0]
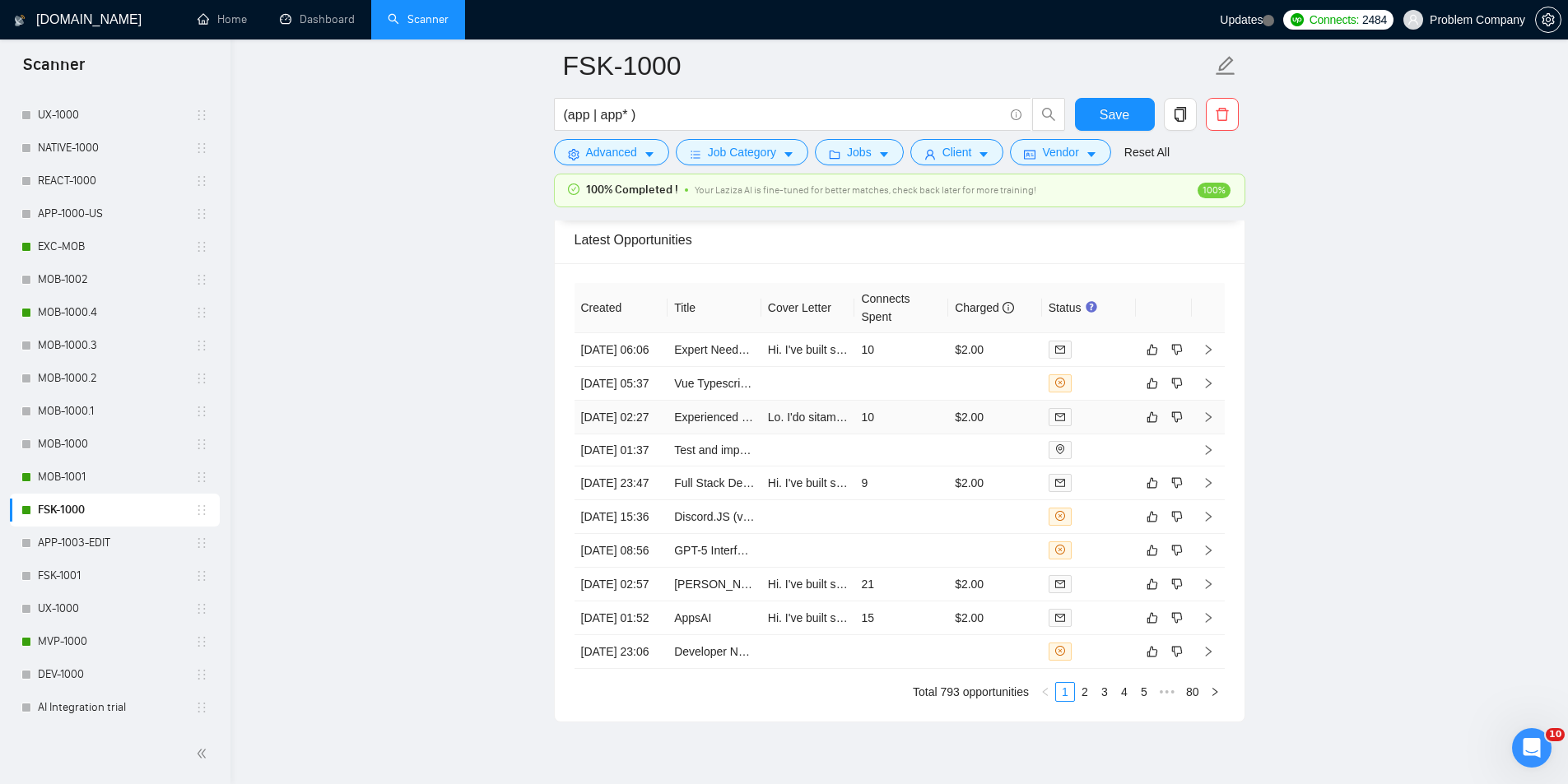
click at [618, 435] on td "12 Aug, 2025 02:27" at bounding box center [620, 417] width 94 height 34
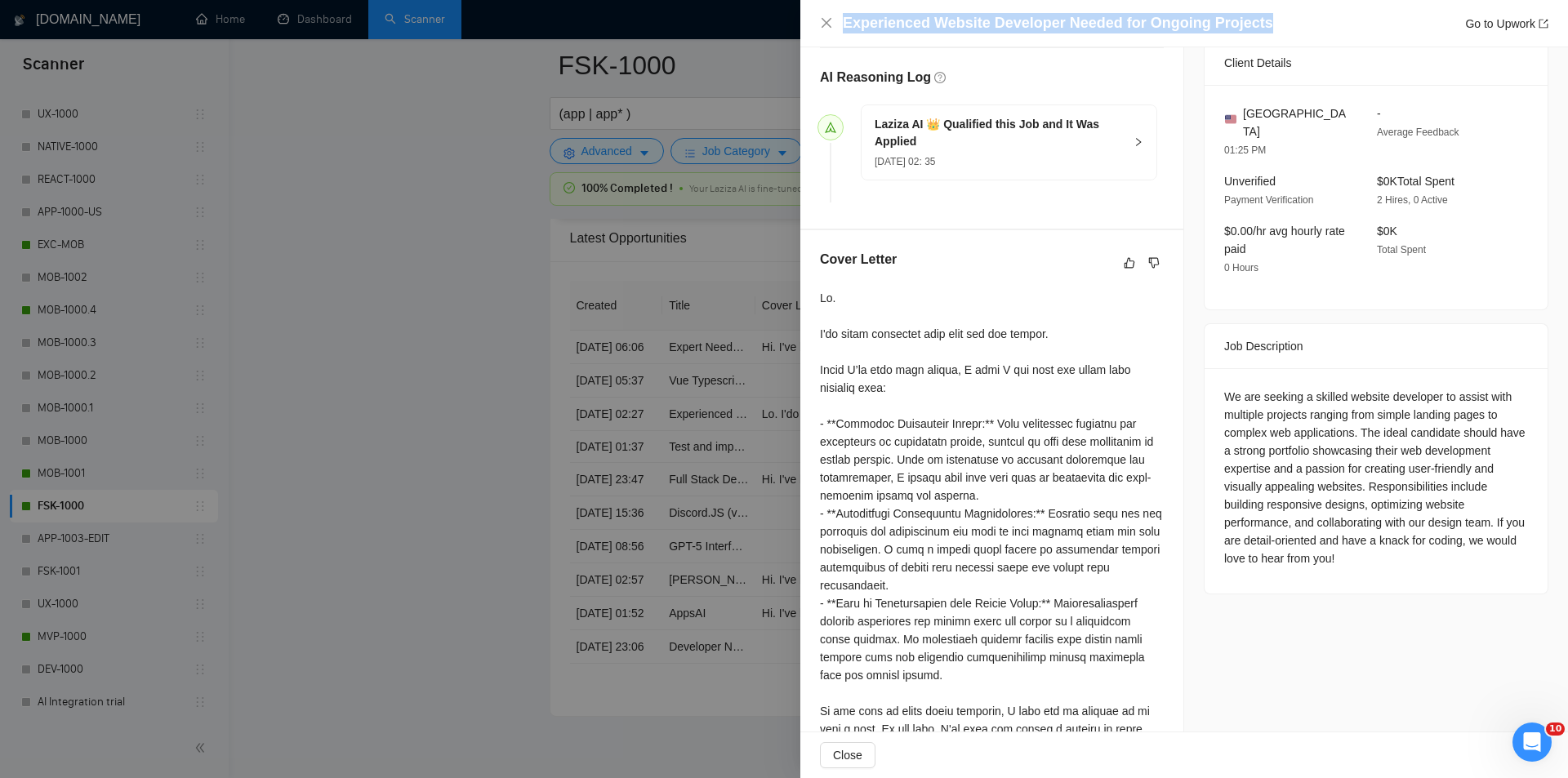
drag, startPoint x: 1269, startPoint y: 21, endPoint x: 831, endPoint y: 6, distance: 438.3
click at [831, 6] on div "Experienced Website Developer Needed for Ongoing Projects Go to Upwork" at bounding box center [1184, 23] width 767 height 47
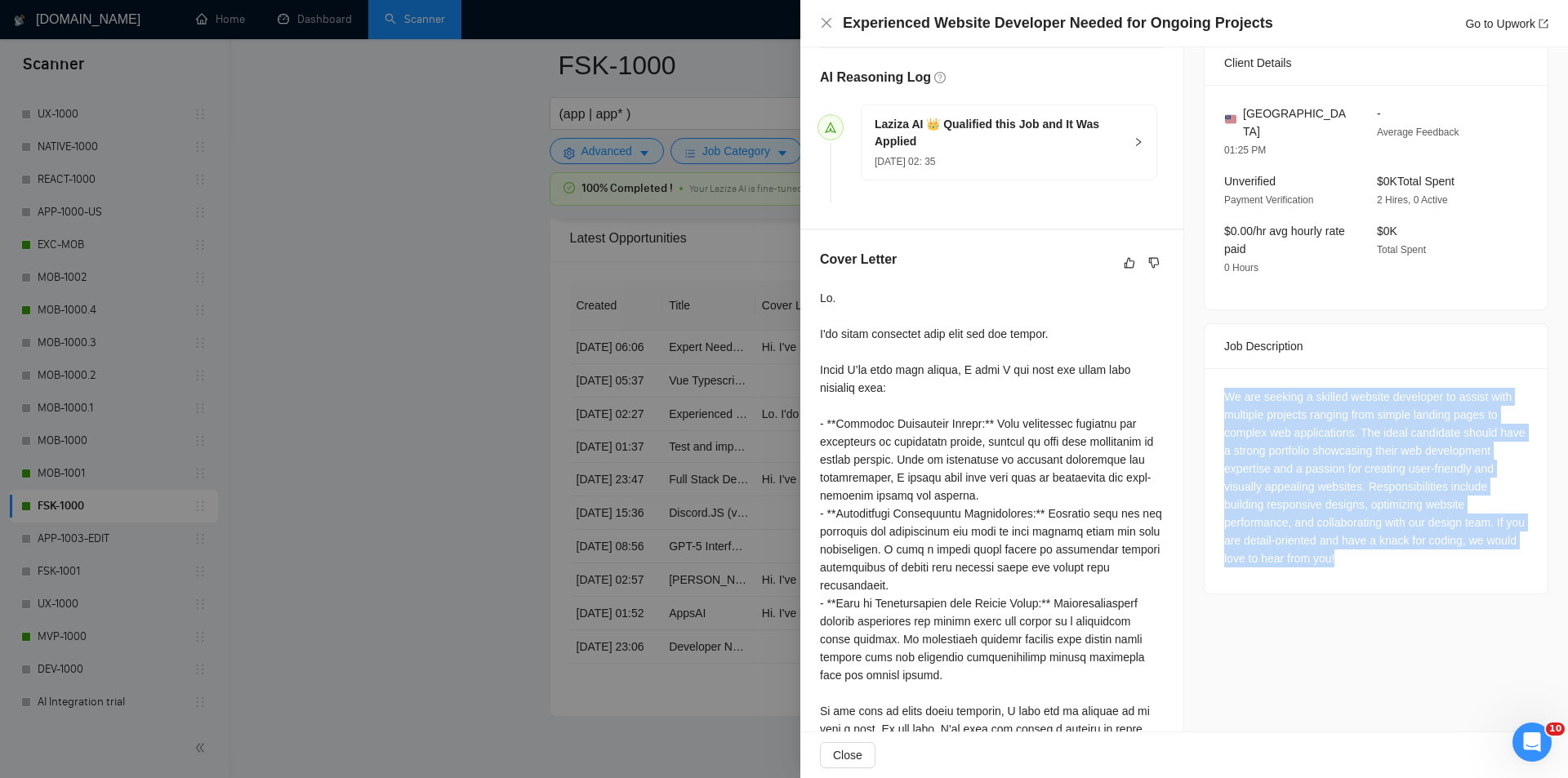
drag, startPoint x: 1210, startPoint y: 362, endPoint x: 1439, endPoint y: 549, distance: 295.7
click at [1439, 549] on div "We are seeking a skilled website developer to assist with multiple projects ran…" at bounding box center [1376, 481] width 343 height 225
click at [824, 24] on icon "close" at bounding box center [826, 23] width 13 height 13
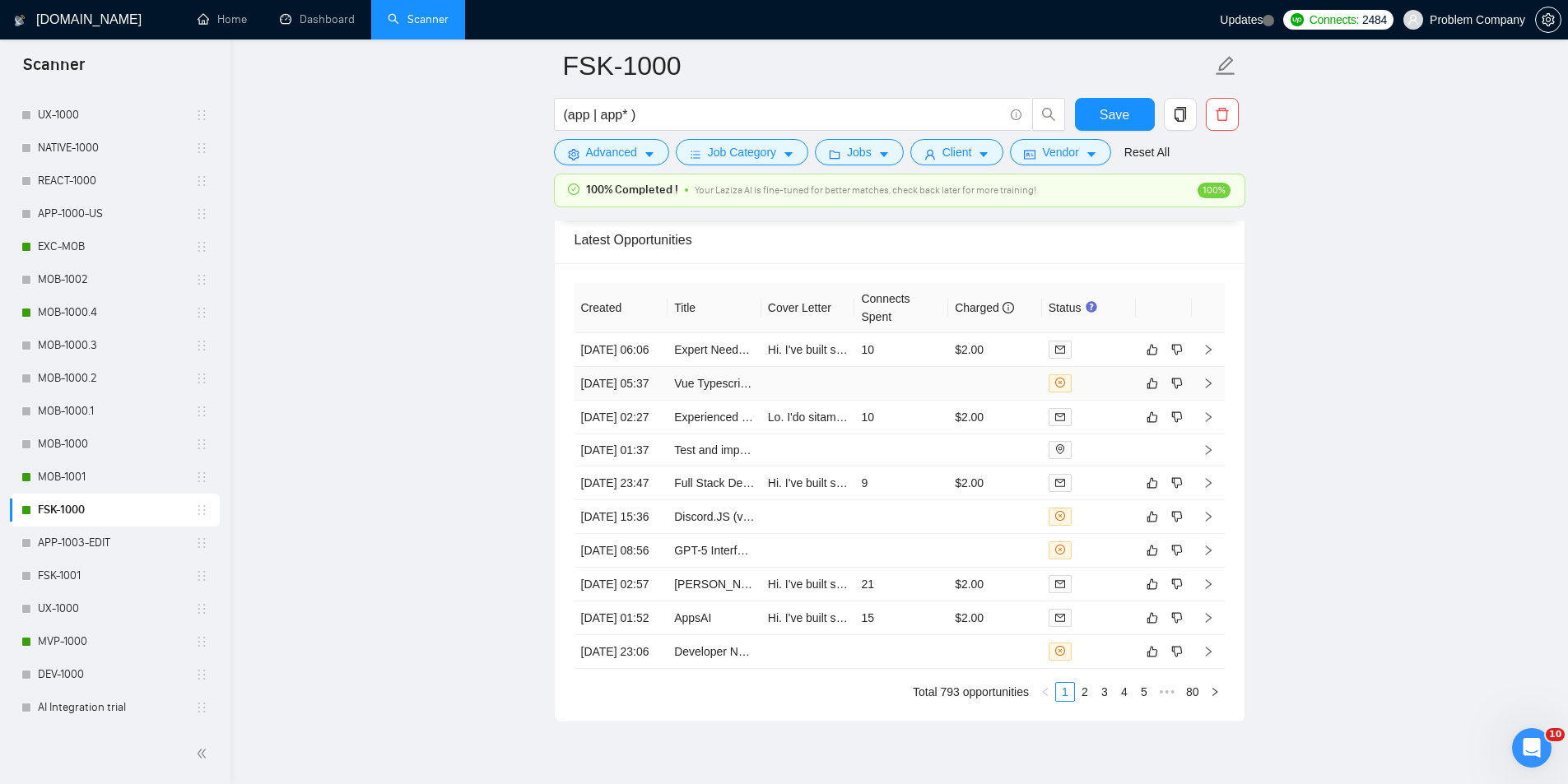
click at [644, 400] on td "12 Aug, 2025 05:37" at bounding box center [620, 384] width 94 height 34
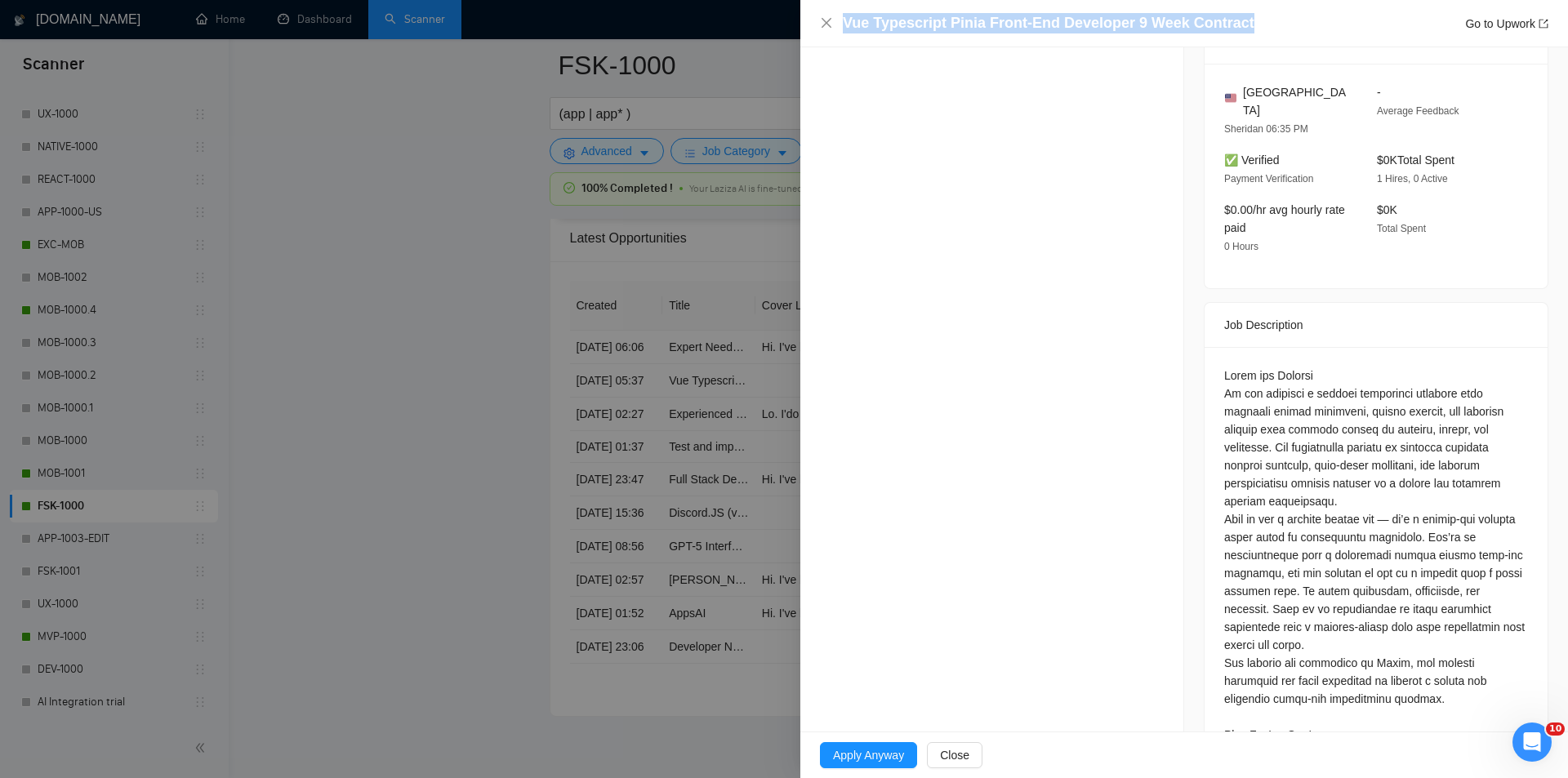
drag, startPoint x: 1248, startPoint y: 19, endPoint x: 839, endPoint y: 11, distance: 409.1
click at [839, 11] on div "Vue Typescript Pinia Front-End Developer 9 Week Contract Go to Upwork" at bounding box center [1184, 23] width 767 height 47
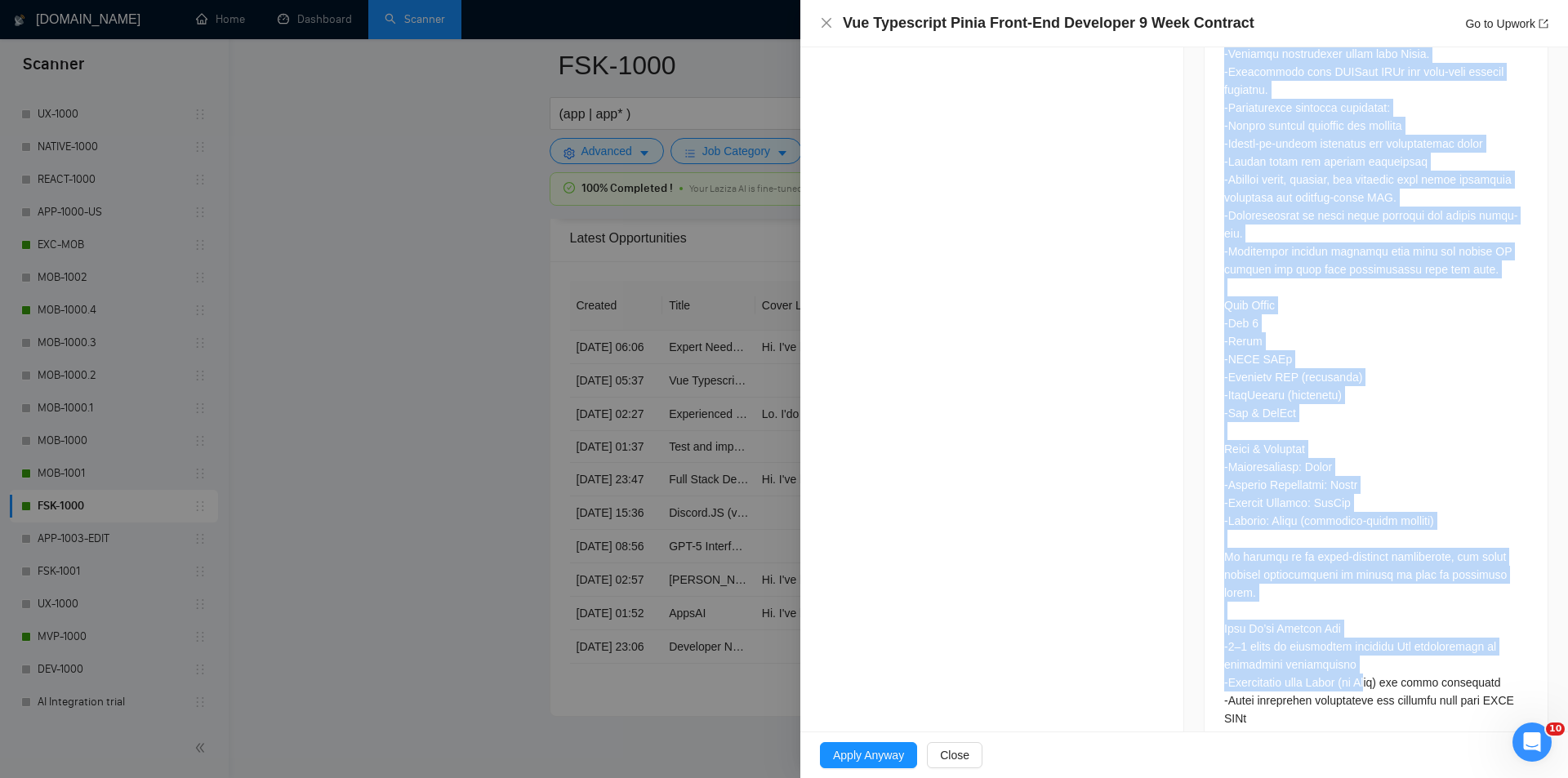
scroll to position [1576, 0]
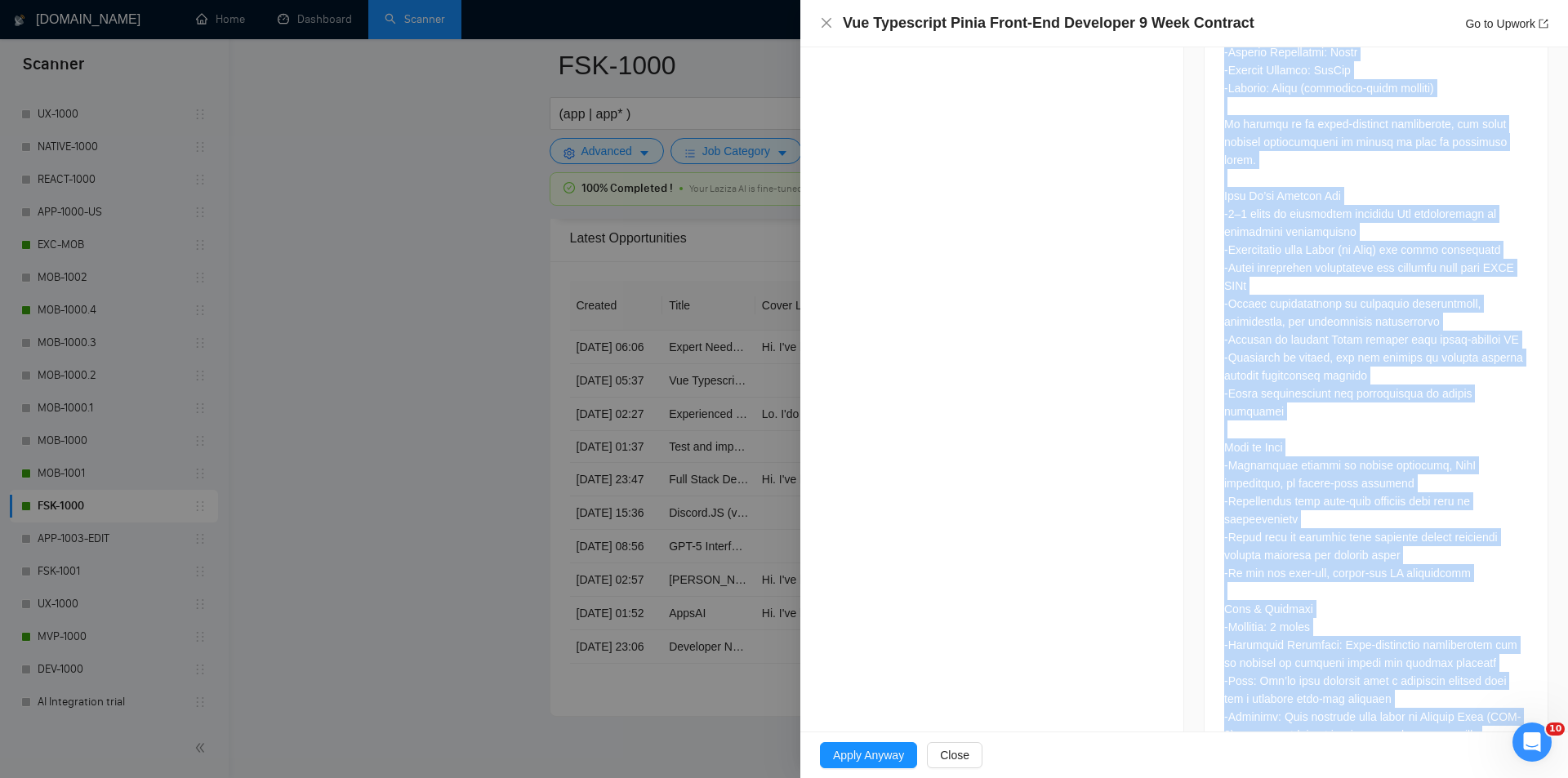
drag, startPoint x: 1213, startPoint y: 351, endPoint x: 1444, endPoint y: 668, distance: 392.2
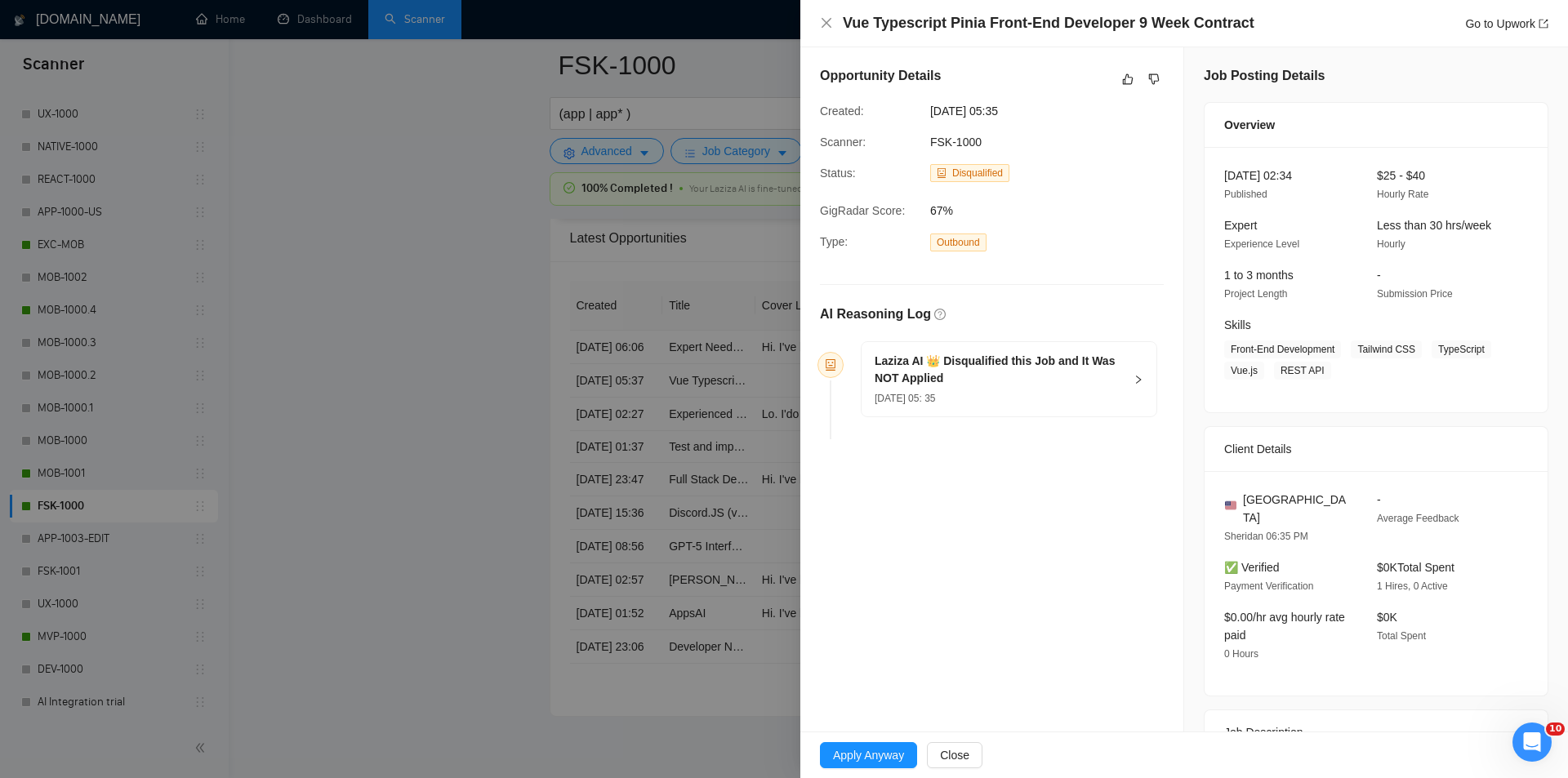
scroll to position [0, 0]
click at [1018, 387] on h5 "Laziza AI 👑 Disqualified this Job and It Was NOT Applied" at bounding box center [999, 370] width 250 height 34
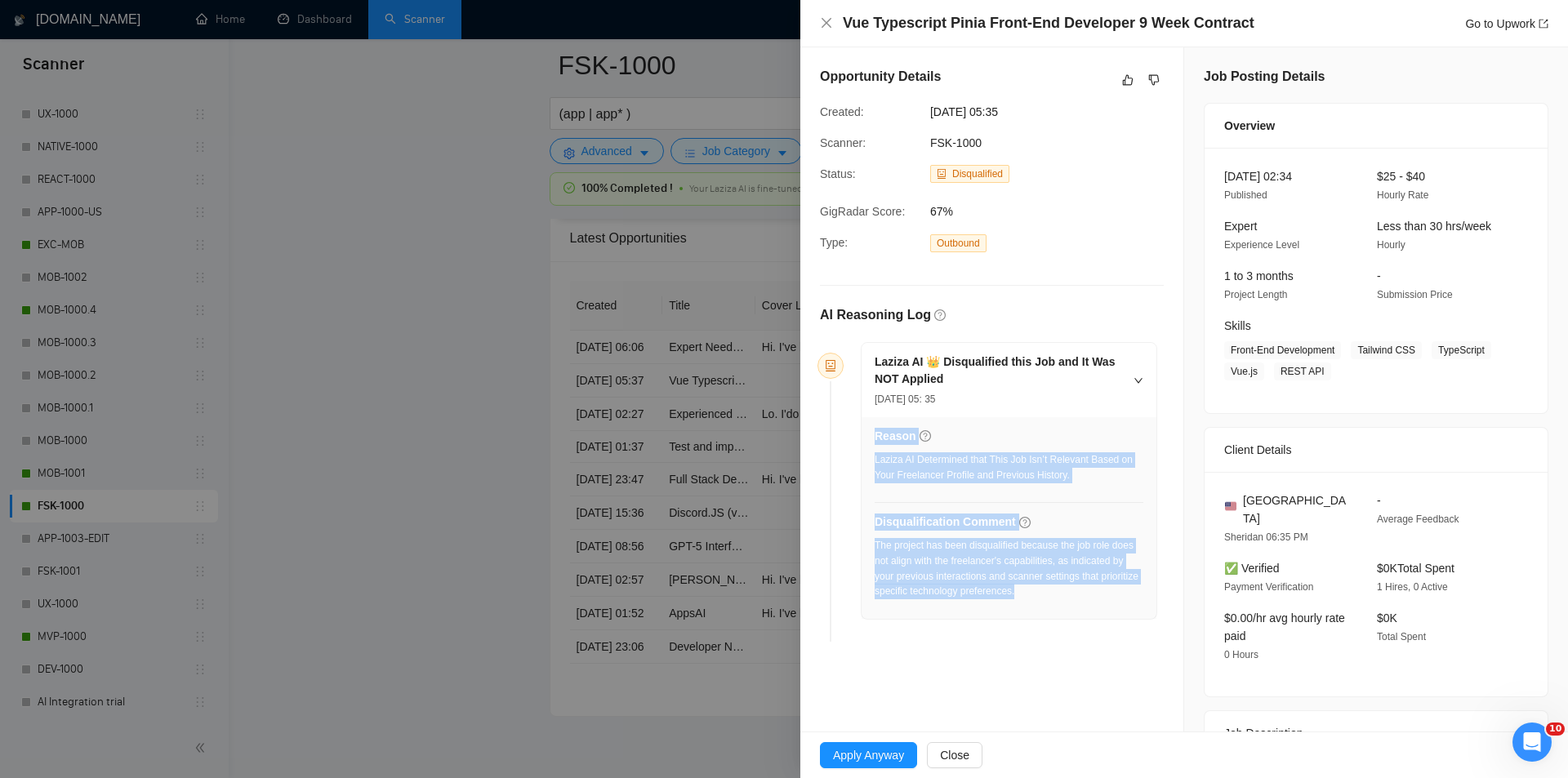
drag, startPoint x: 1083, startPoint y: 590, endPoint x: 874, endPoint y: 541, distance: 214.7
click at [874, 541] on div "Reason Laziza AI Determined that This Job Isn’t Relevant Based on Your Freelanc…" at bounding box center [1008, 518] width 295 height 202
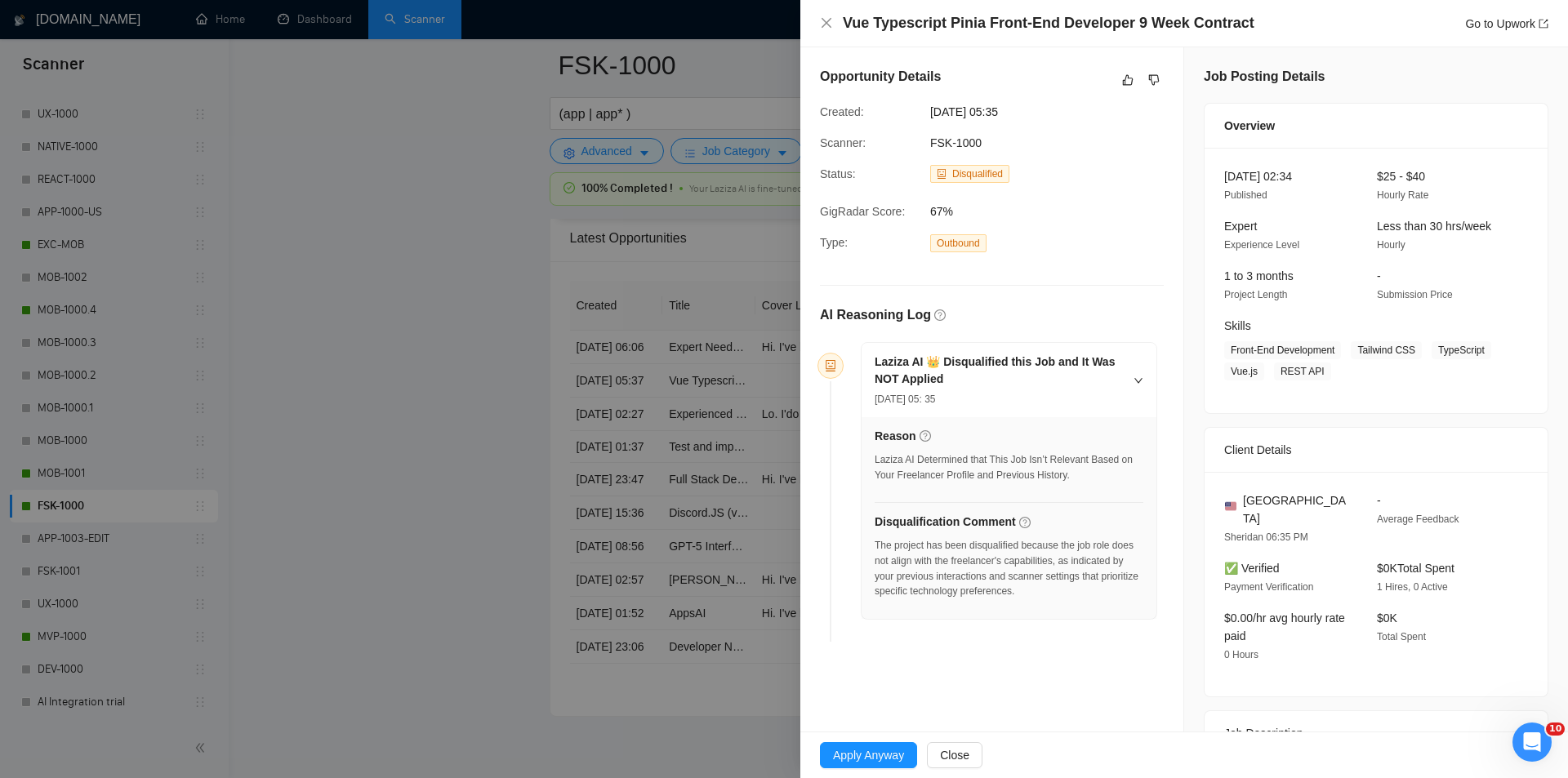
click at [873, 541] on div "Reason Laziza AI Determined that This Job Isn’t Relevant Based on Your Freelanc…" at bounding box center [1008, 518] width 295 height 202
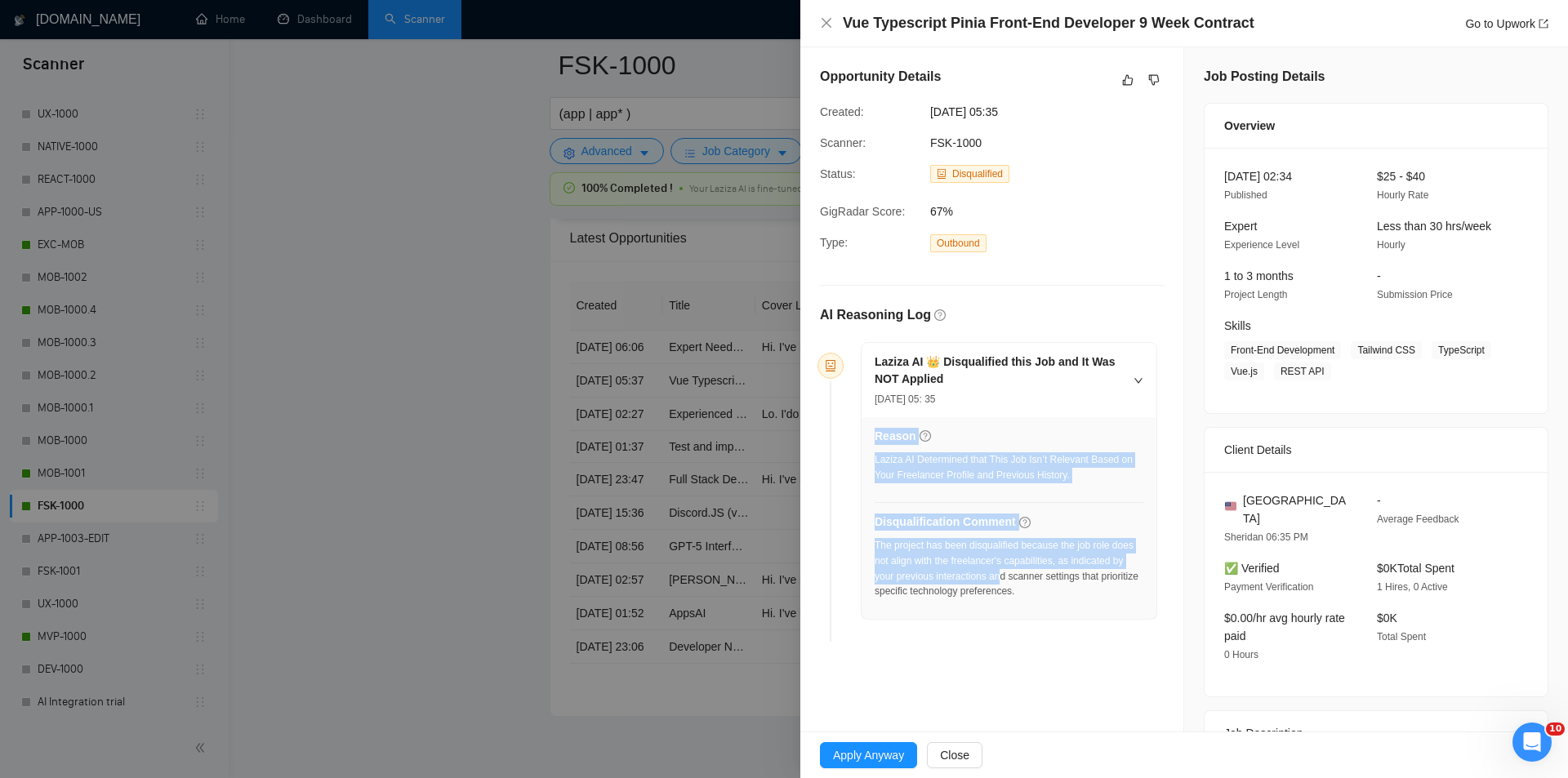
drag, startPoint x: 870, startPoint y: 542, endPoint x: 1029, endPoint y: 585, distance: 164.7
click at [1004, 577] on div "Reason Laziza AI Determined that This Job Isn’t Relevant Based on Your Freelanc…" at bounding box center [1008, 518] width 295 height 202
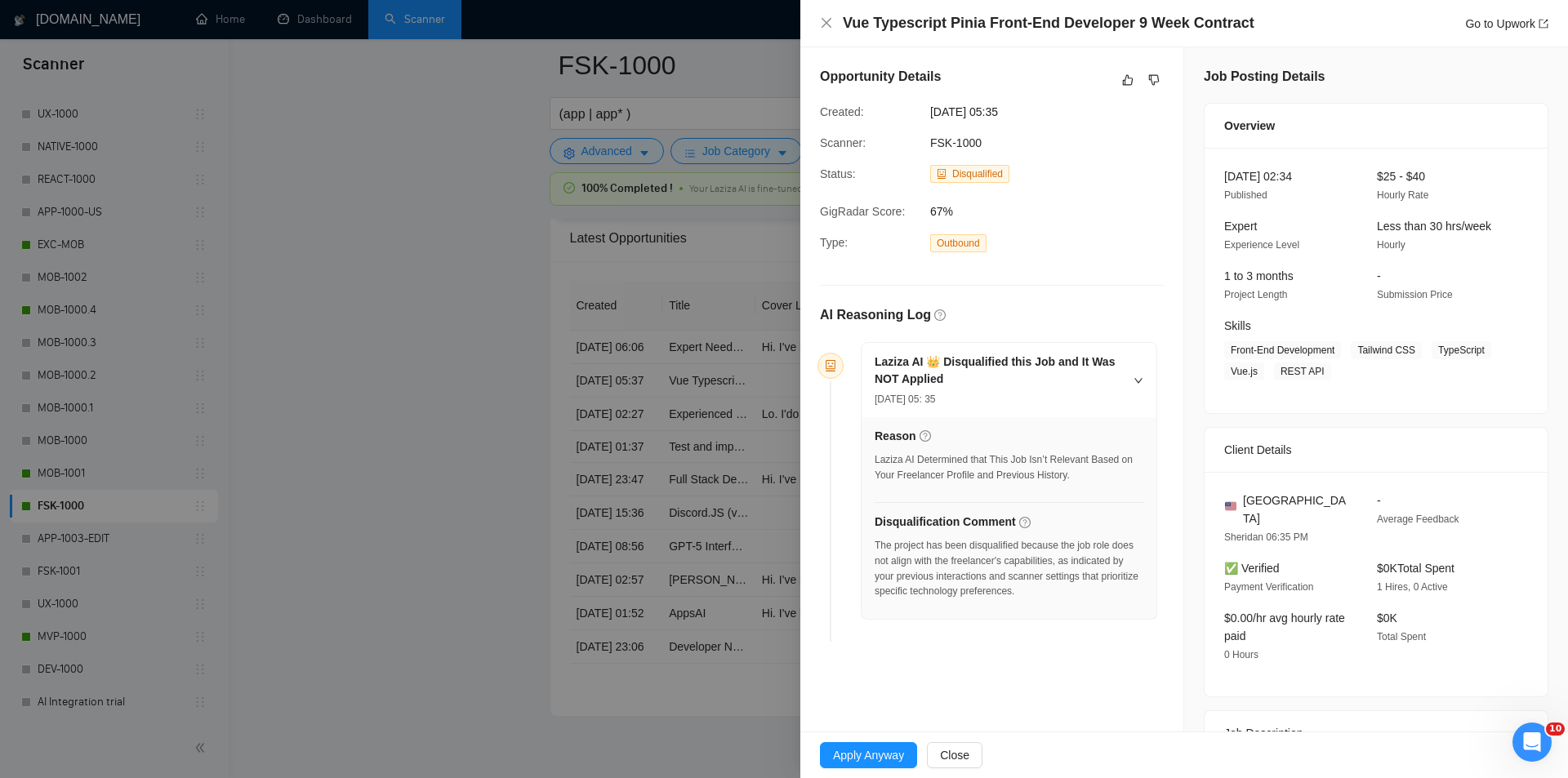
drag, startPoint x: 1029, startPoint y: 585, endPoint x: 1078, endPoint y: 599, distance: 51.0
click at [1029, 585] on div "The project has been disqualified because the job role does not align with the …" at bounding box center [1009, 569] width 269 height 62
drag, startPoint x: 1025, startPoint y: 584, endPoint x: 876, endPoint y: 549, distance: 153.1
click at [876, 549] on div "The project has been disqualified because the job role does not align with the …" at bounding box center [1009, 573] width 269 height 71
click at [825, 23] on icon "close" at bounding box center [826, 23] width 13 height 13
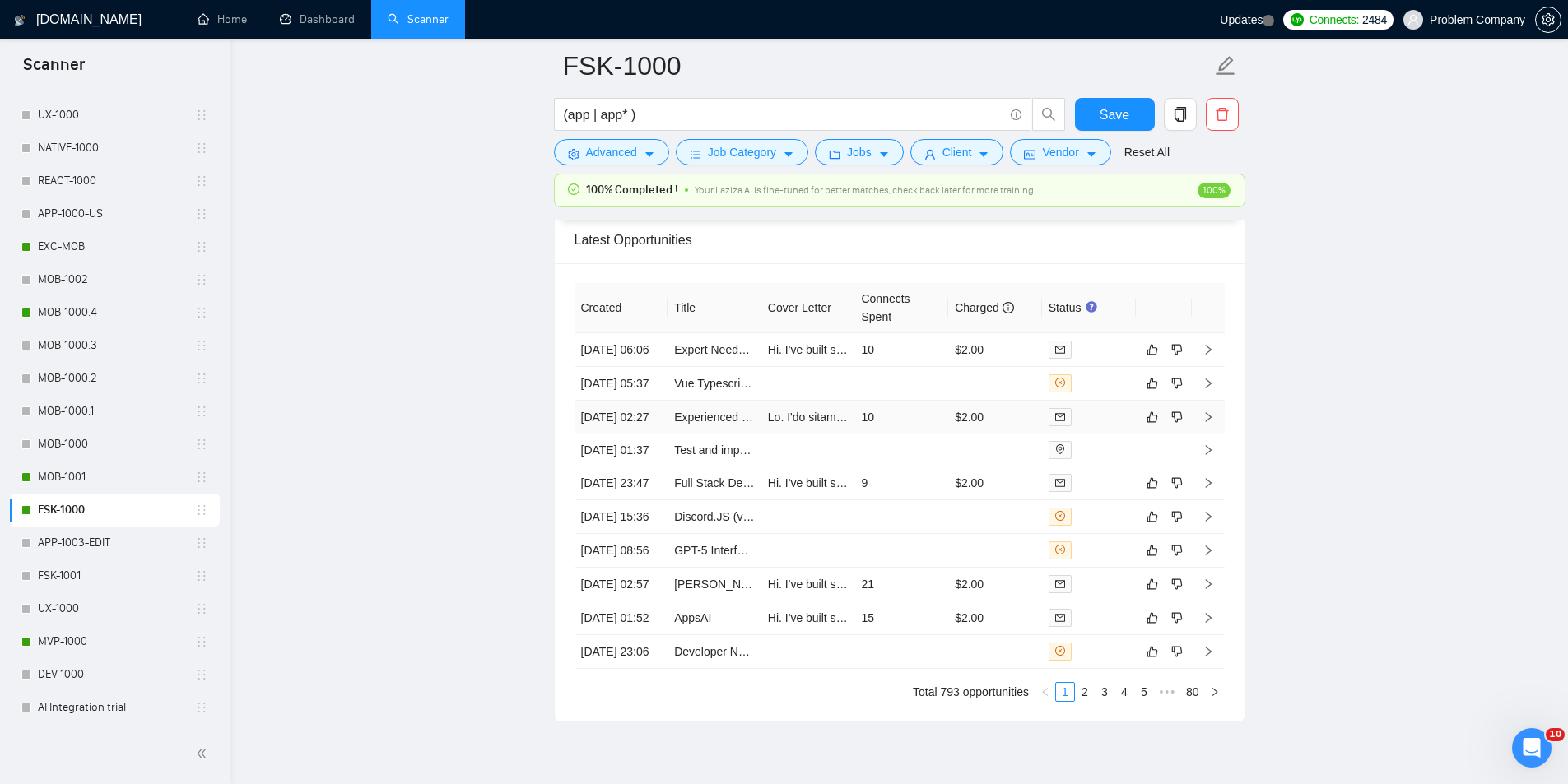
click at [623, 435] on td "12 Aug, 2025 02:27" at bounding box center [620, 417] width 94 height 34
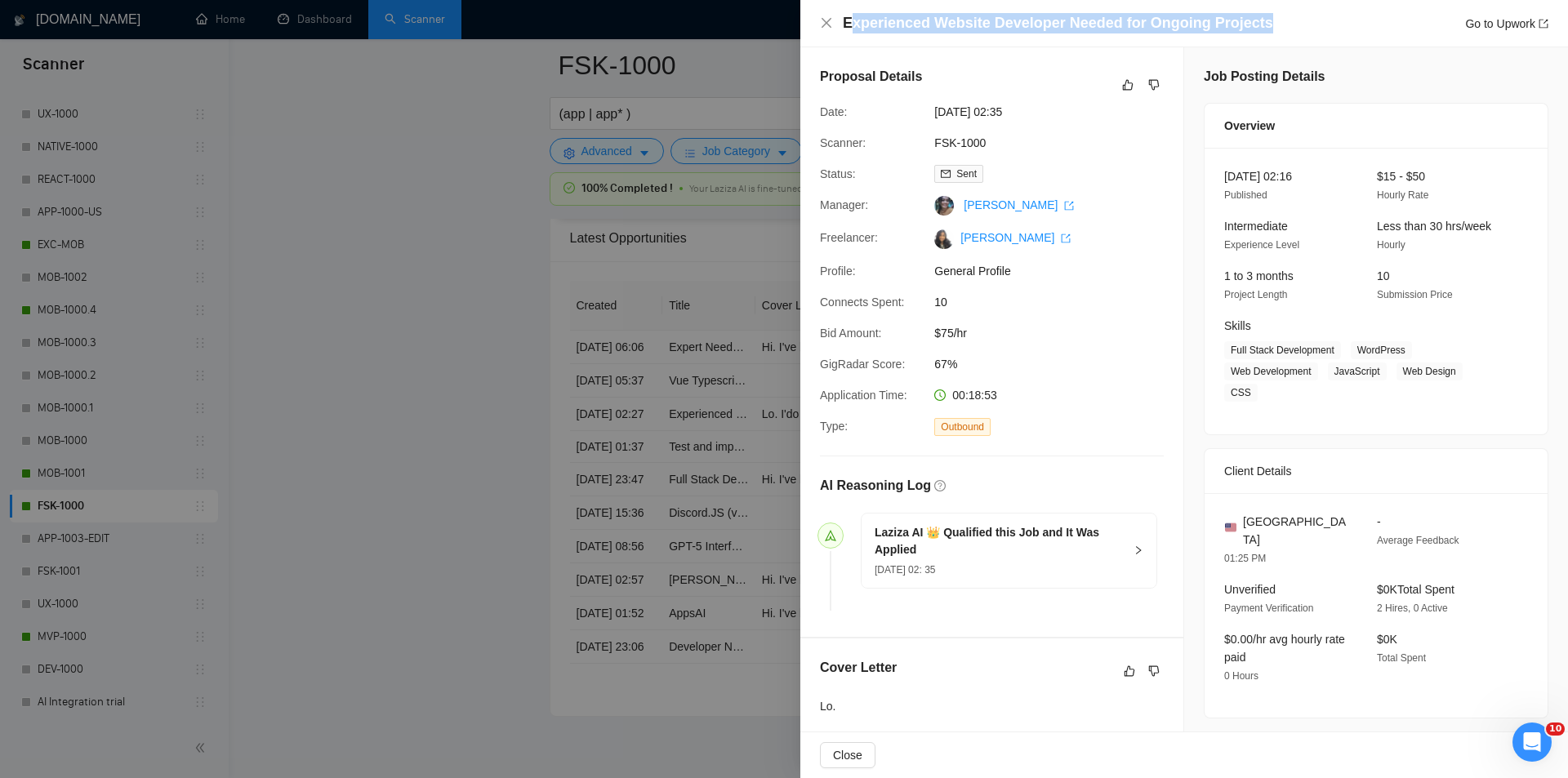
drag, startPoint x: 1279, startPoint y: 21, endPoint x: 849, endPoint y: 32, distance: 430.1
click at [849, 32] on div "Experienced Website Developer Needed for Ongoing Projects Go to Upwork" at bounding box center [1195, 23] width 706 height 21
drag, startPoint x: 831, startPoint y: 24, endPoint x: 807, endPoint y: 73, distance: 54.6
click at [831, 24] on icon "close" at bounding box center [826, 23] width 13 height 13
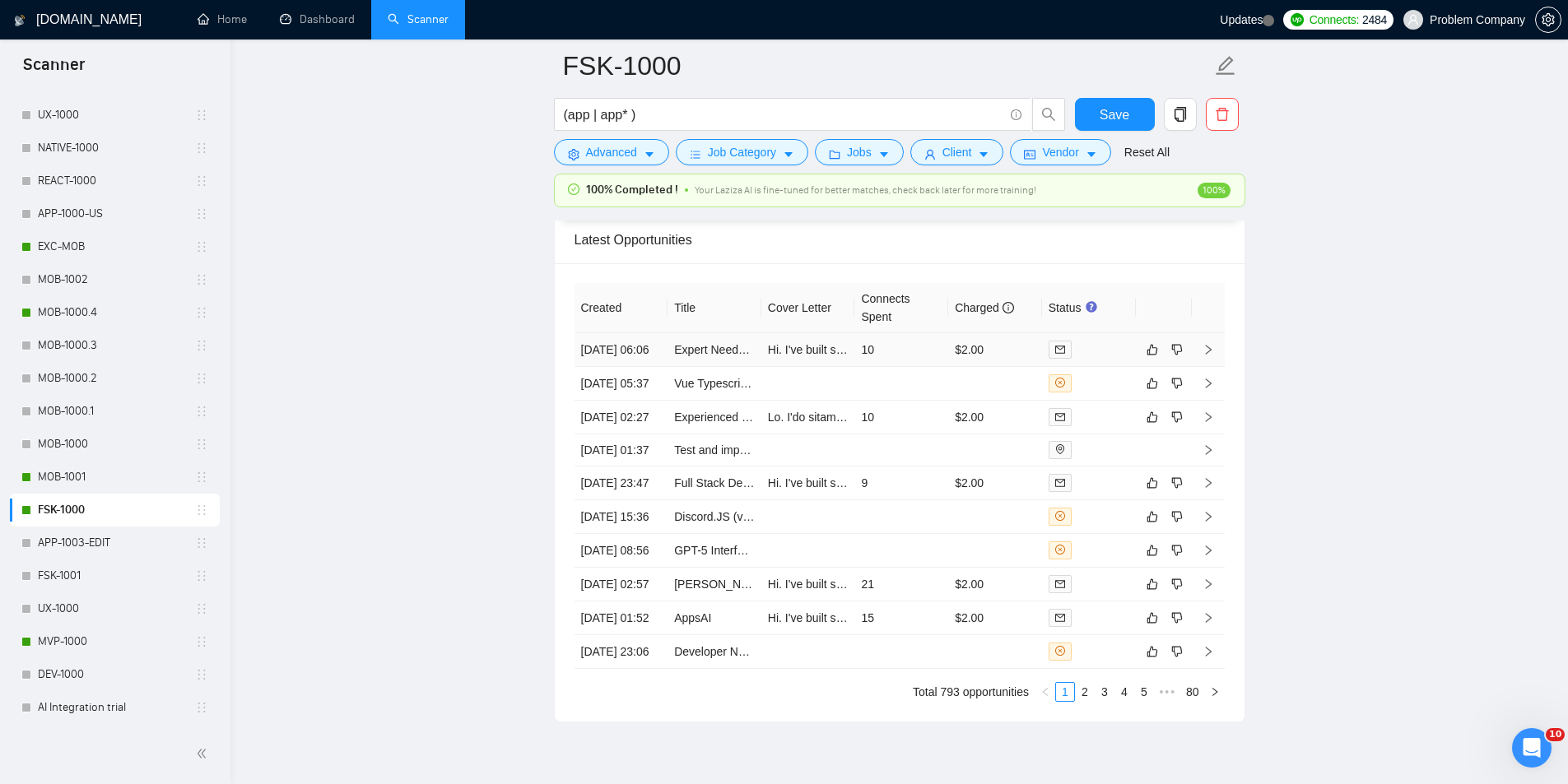
drag, startPoint x: 642, startPoint y: 369, endPoint x: 776, endPoint y: 321, distance: 142.3
click at [641, 367] on td "12 Aug, 2025 06:06" at bounding box center [620, 350] width 94 height 34
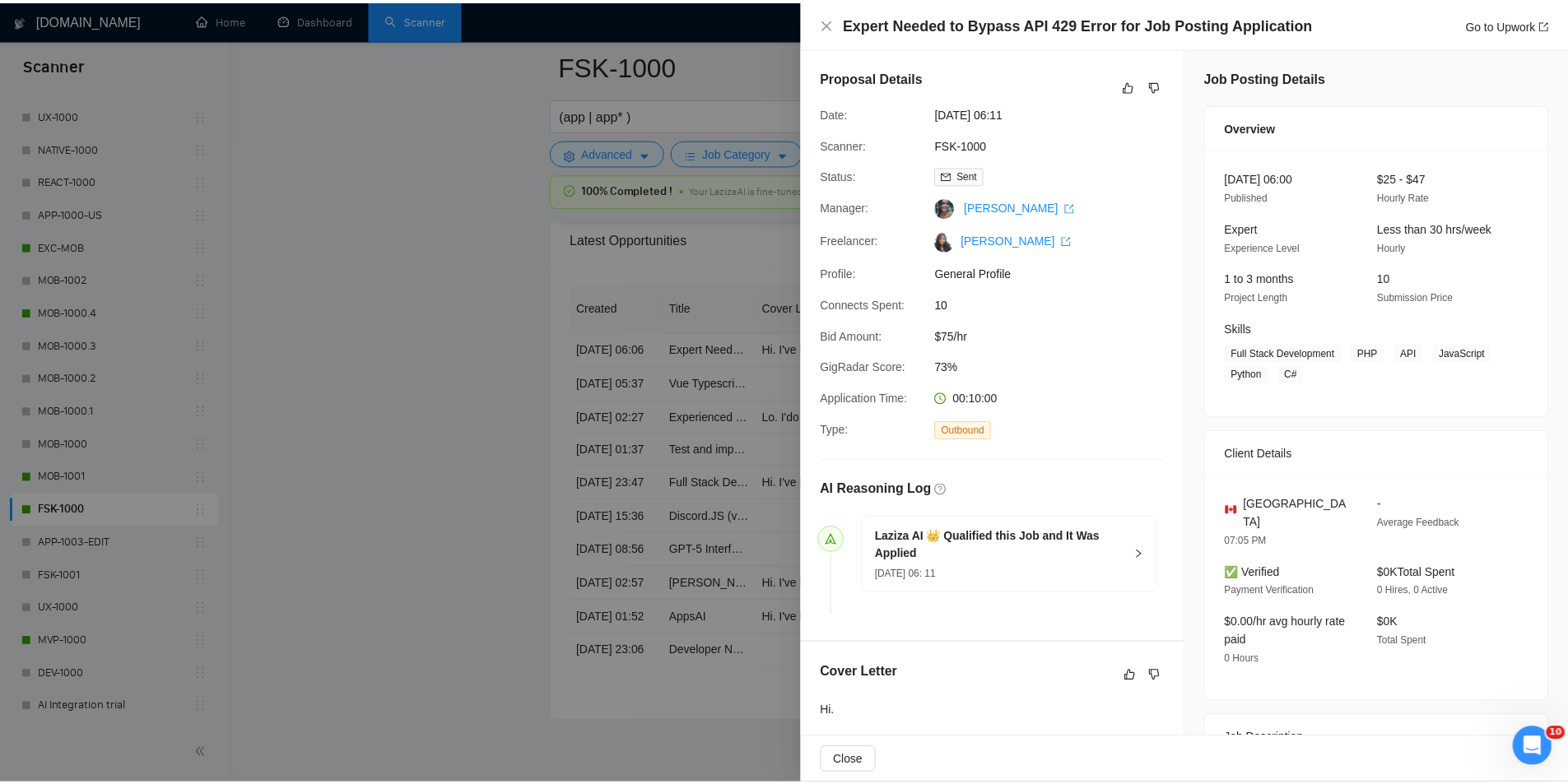
scroll to position [425, 0]
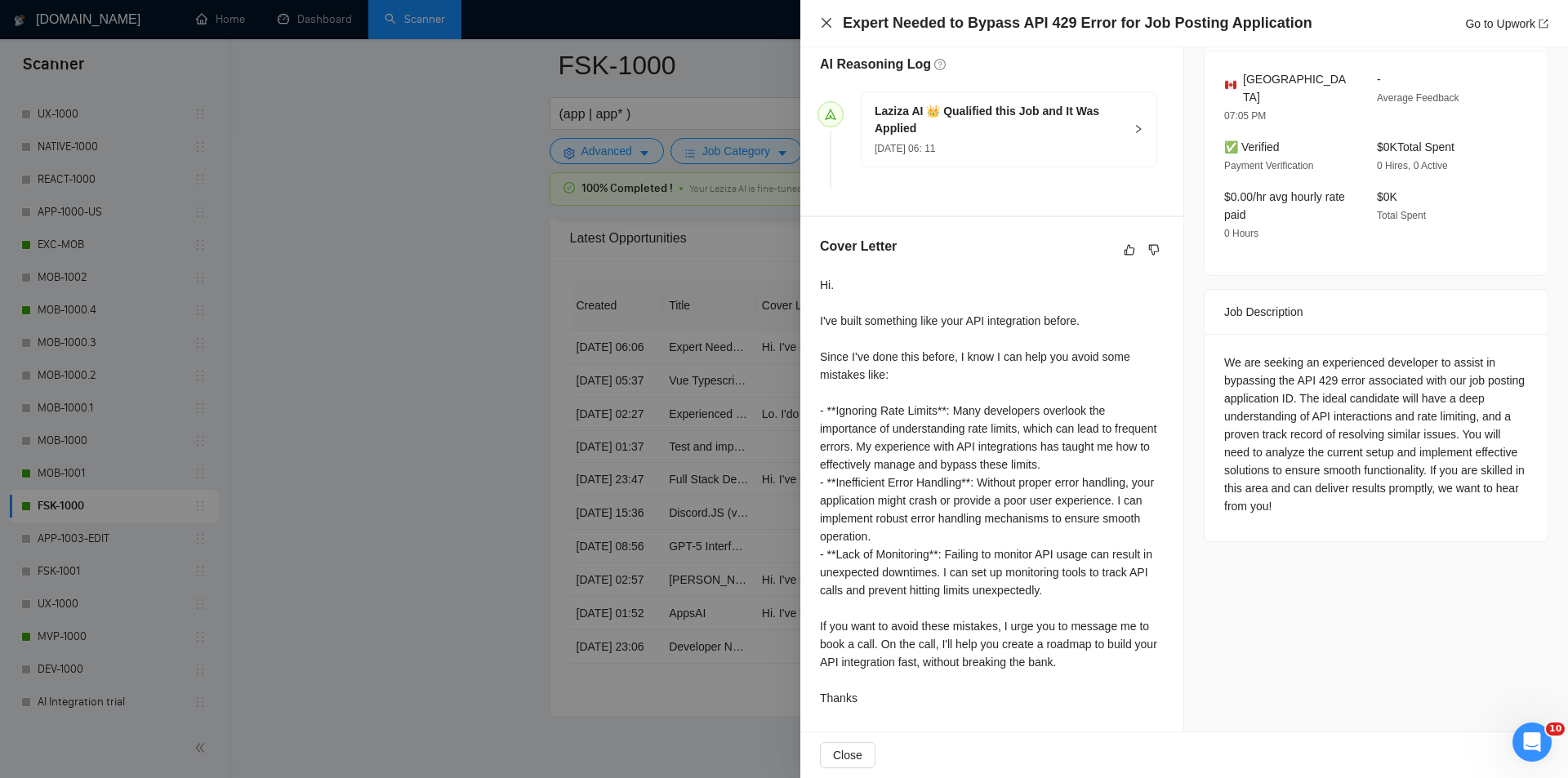
click at [826, 23] on icon "close" at bounding box center [826, 23] width 13 height 13
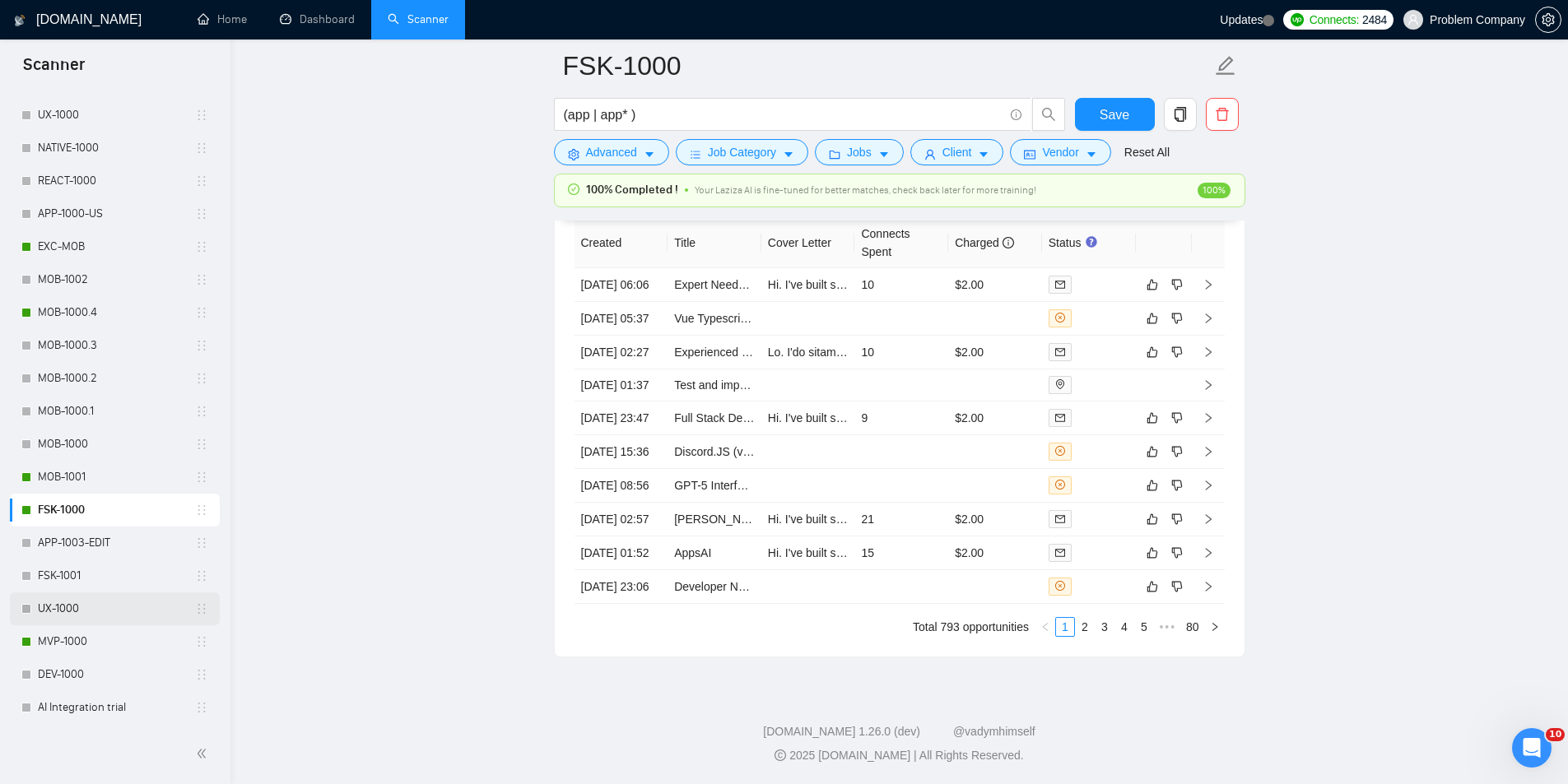
scroll to position [4262, 0]
click at [80, 640] on link "MVP-1000" at bounding box center [115, 641] width 157 height 33
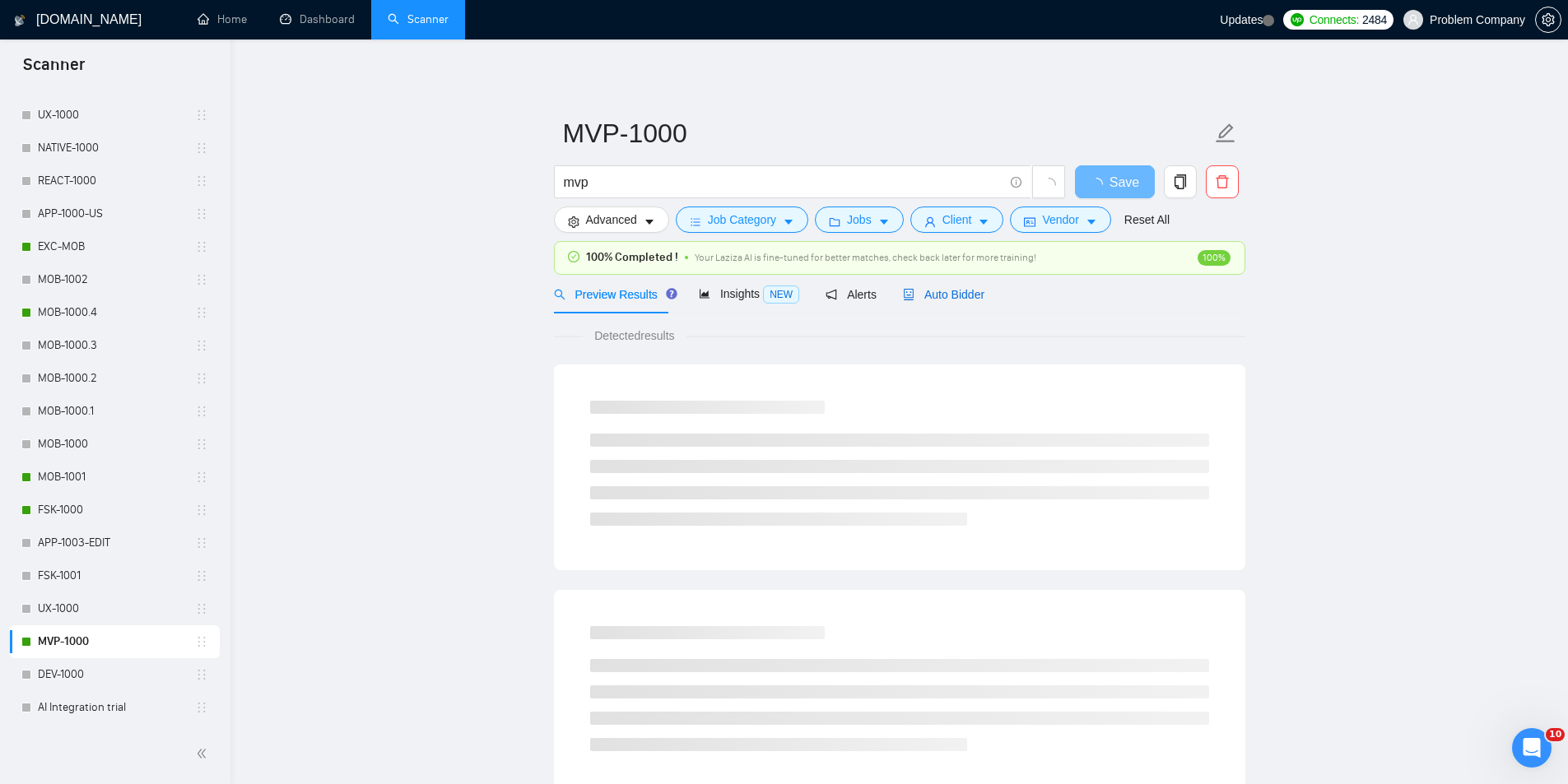
click at [933, 297] on span "Auto Bidder" at bounding box center [943, 294] width 82 height 13
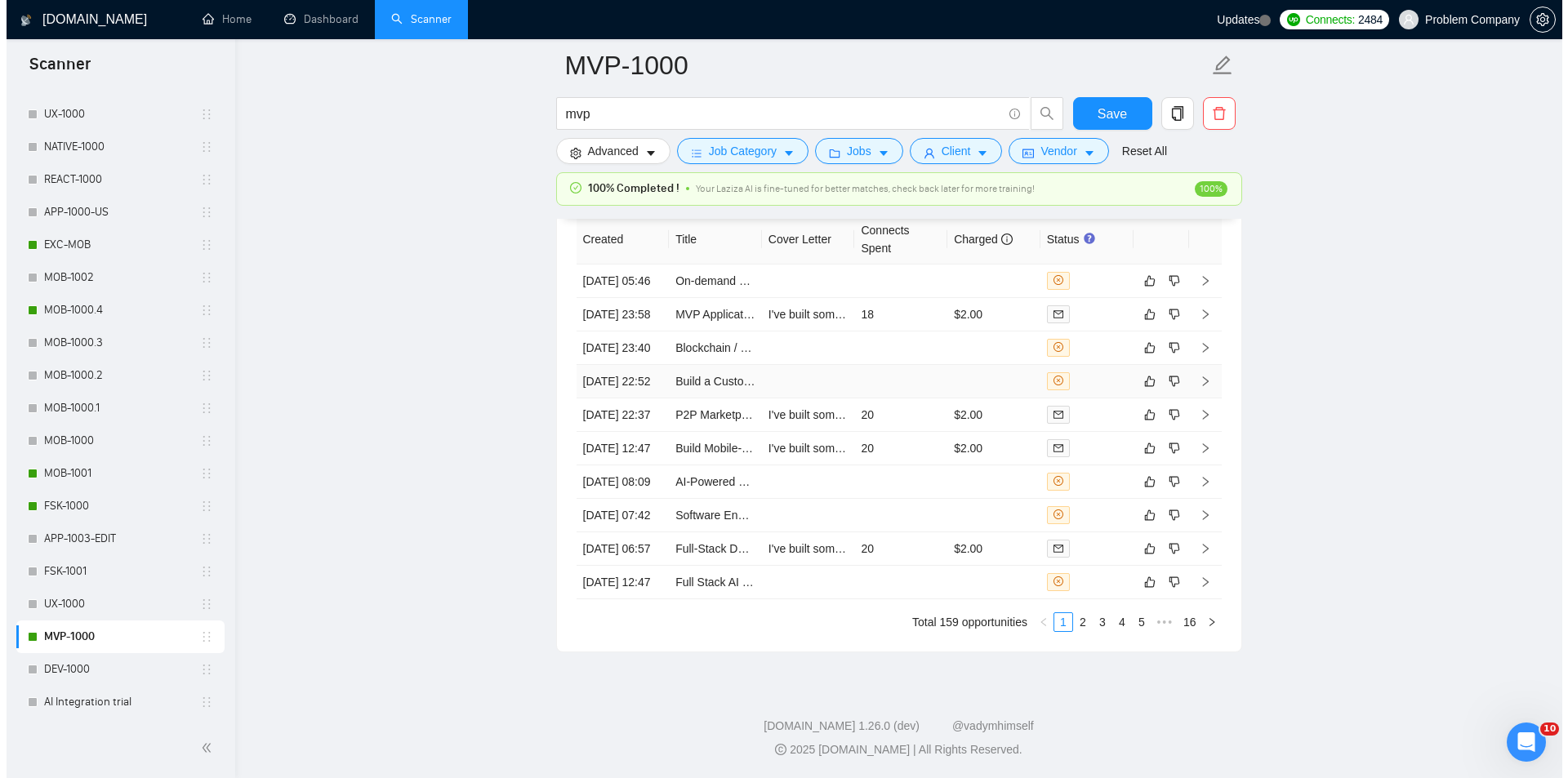
scroll to position [3919, 0]
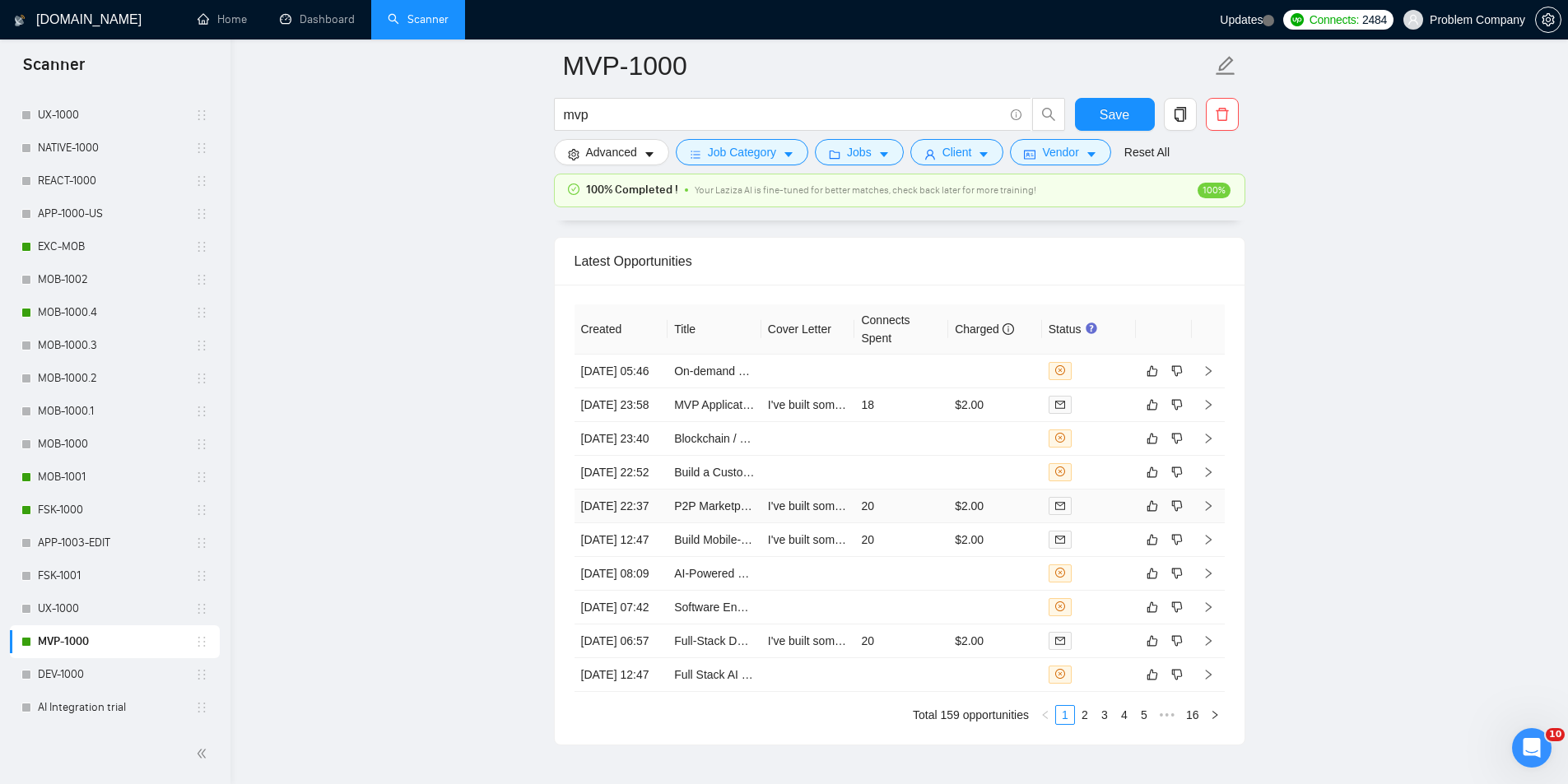
click at [618, 524] on td "11 Aug, 2025 22:37" at bounding box center [620, 506] width 94 height 34
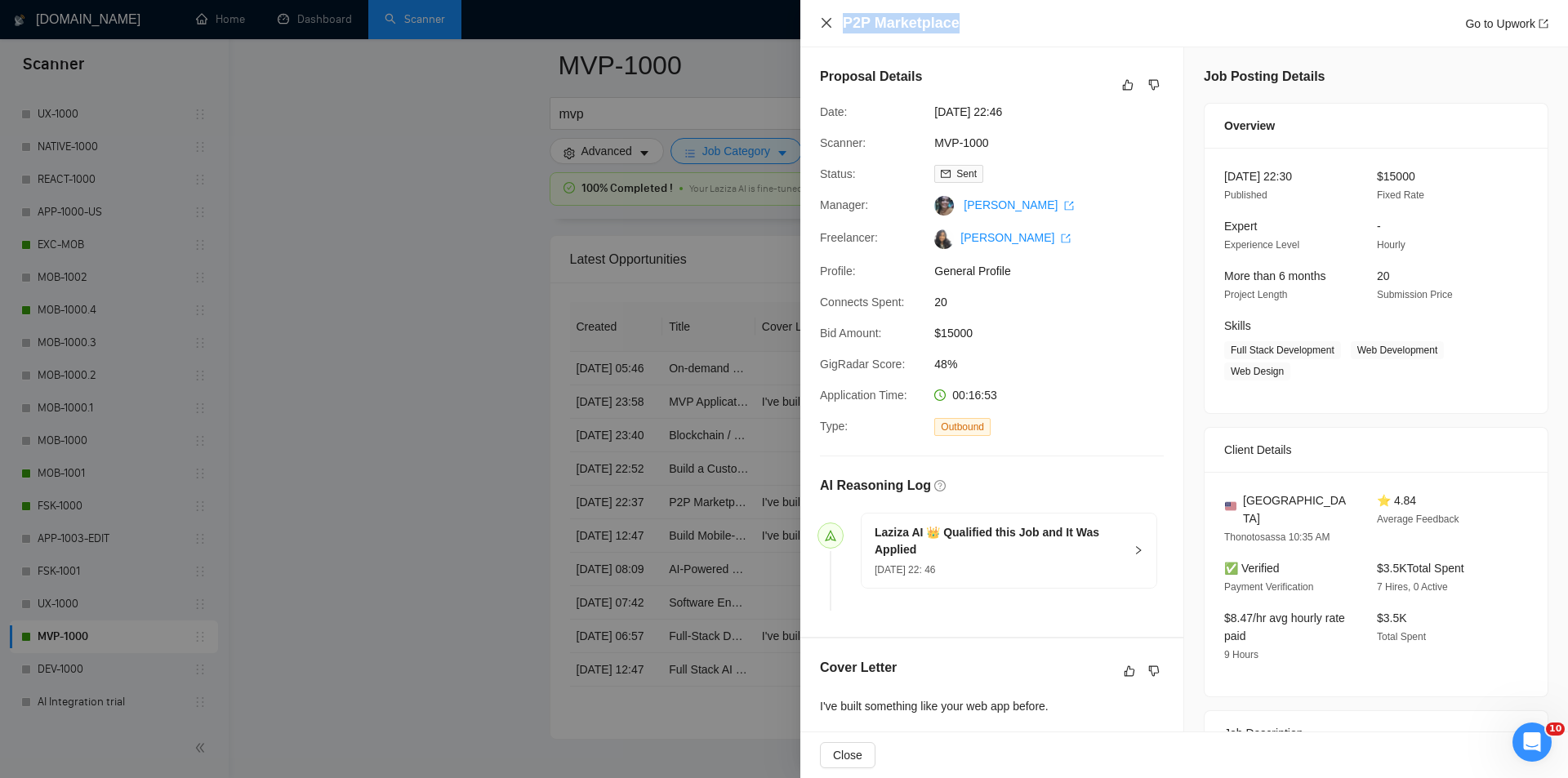
drag, startPoint x: 969, startPoint y: 25, endPoint x: 832, endPoint y: 26, distance: 137.0
click at [832, 26] on div "P2P Marketplace Go to Upwork" at bounding box center [1184, 23] width 728 height 21
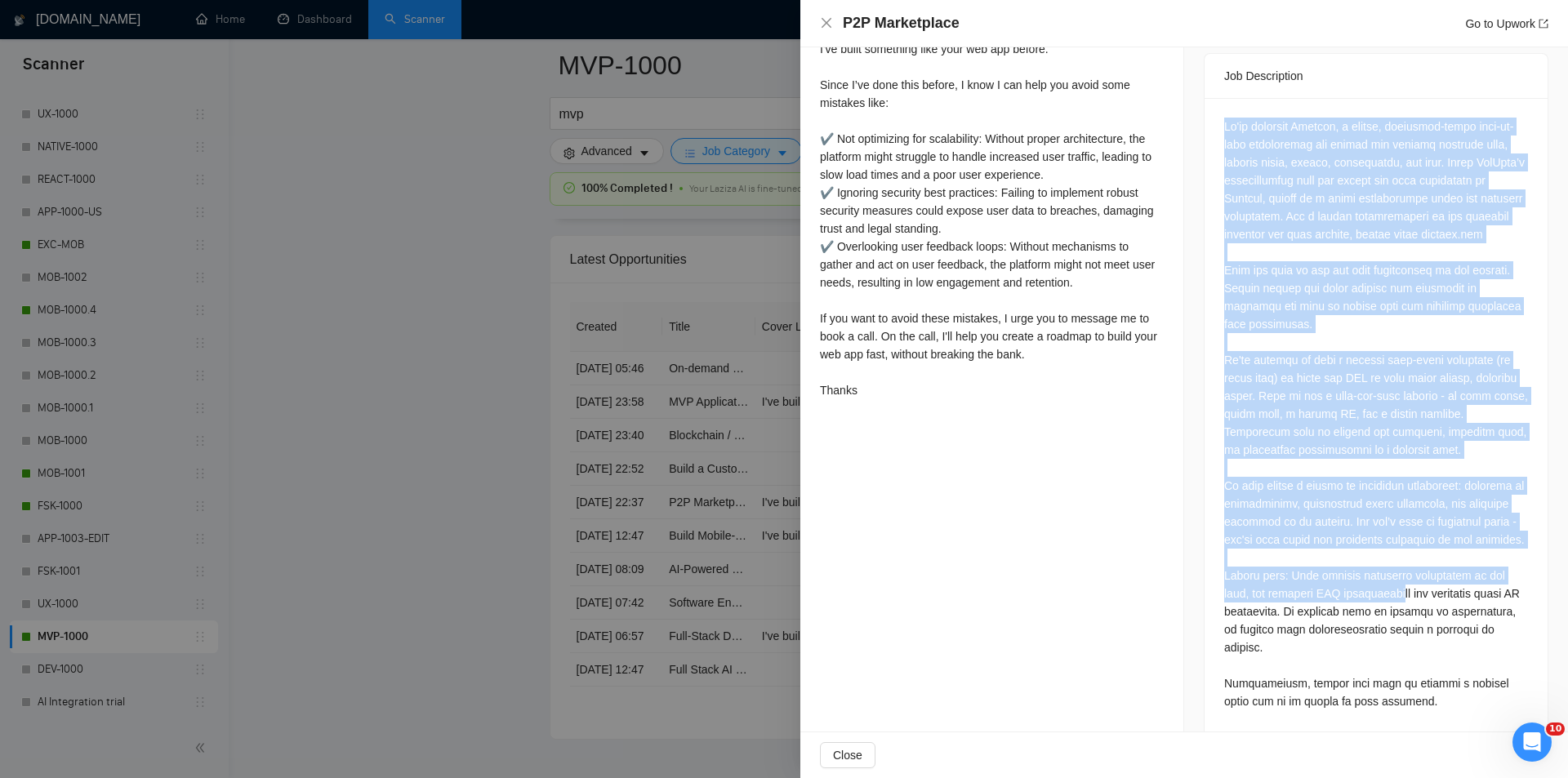
scroll to position [660, 0]
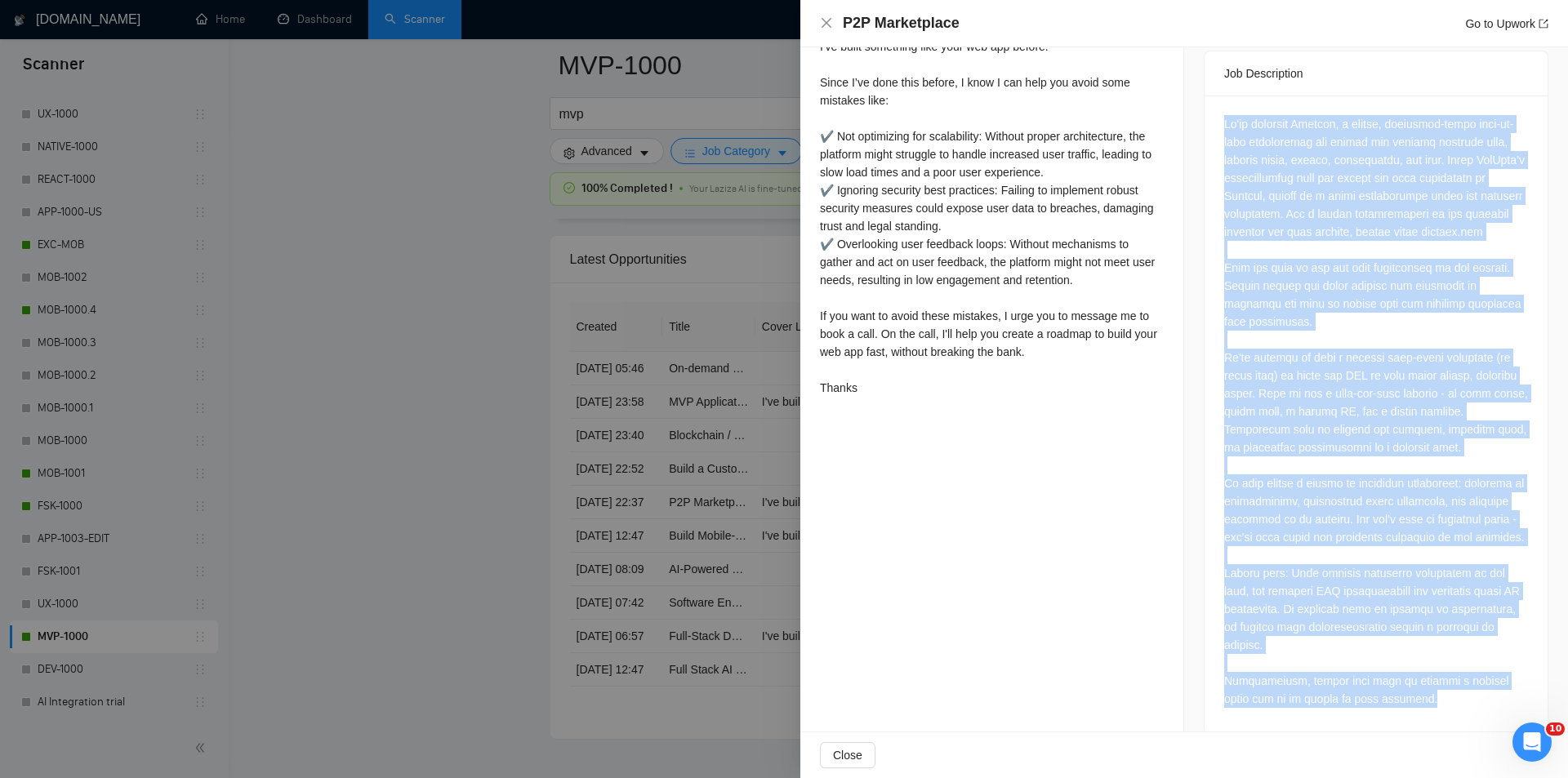
drag, startPoint x: 1211, startPoint y: 428, endPoint x: 1447, endPoint y: 689, distance: 351.9
click at [1447, 689] on div at bounding box center [1376, 415] width 343 height 639
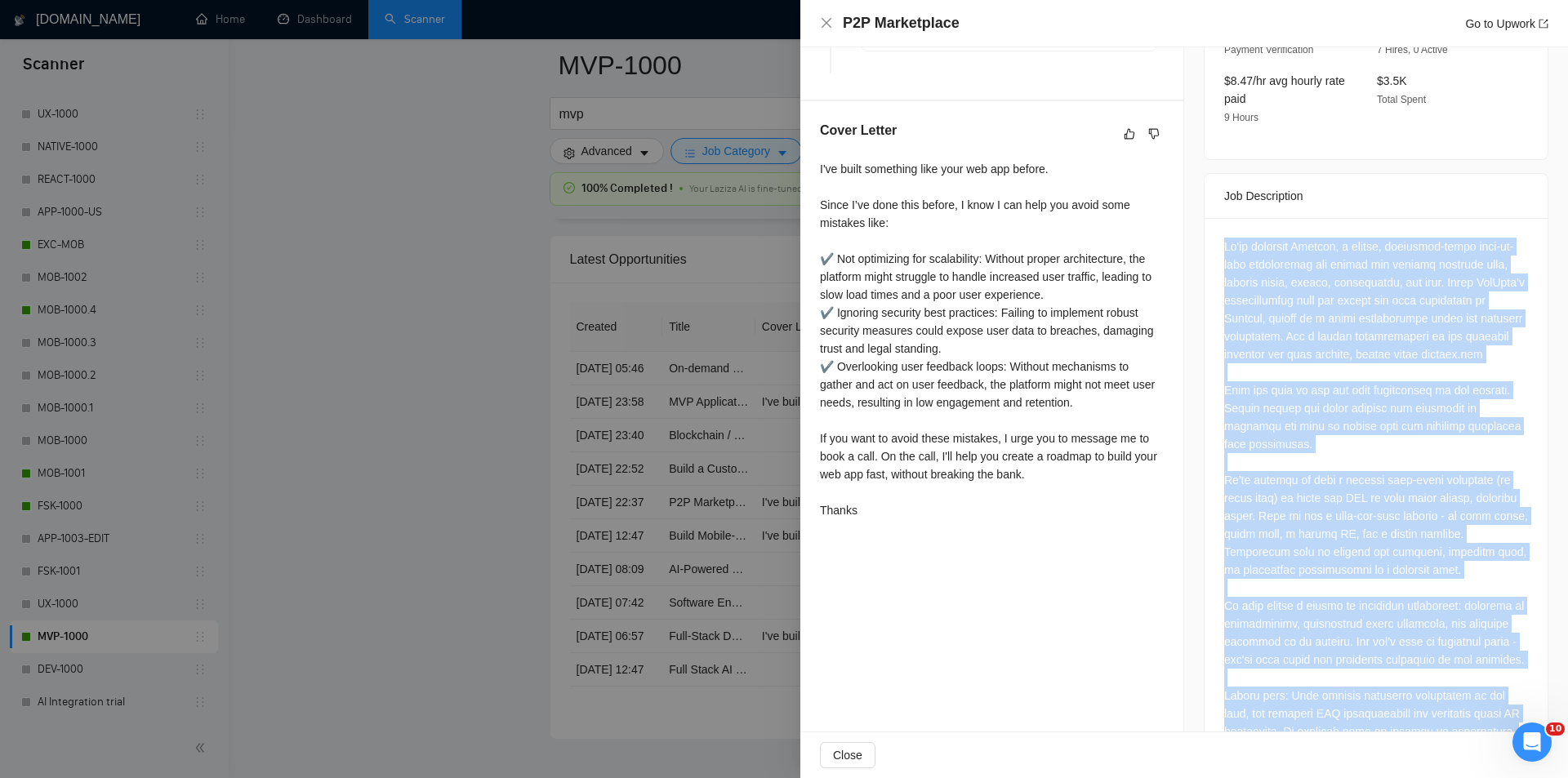
scroll to position [496, 0]
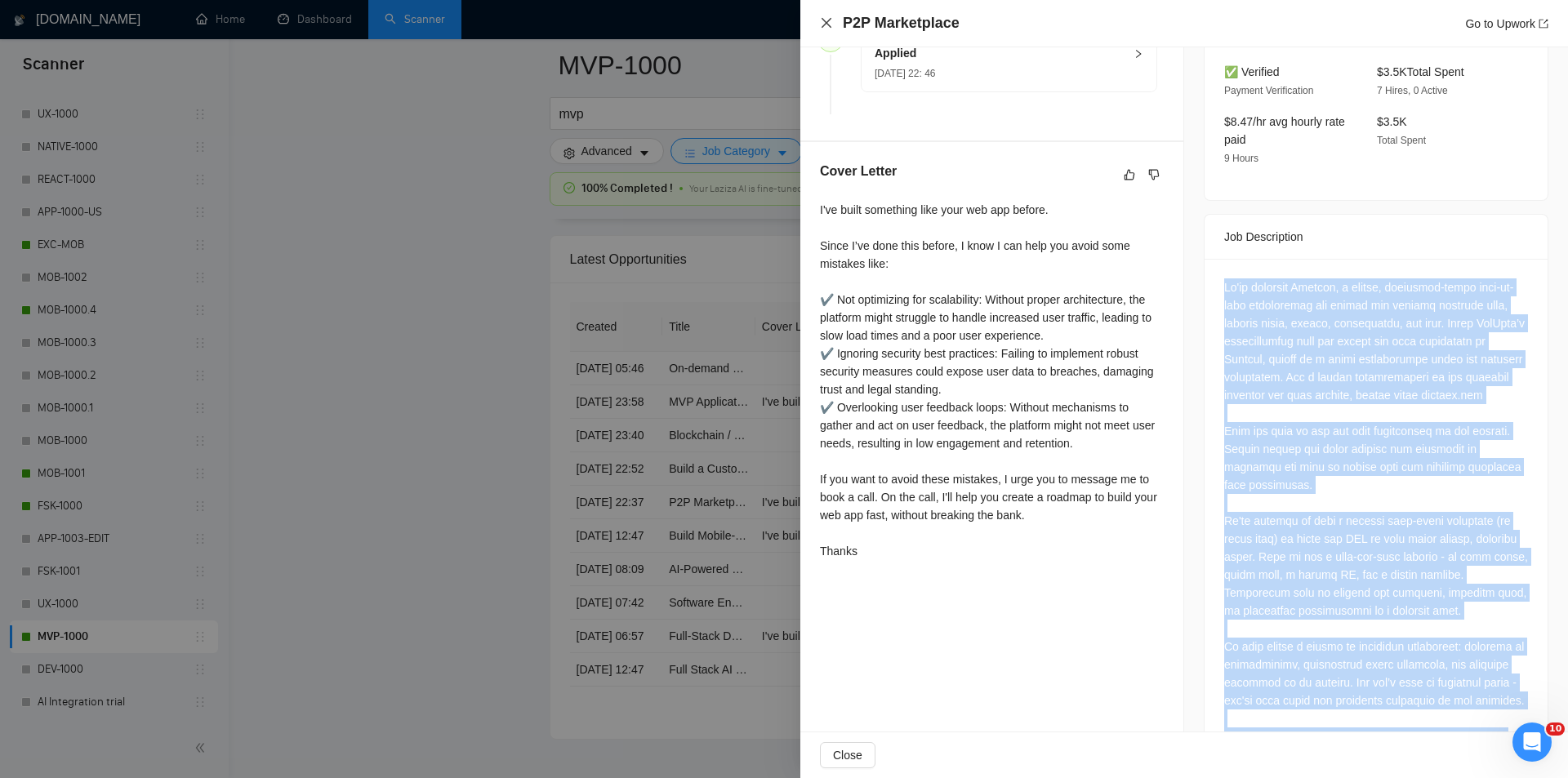
click at [826, 20] on icon "close" at bounding box center [826, 23] width 13 height 13
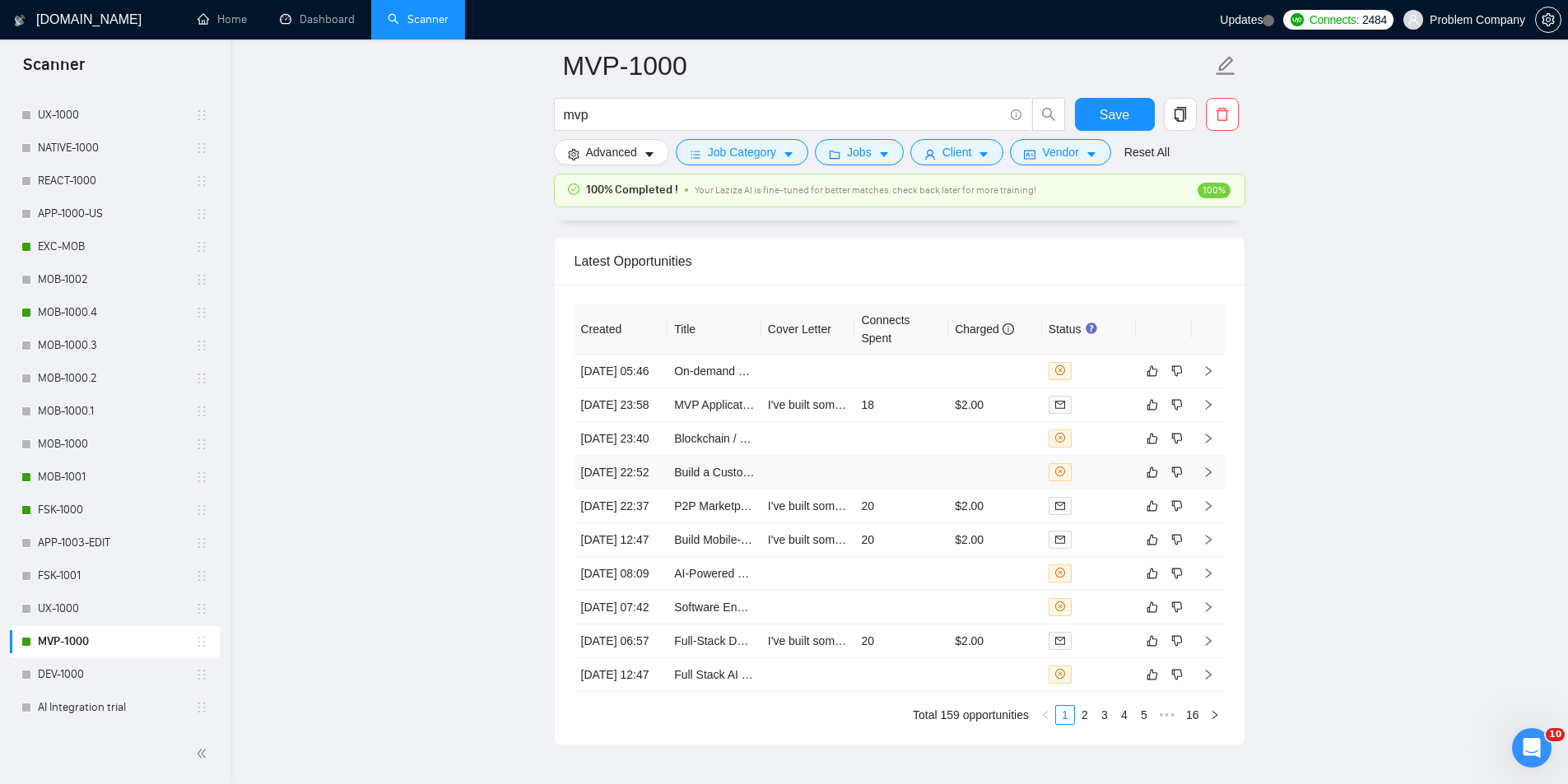
click at [625, 489] on td "11 Aug, 2025 22:52" at bounding box center [620, 472] width 94 height 34
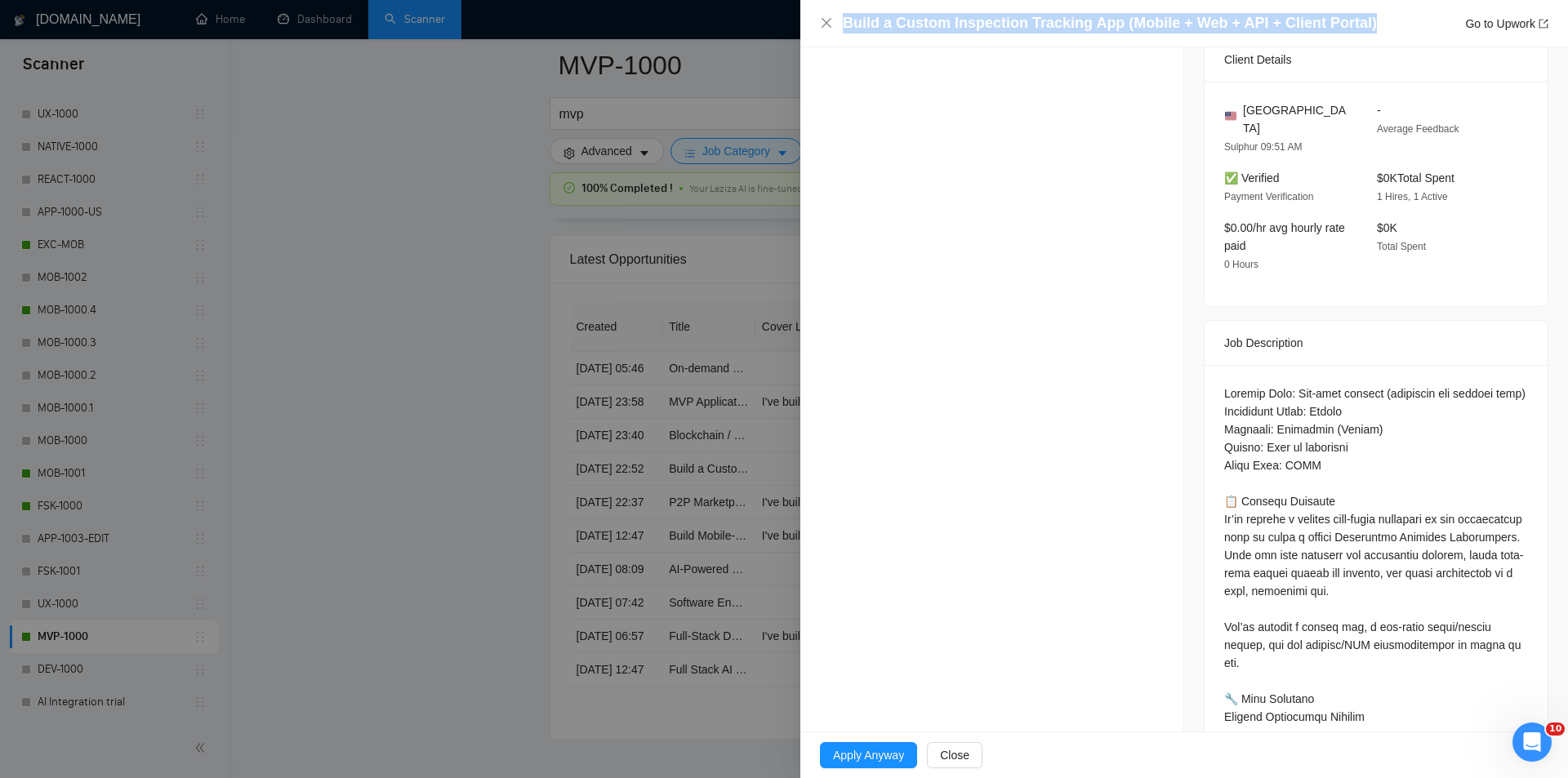
drag, startPoint x: 1370, startPoint y: 21, endPoint x: 831, endPoint y: 37, distance: 539.2
click at [831, 37] on div "Build a Custom Inspection Tracking App (Mobile + Web + API + Client Portal) Go …" at bounding box center [1184, 23] width 767 height 47
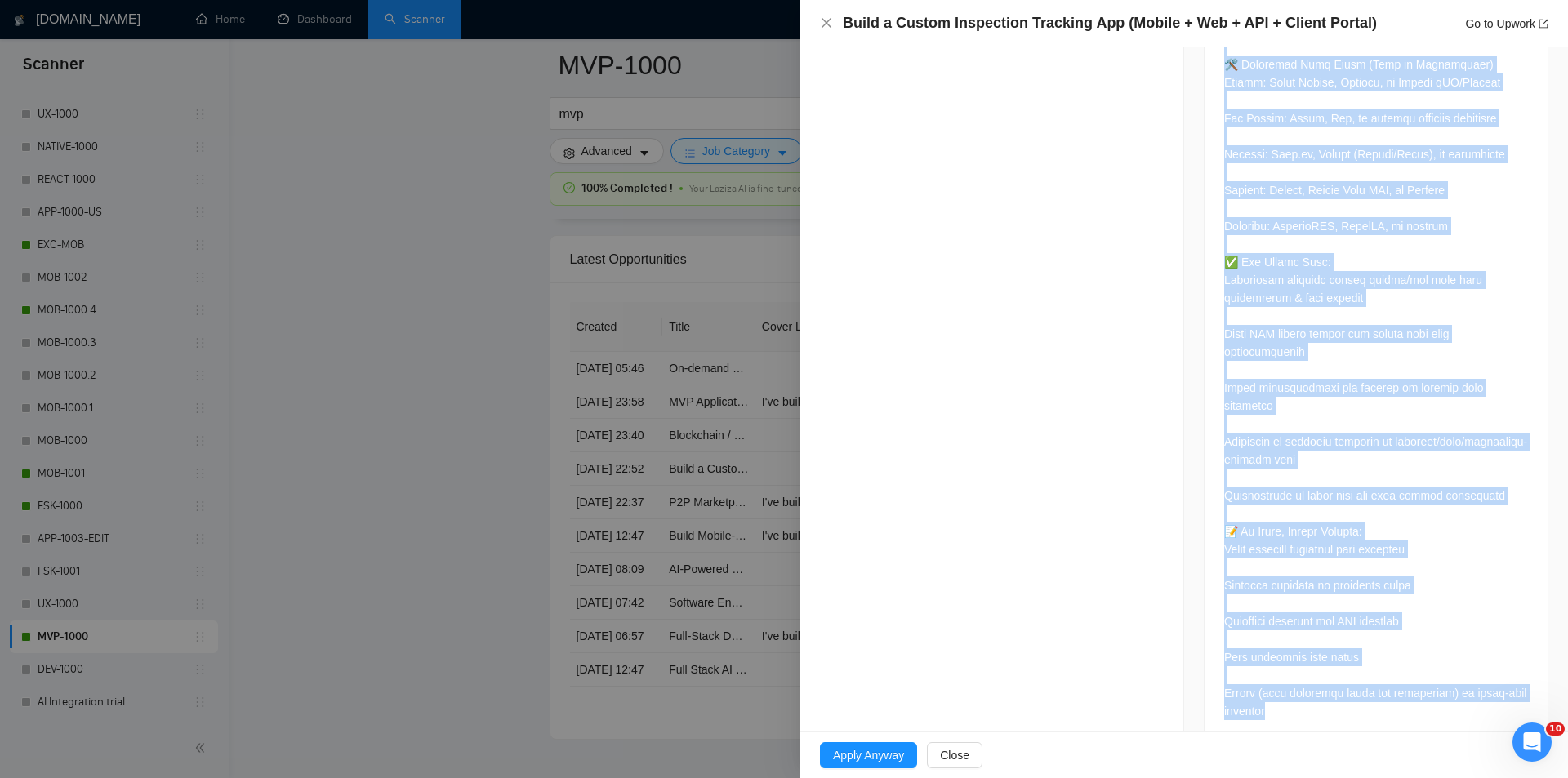
scroll to position [2114, 0]
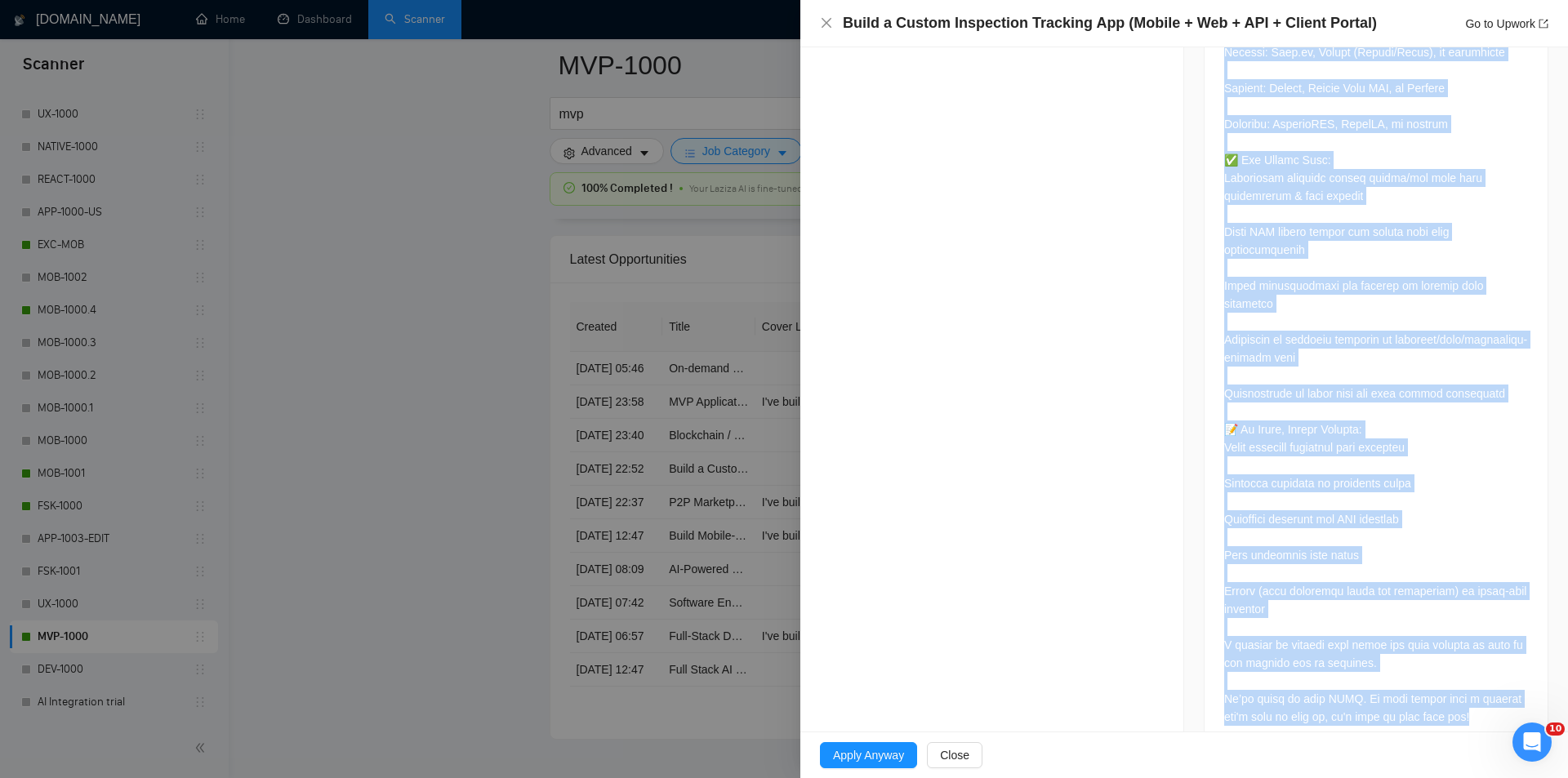
drag, startPoint x: 1207, startPoint y: 363, endPoint x: 1493, endPoint y: 694, distance: 437.4
drag, startPoint x: 823, startPoint y: 23, endPoint x: 848, endPoint y: 227, distance: 205.5
click at [820, 23] on icon "close" at bounding box center [826, 23] width 13 height 13
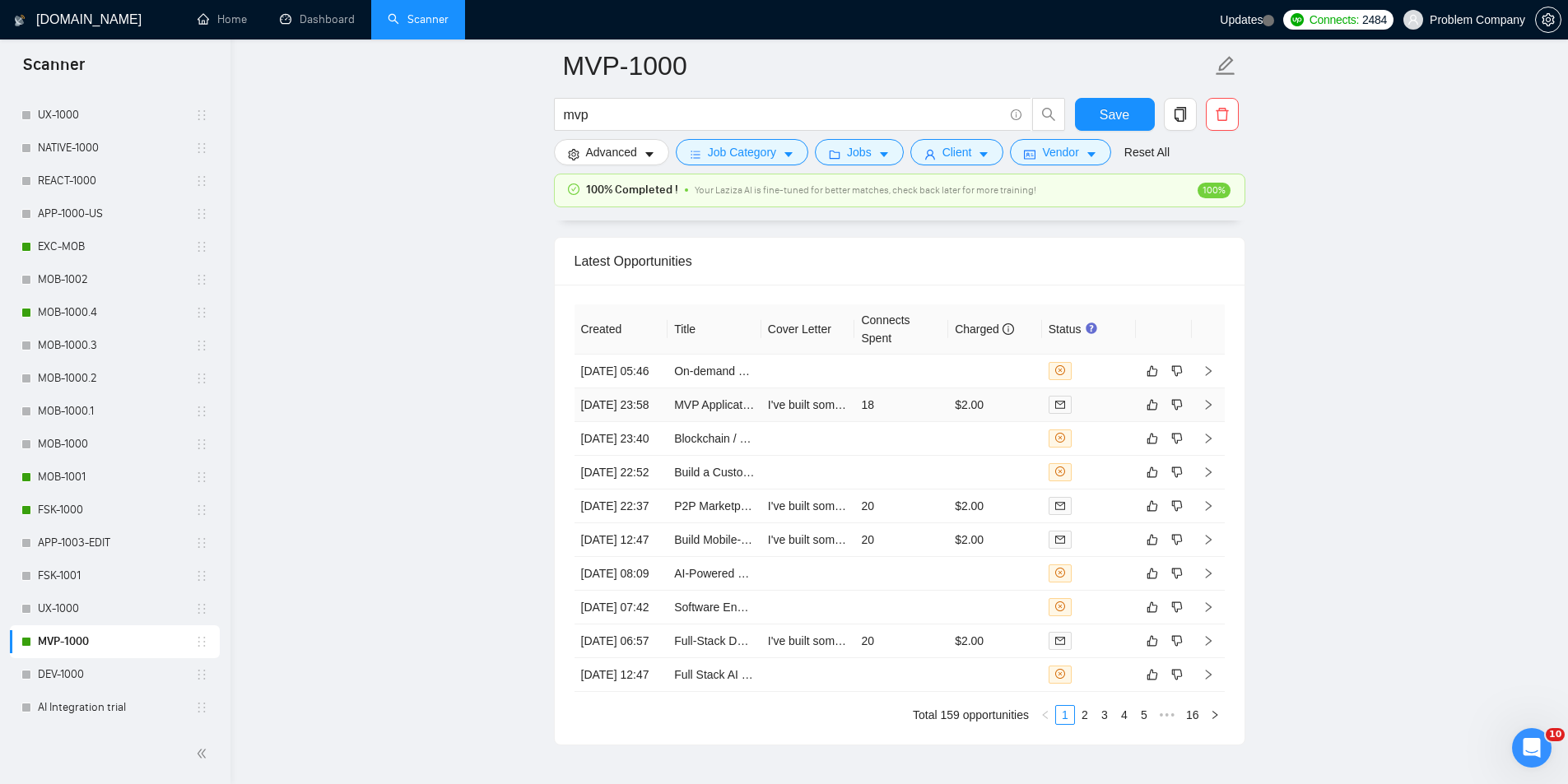
click at [646, 422] on td "11 Aug, 2025 23:58" at bounding box center [620, 405] width 94 height 34
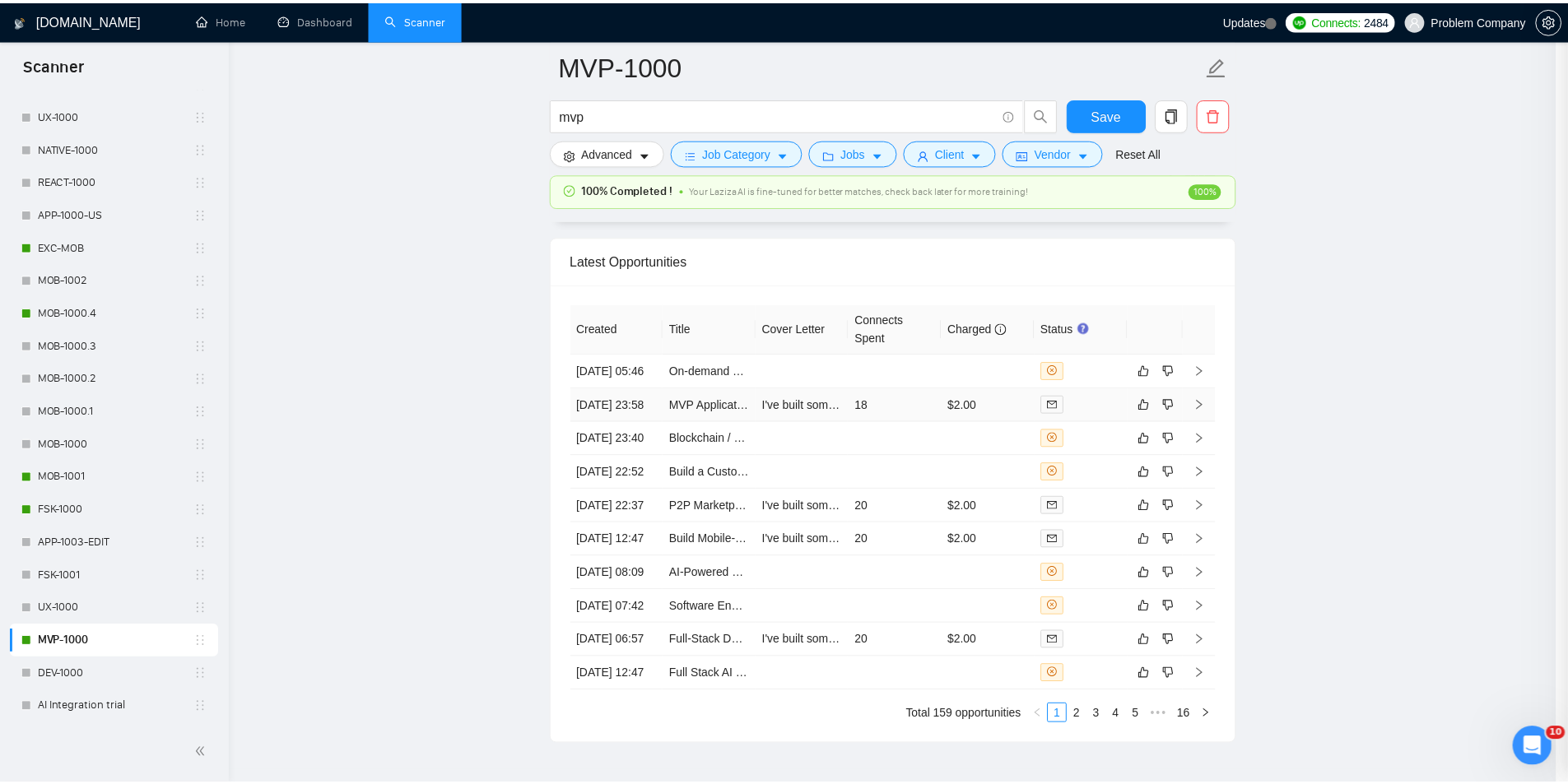
scroll to position [642, 0]
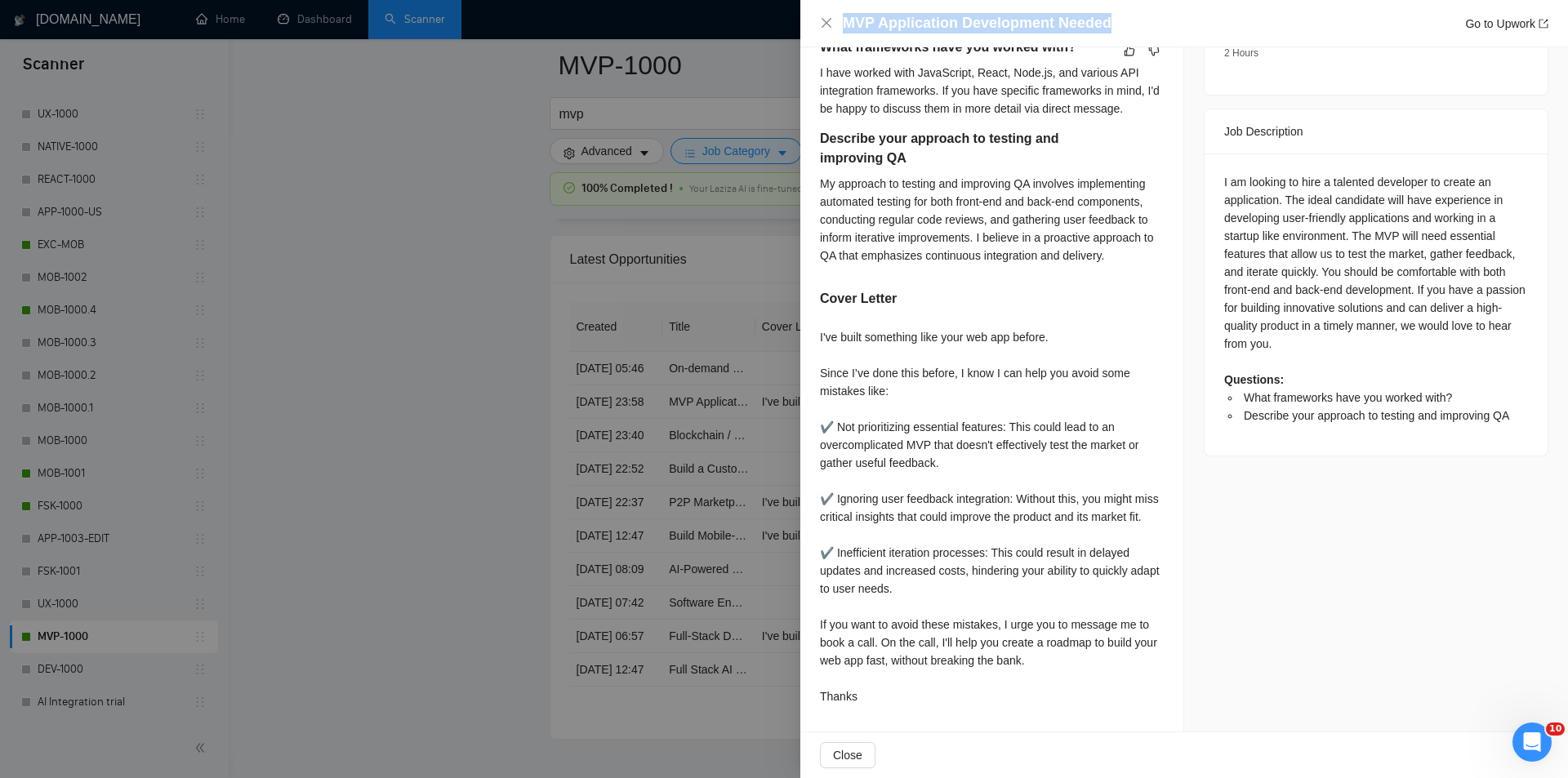
drag, startPoint x: 1073, startPoint y: 21, endPoint x: 839, endPoint y: 36, distance: 234.5
click at [839, 36] on div "MVP Application Development Needed Go to Upwork" at bounding box center [1184, 23] width 767 height 47
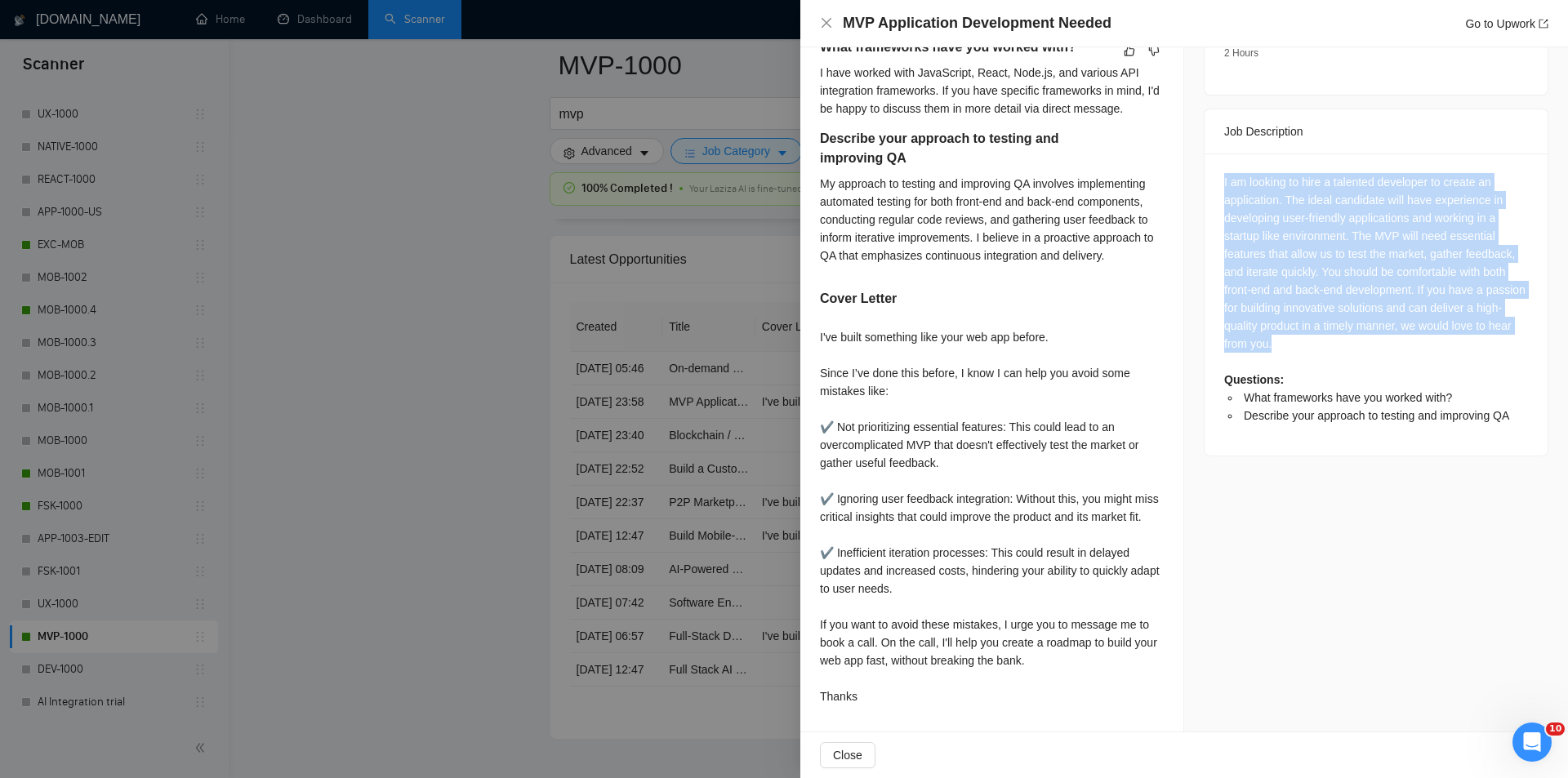
drag, startPoint x: 1210, startPoint y: 107, endPoint x: 1348, endPoint y: 292, distance: 230.8
click at [1347, 294] on div "I am looking to hire a talented developer to create an application. The ideal c…" at bounding box center [1376, 304] width 343 height 302
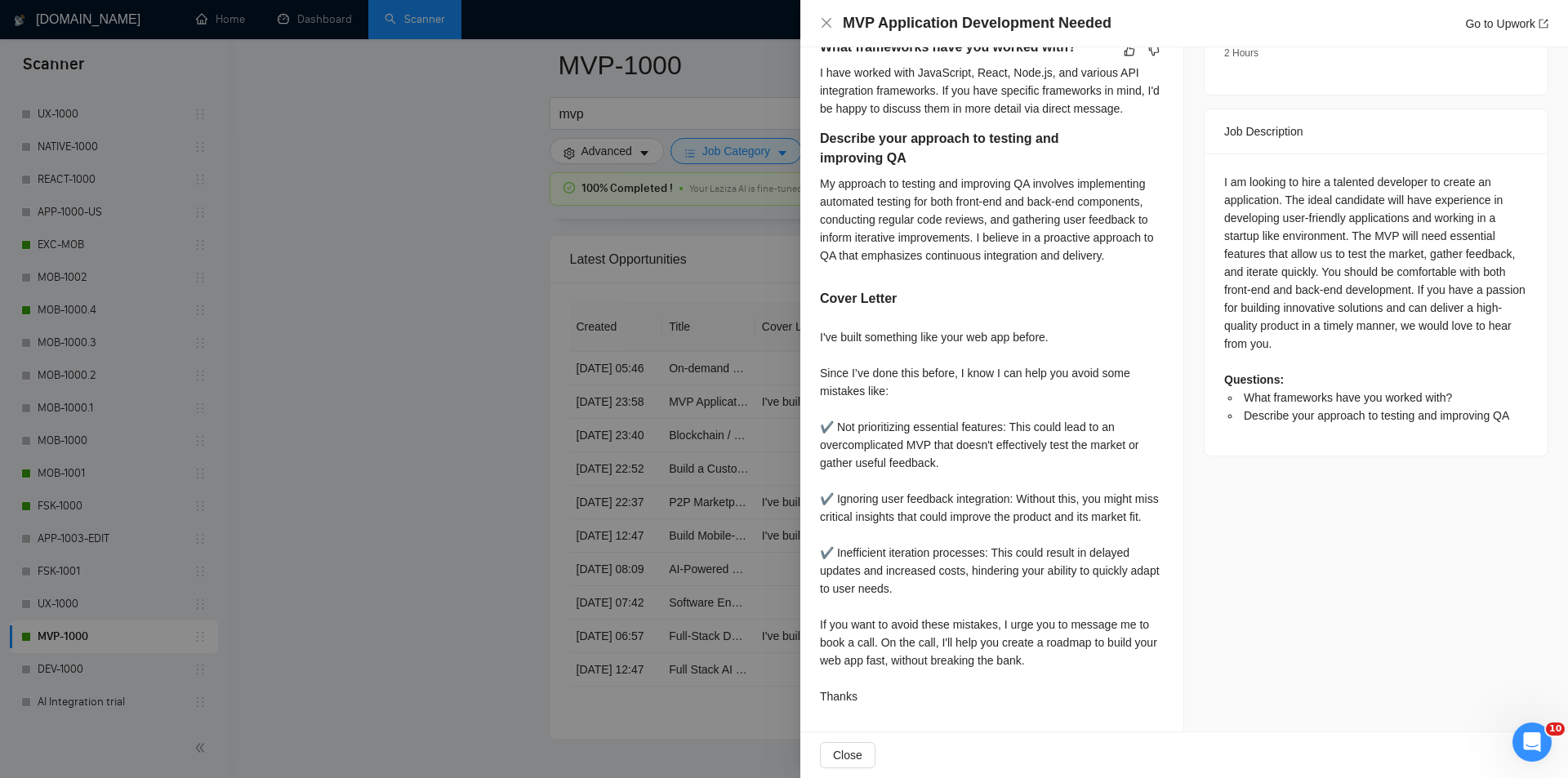
click at [819, 20] on div "MVP Application Development Needed Go to Upwork" at bounding box center [1184, 23] width 767 height 47
click at [828, 25] on icon "close" at bounding box center [826, 23] width 10 height 10
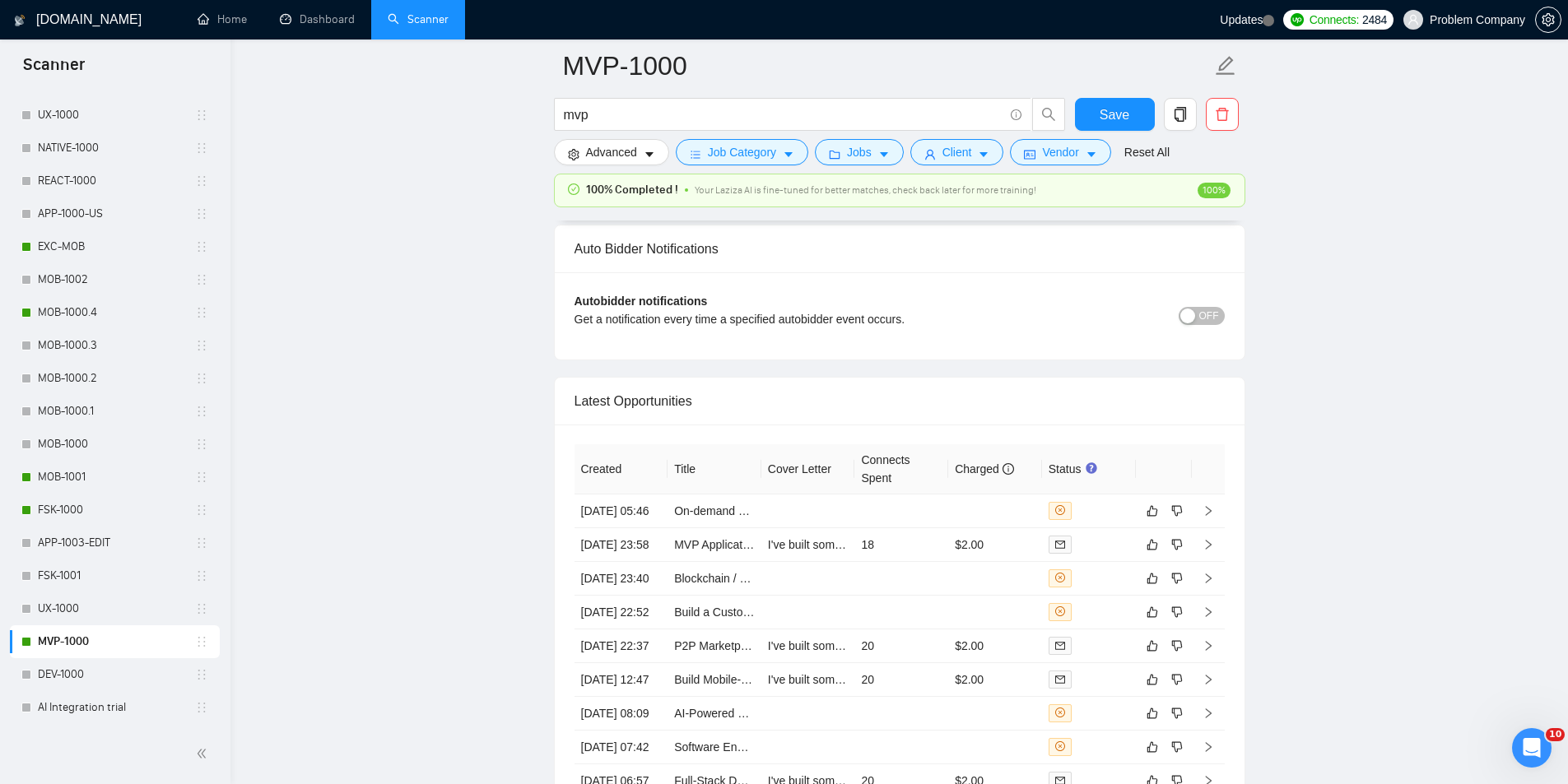
scroll to position [3785, 0]
